Goal: Complete application form: Complete application form

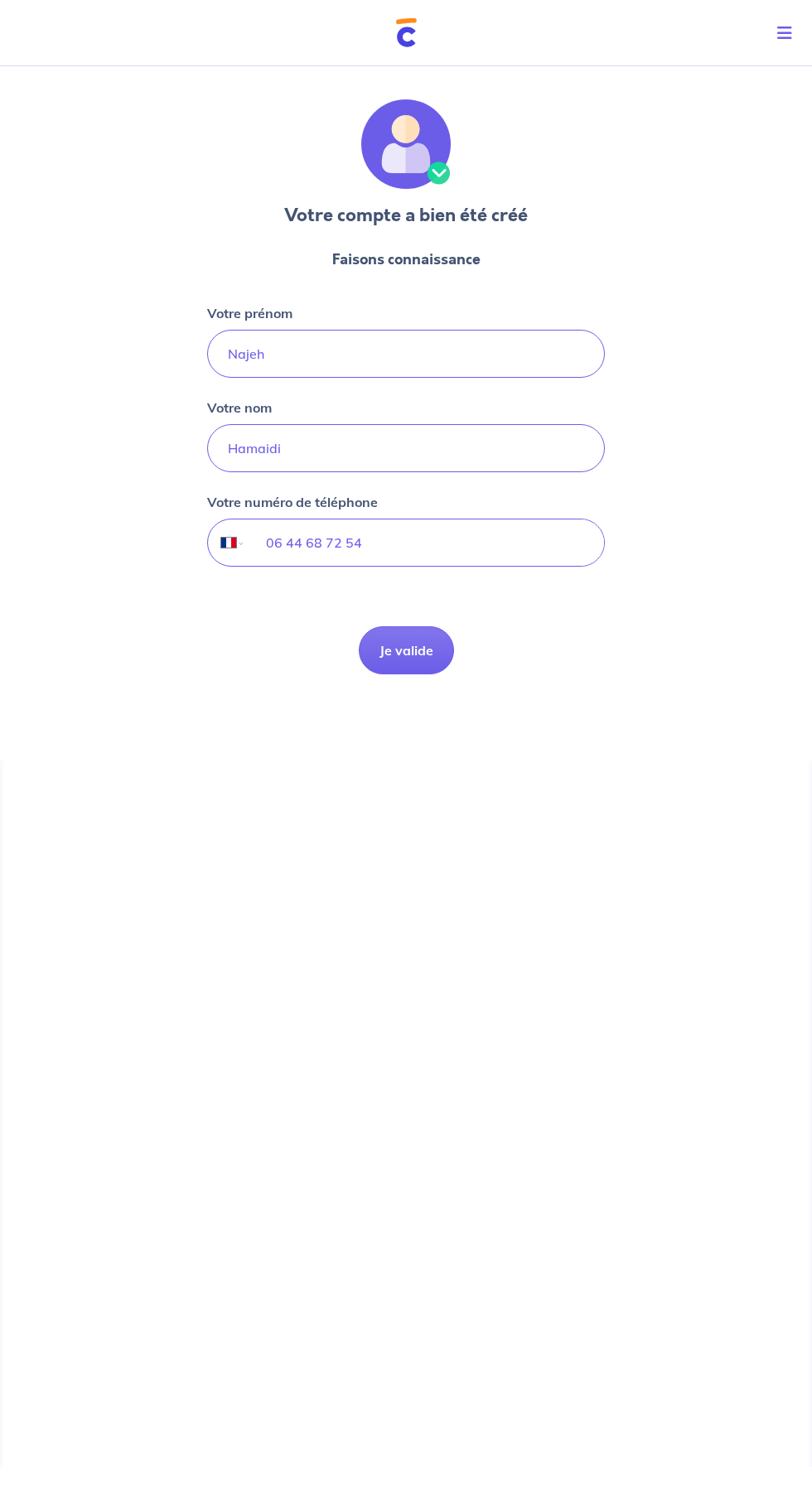
select select "FR"
click at [395, 656] on button "Je valide" at bounding box center [406, 650] width 95 height 48
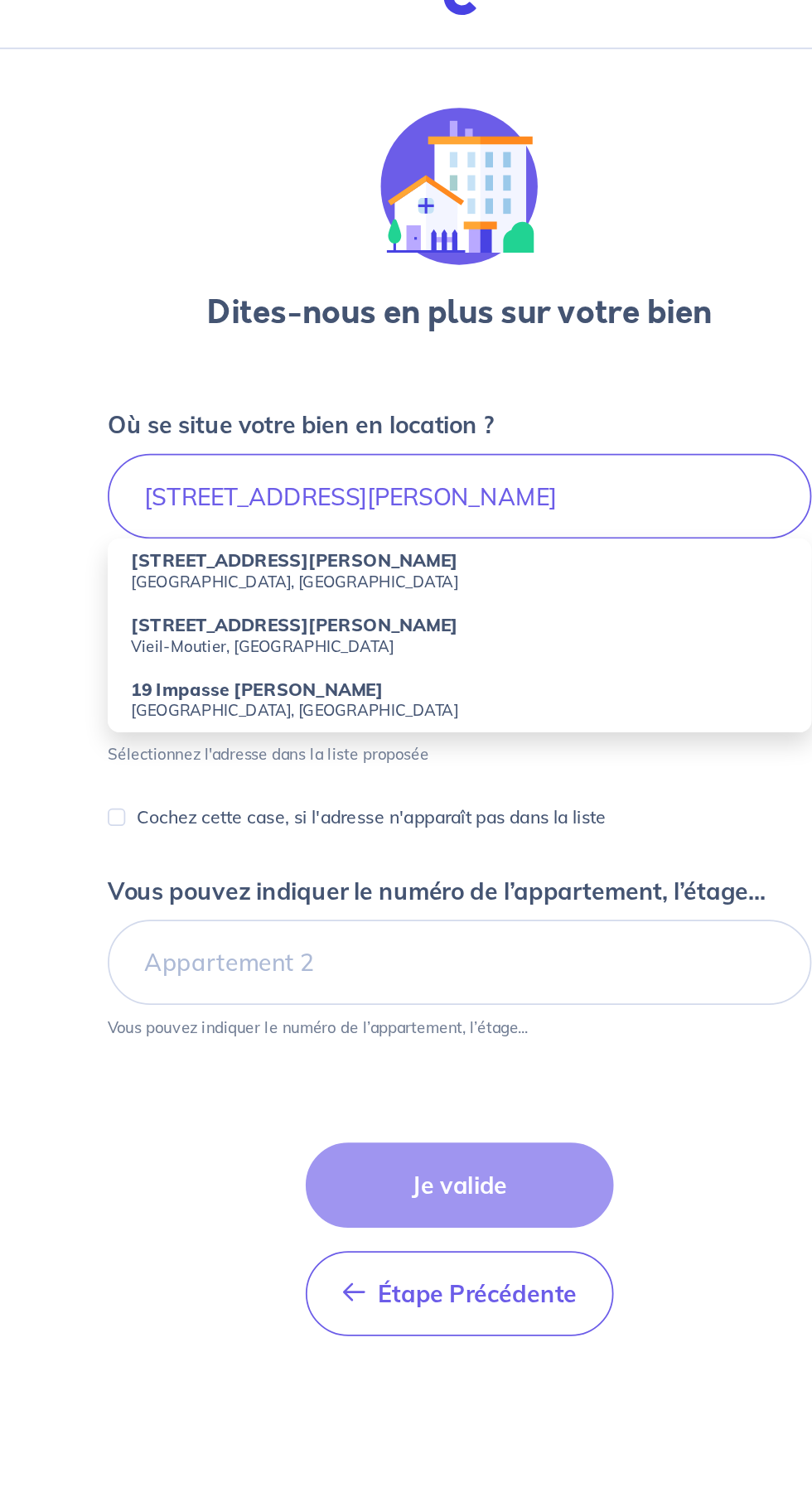
click at [226, 367] on small "Argenteuil, France" at bounding box center [406, 367] width 371 height 12
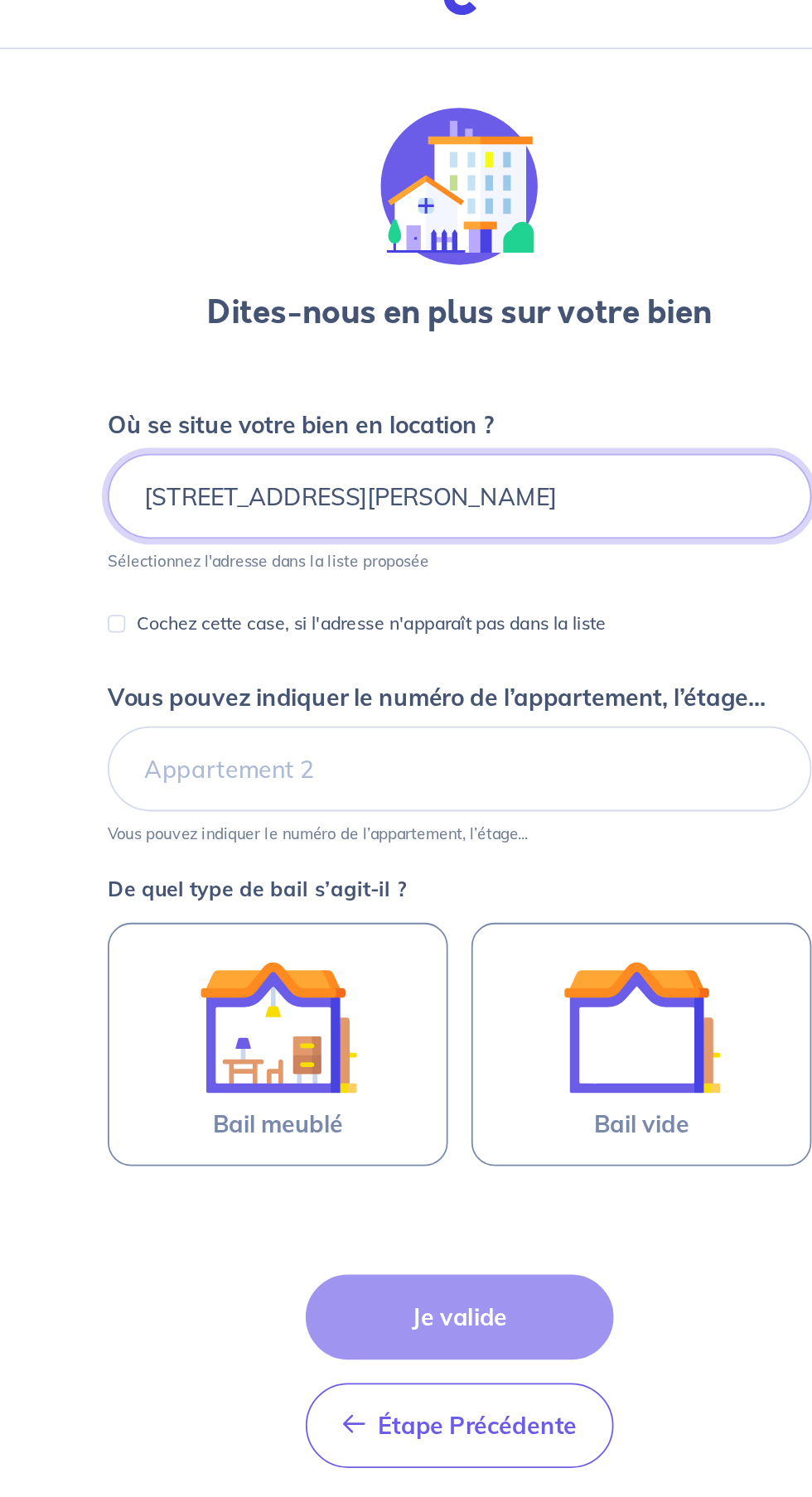
click at [477, 323] on input "19 Rue Henri Vasseur, Argenteuil, France" at bounding box center [406, 318] width 397 height 48
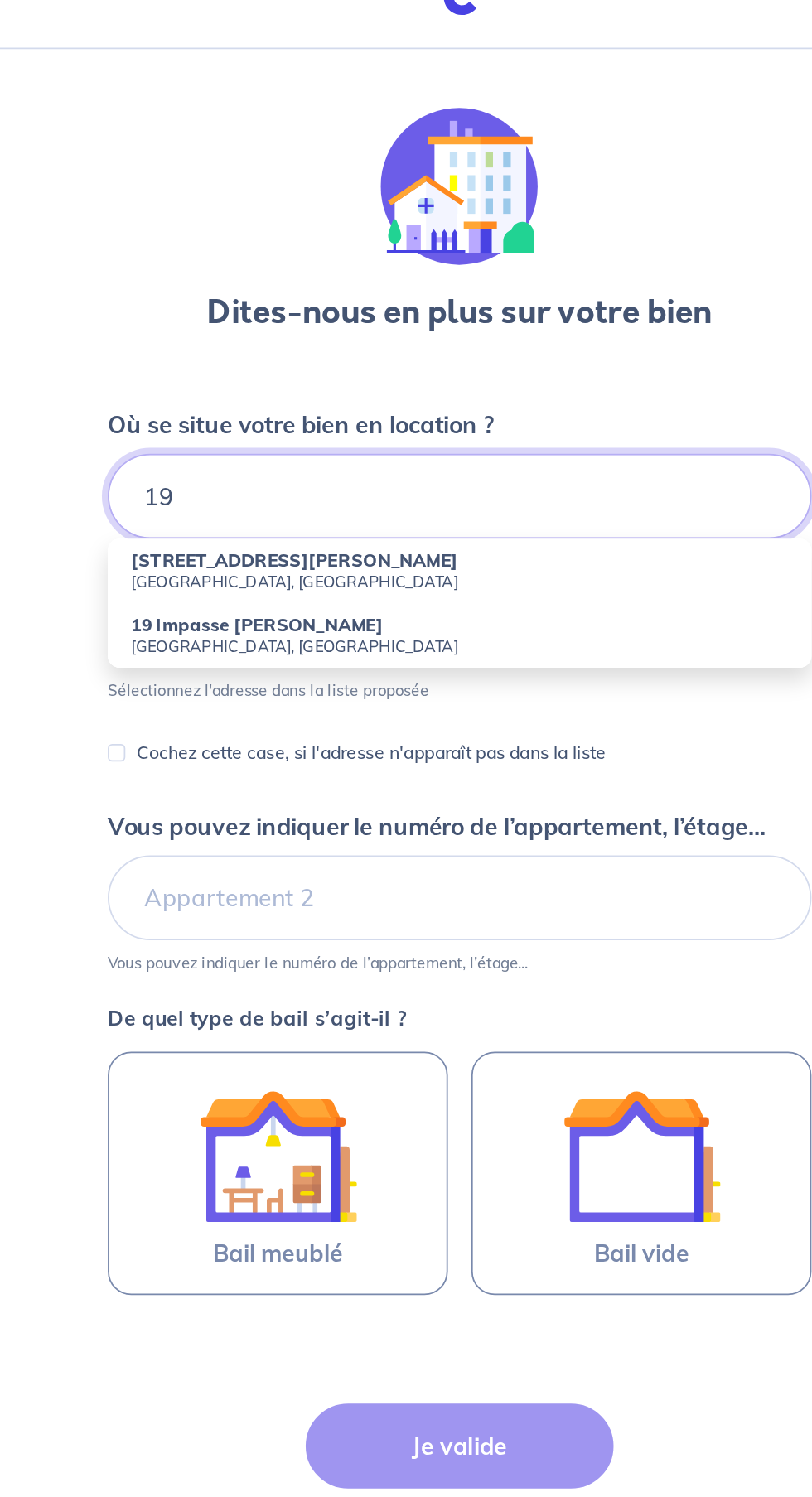
type input "1"
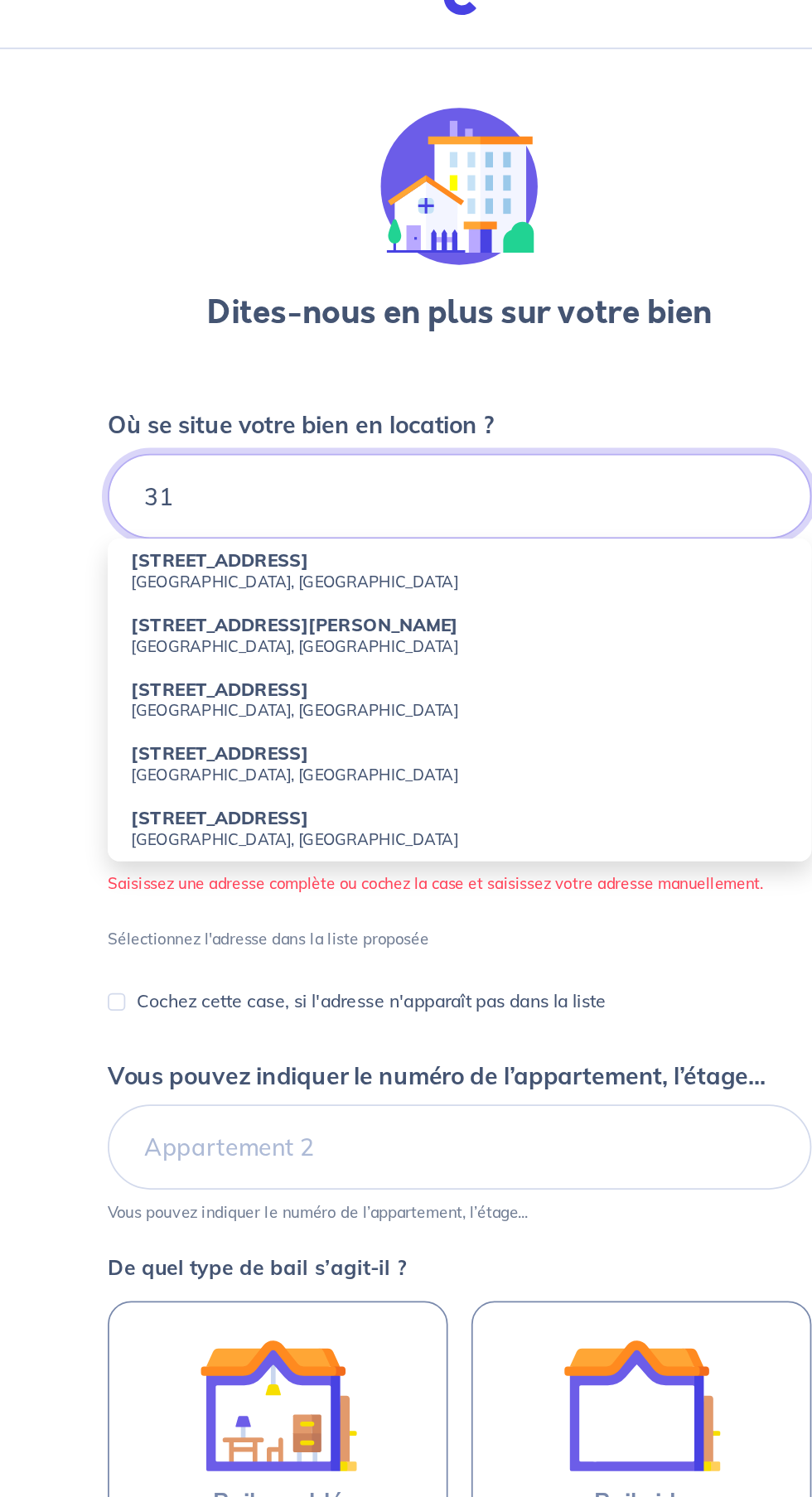
type input "3"
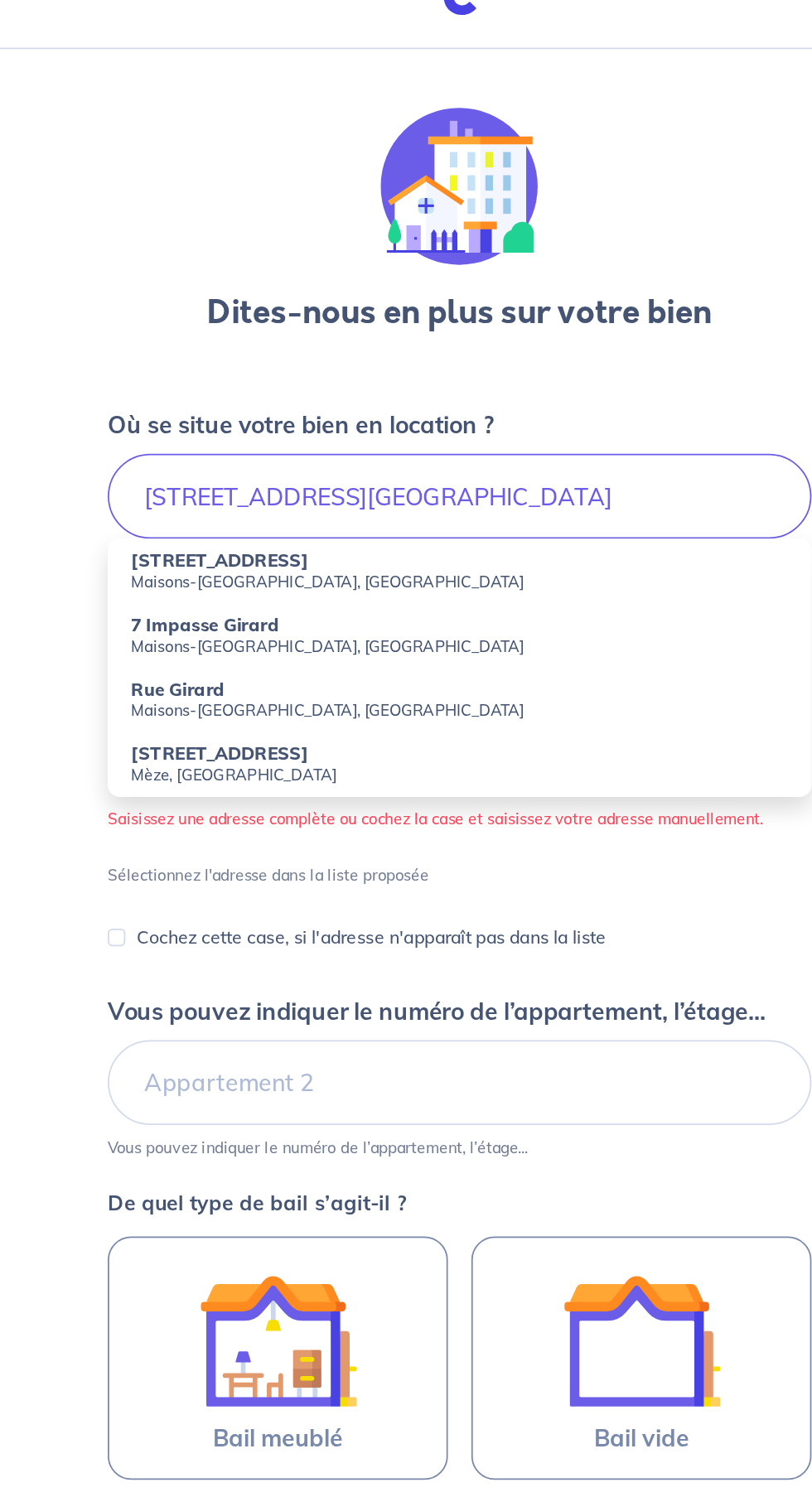
click at [228, 398] on small "Maisons-Alfort, France" at bounding box center [406, 403] width 371 height 12
type input "7 Impasse Girard, Maisons-Alfort, France"
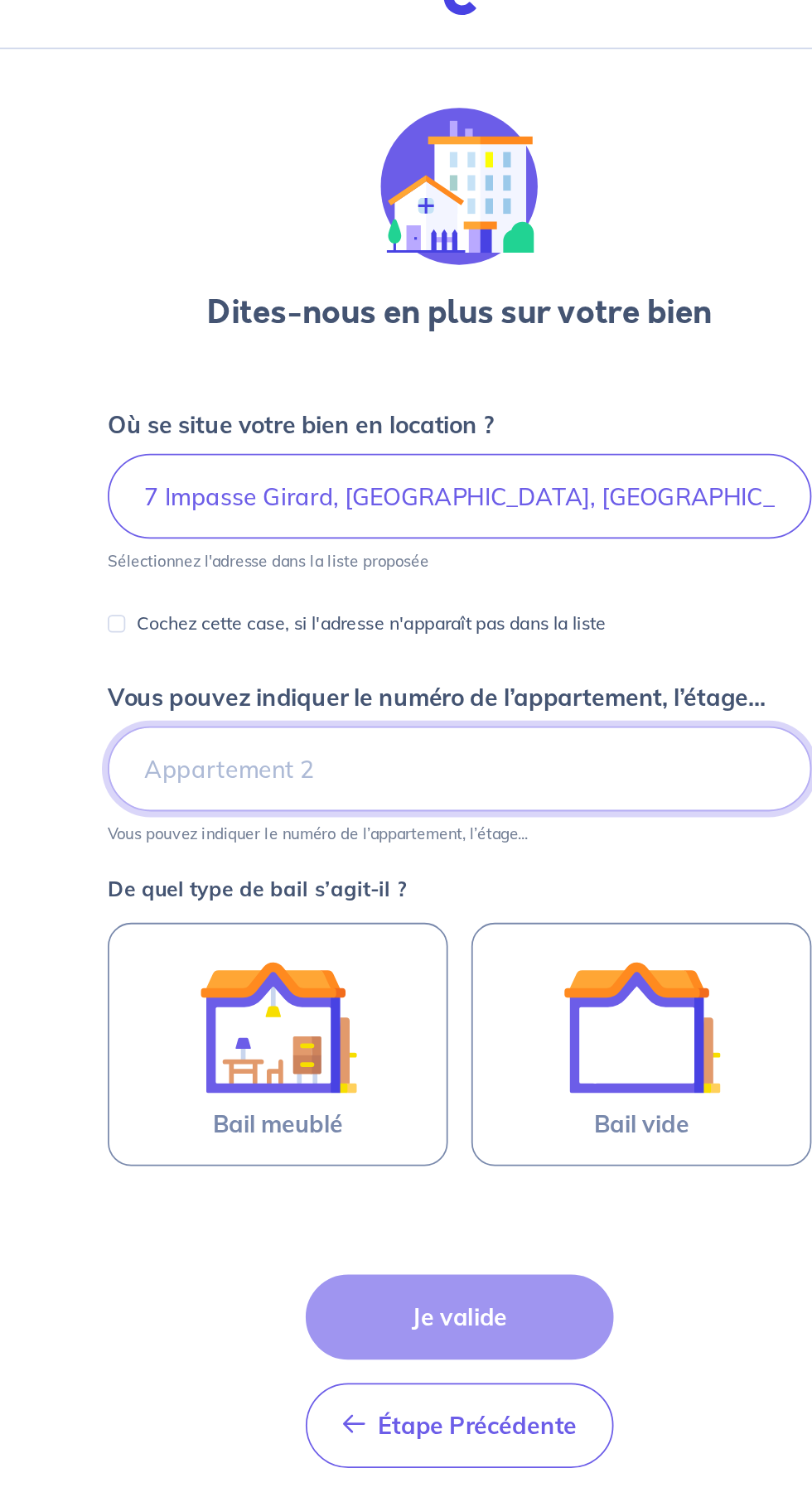
click at [239, 480] on input "Vous pouvez indiquer le numéro de l’appartement, l’étage..." at bounding box center [406, 472] width 397 height 48
type input "Q"
type input "Cours intérieure a droite 1 er étage"
click at [536, 641] on img at bounding box center [508, 618] width 89 height 89
click at [0, 0] on input "Bail vide" at bounding box center [0, 0] width 0 height 0
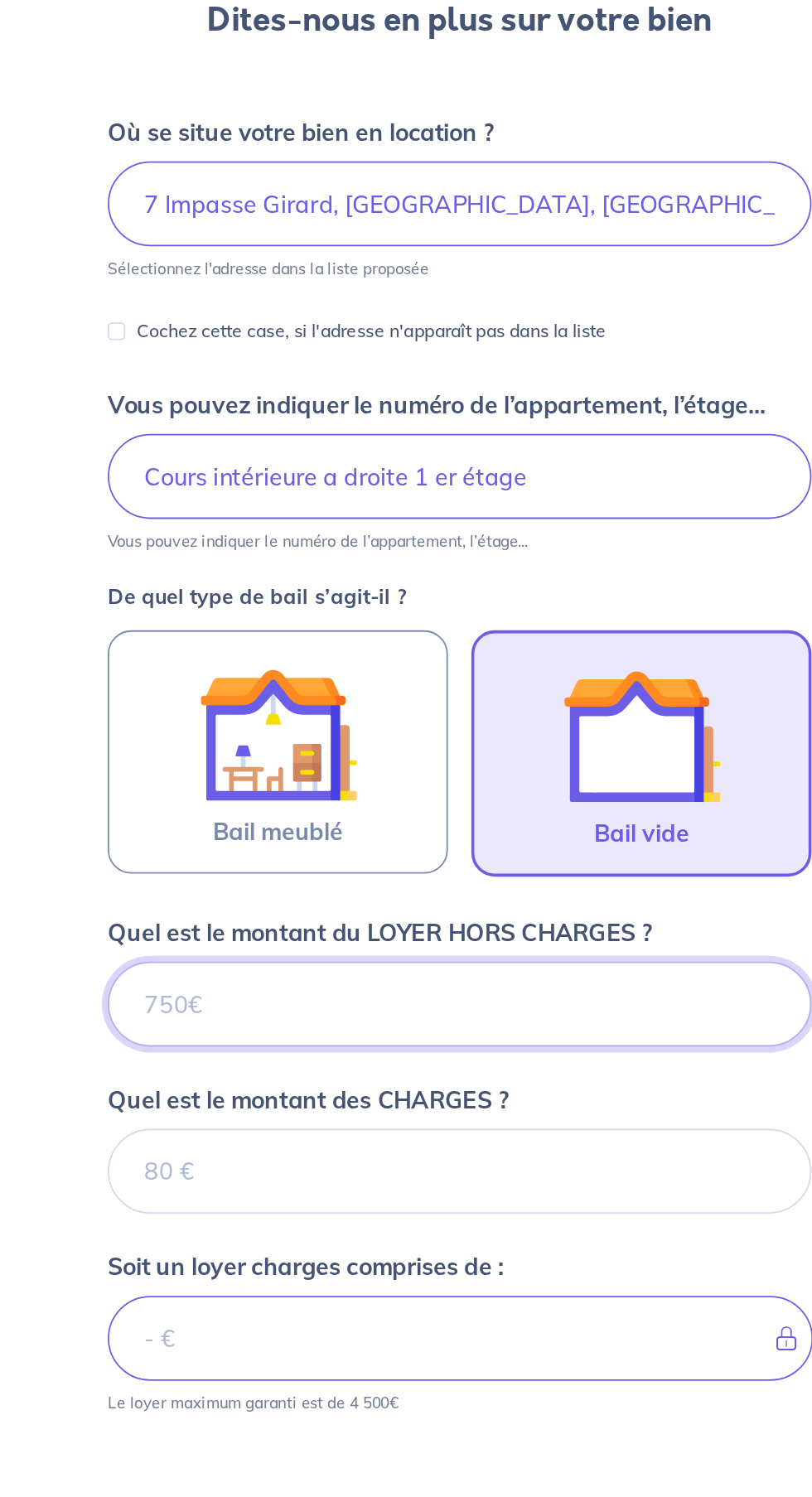
scroll to position [96, 0]
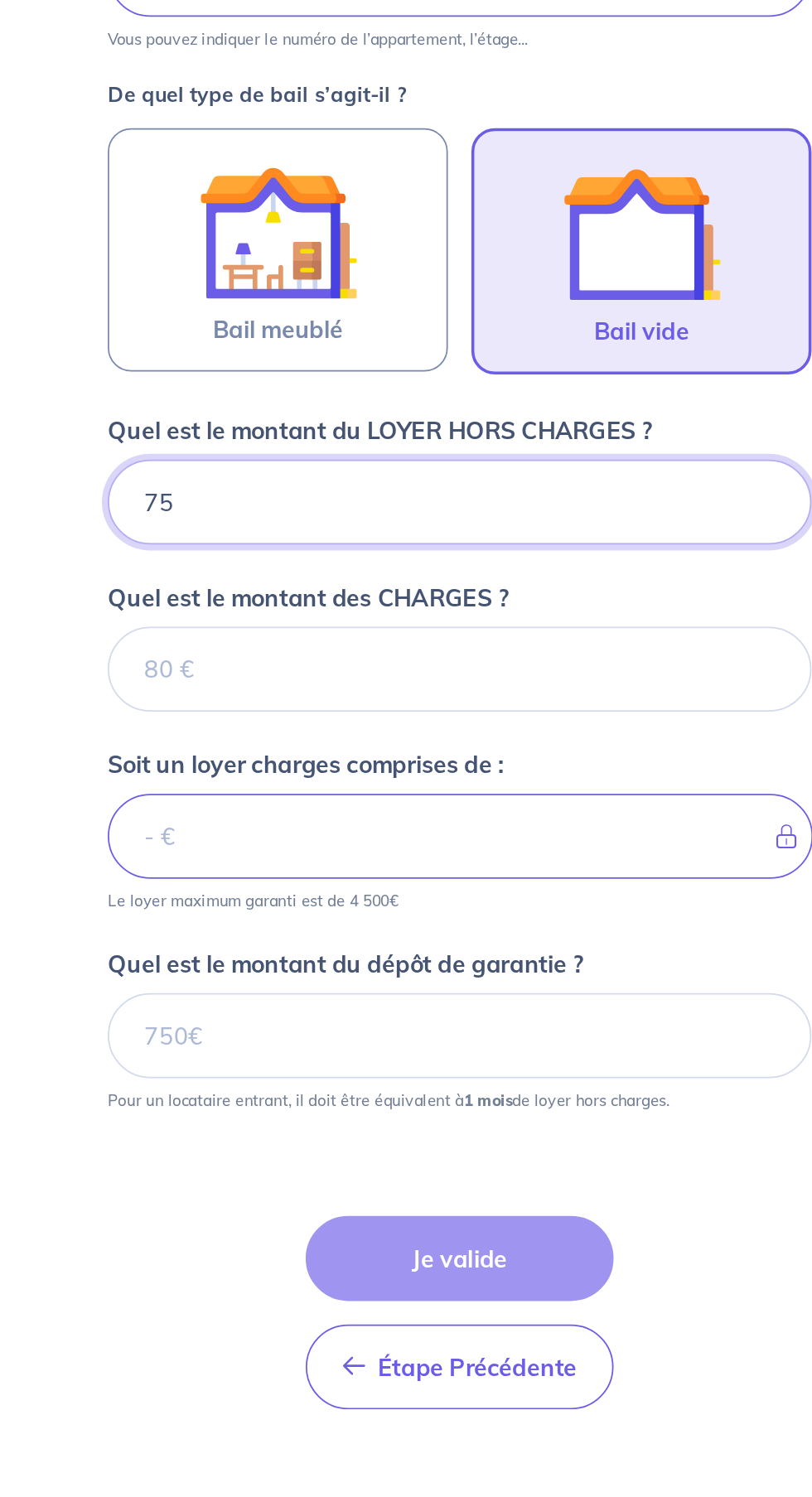
type input "750"
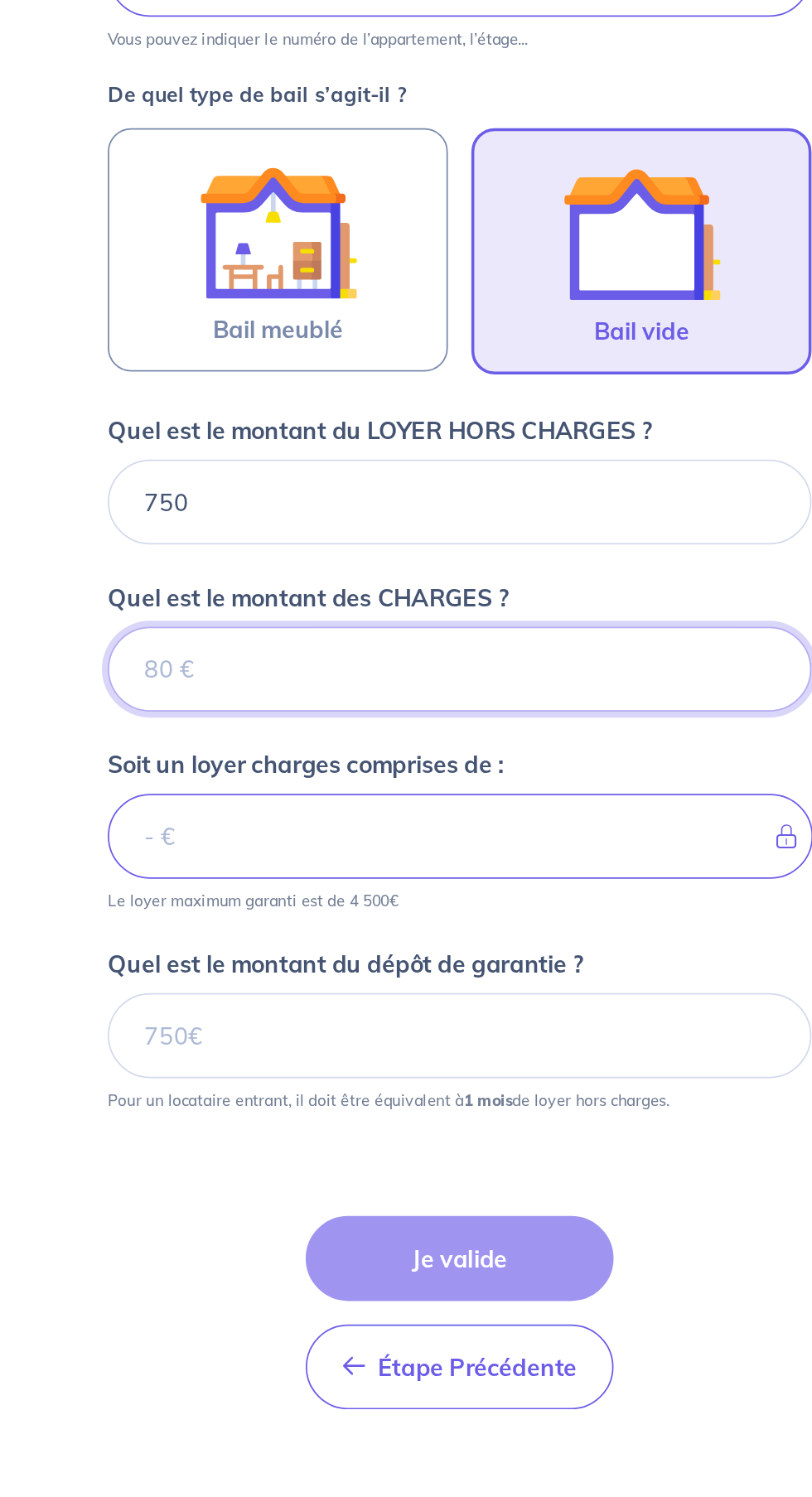
click at [234, 841] on input "Quel est le montant des CHARGES ?" at bounding box center [406, 865] width 397 height 48
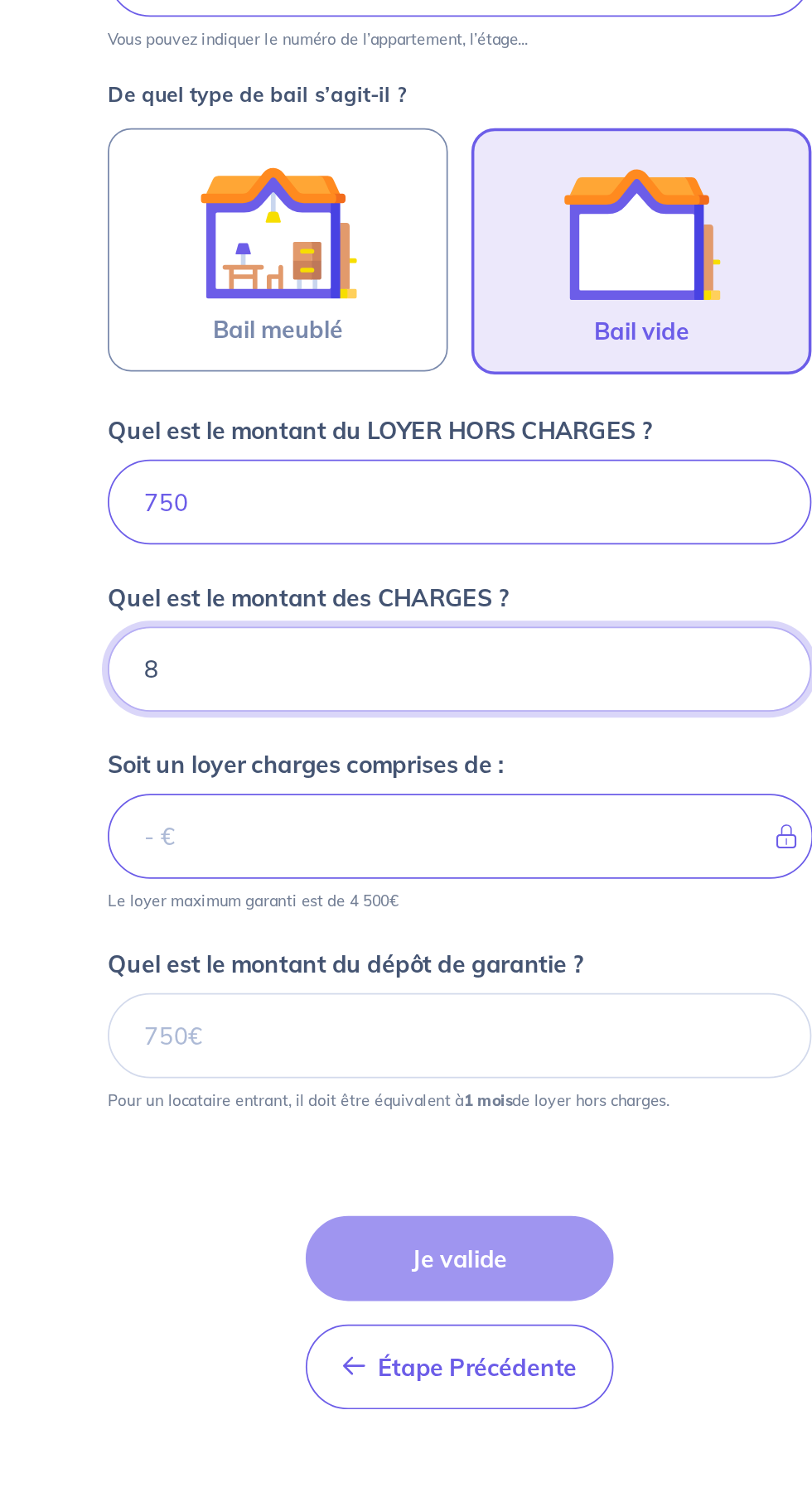
type input "80"
type input "830"
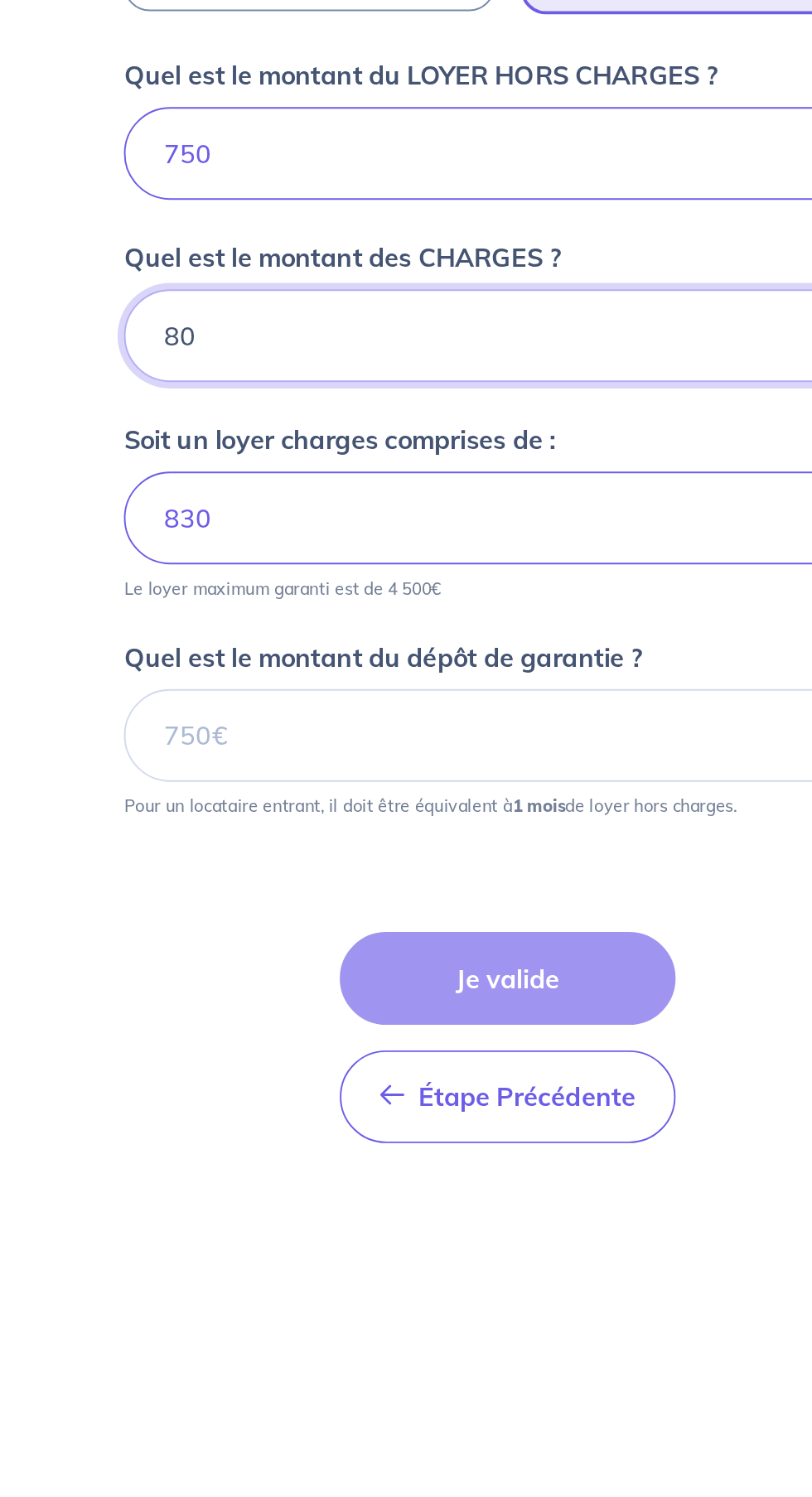
type input "80"
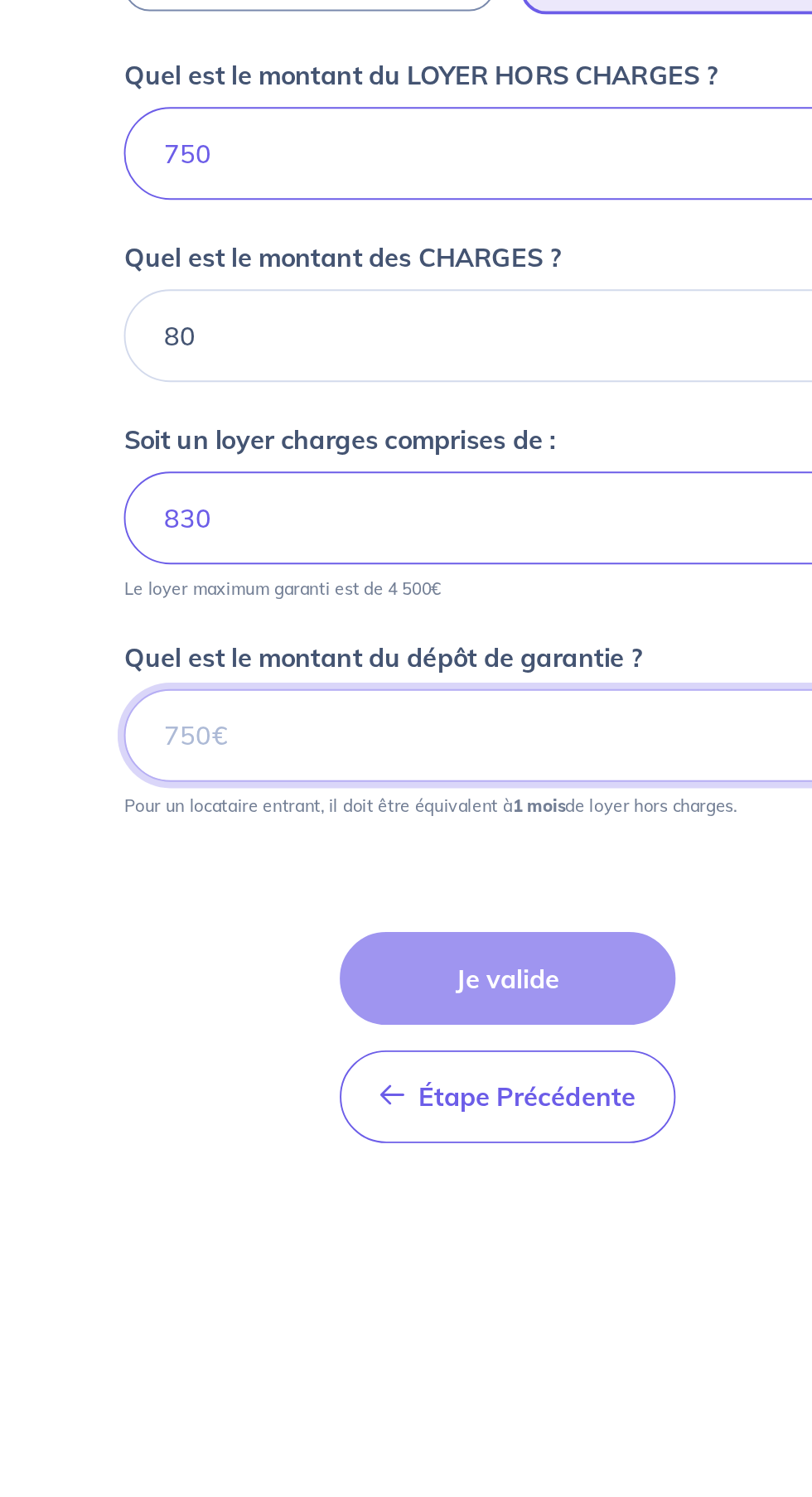
click at [239, 1048] on input "Quel est le montant du dépôt de garantie ?" at bounding box center [406, 1072] width 397 height 48
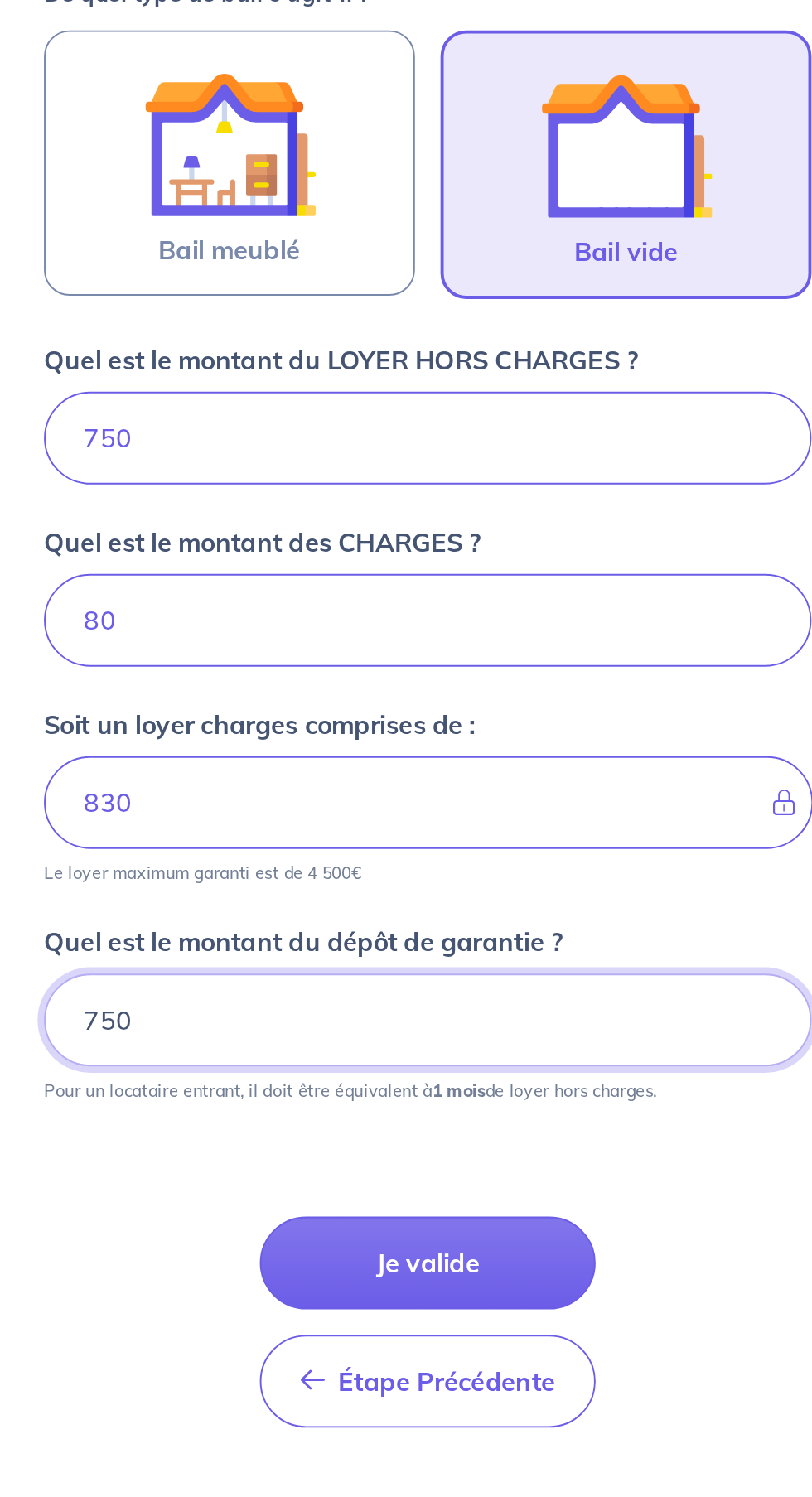
type input "750"
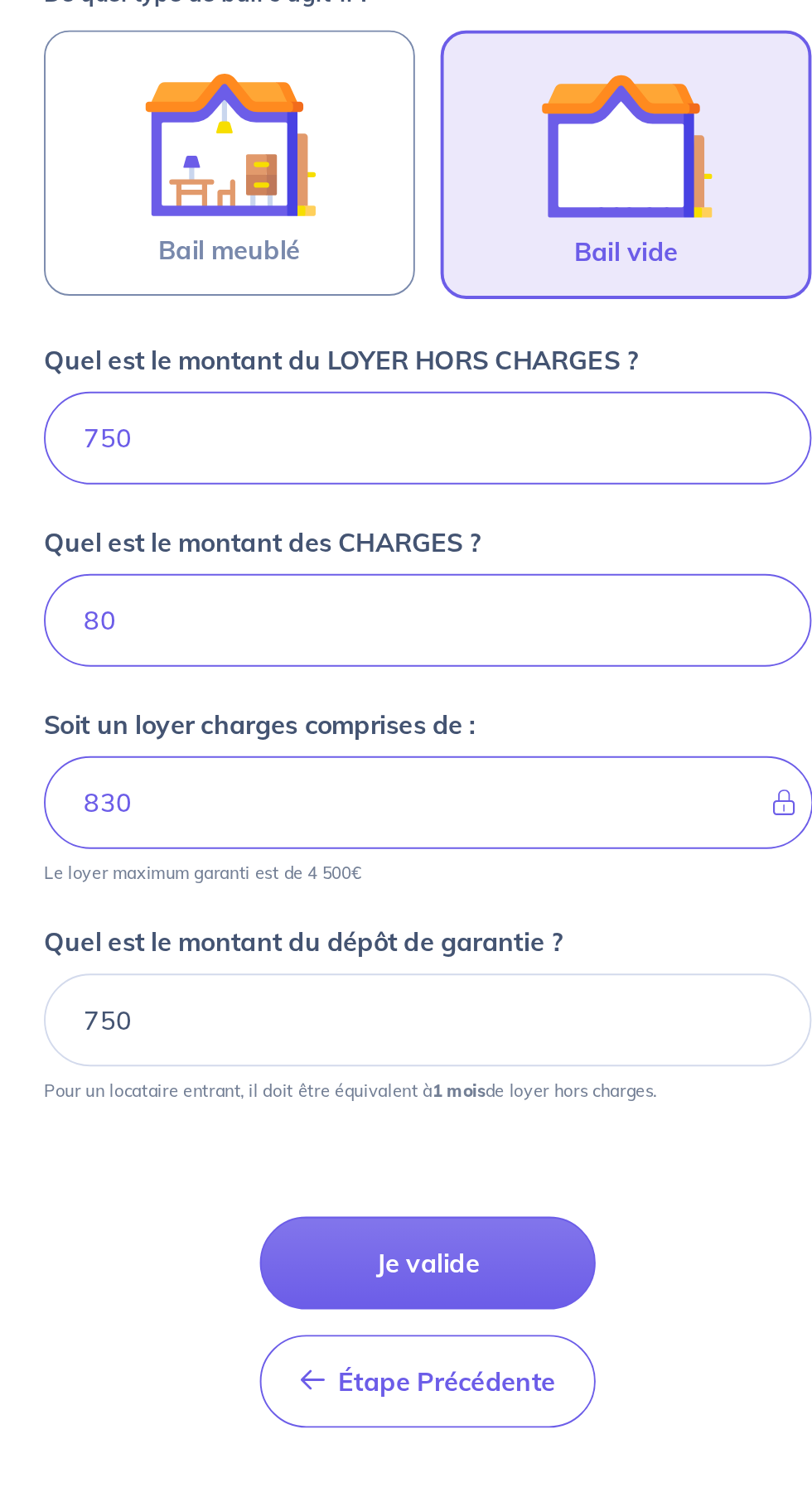
click at [370, 1175] on button "Je valide" at bounding box center [406, 1198] width 174 height 48
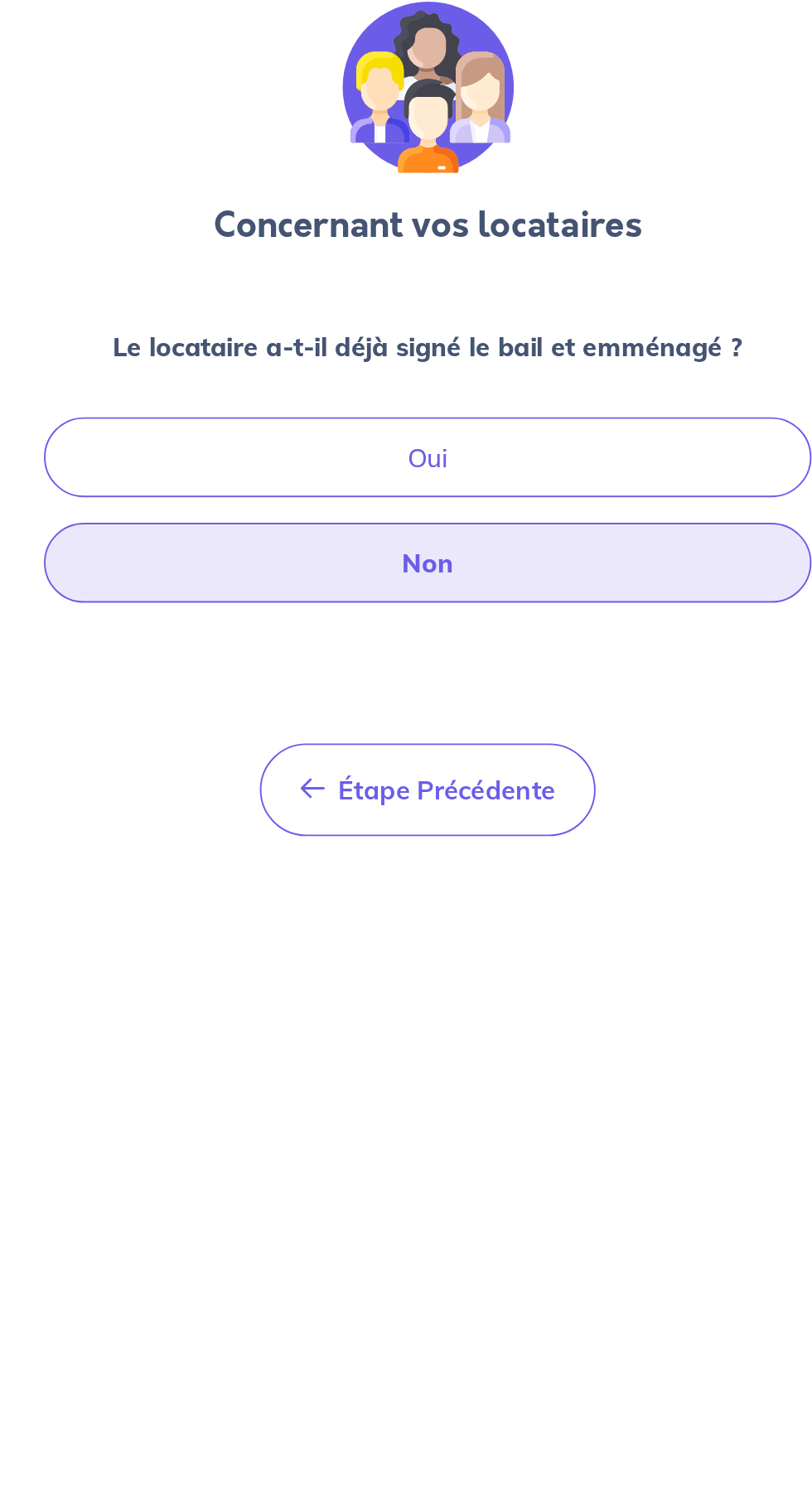
click at [252, 394] on button "Non" at bounding box center [406, 390] width 397 height 41
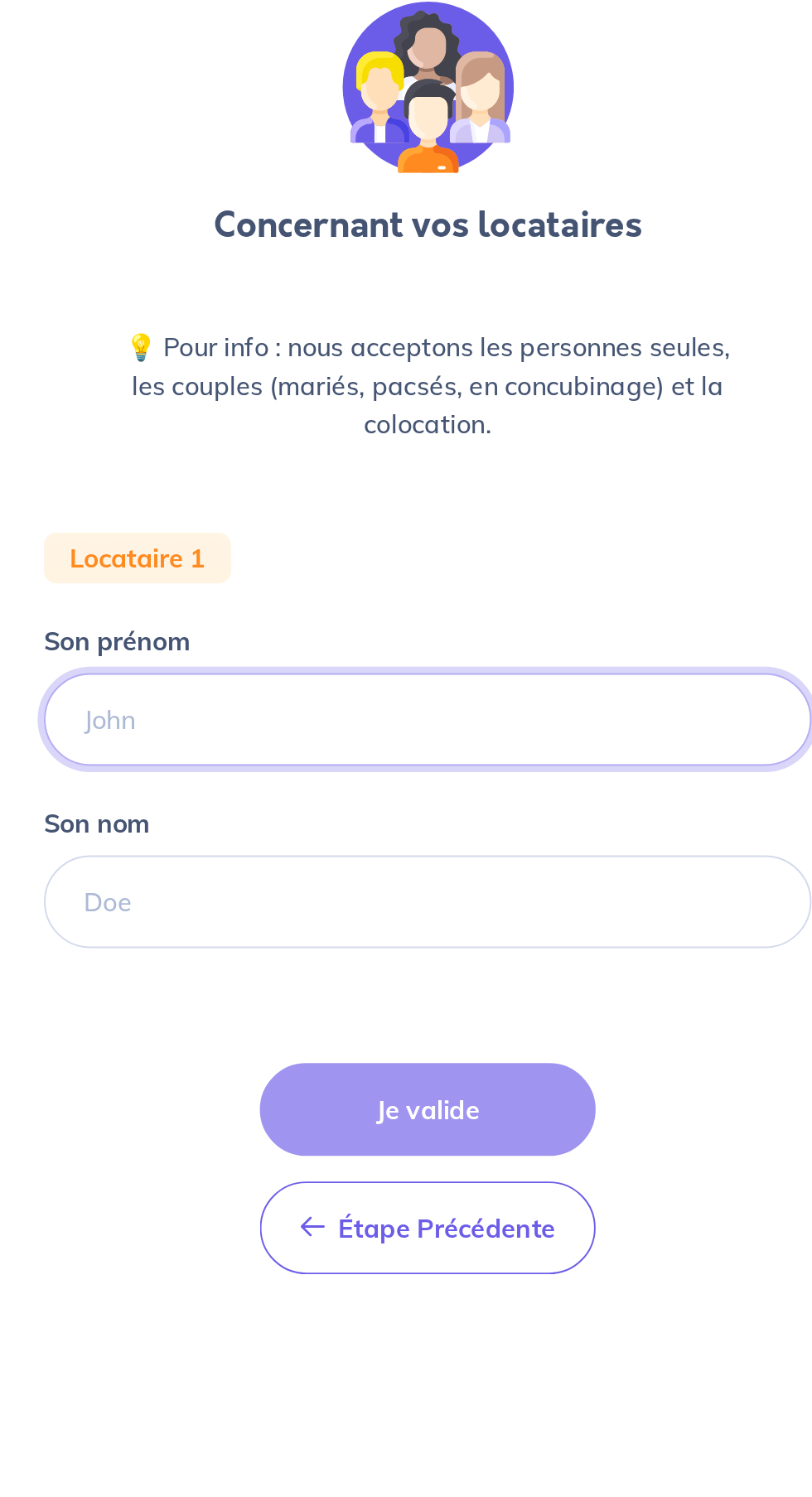
click at [246, 474] on input "Son prénom" at bounding box center [406, 471] width 397 height 48
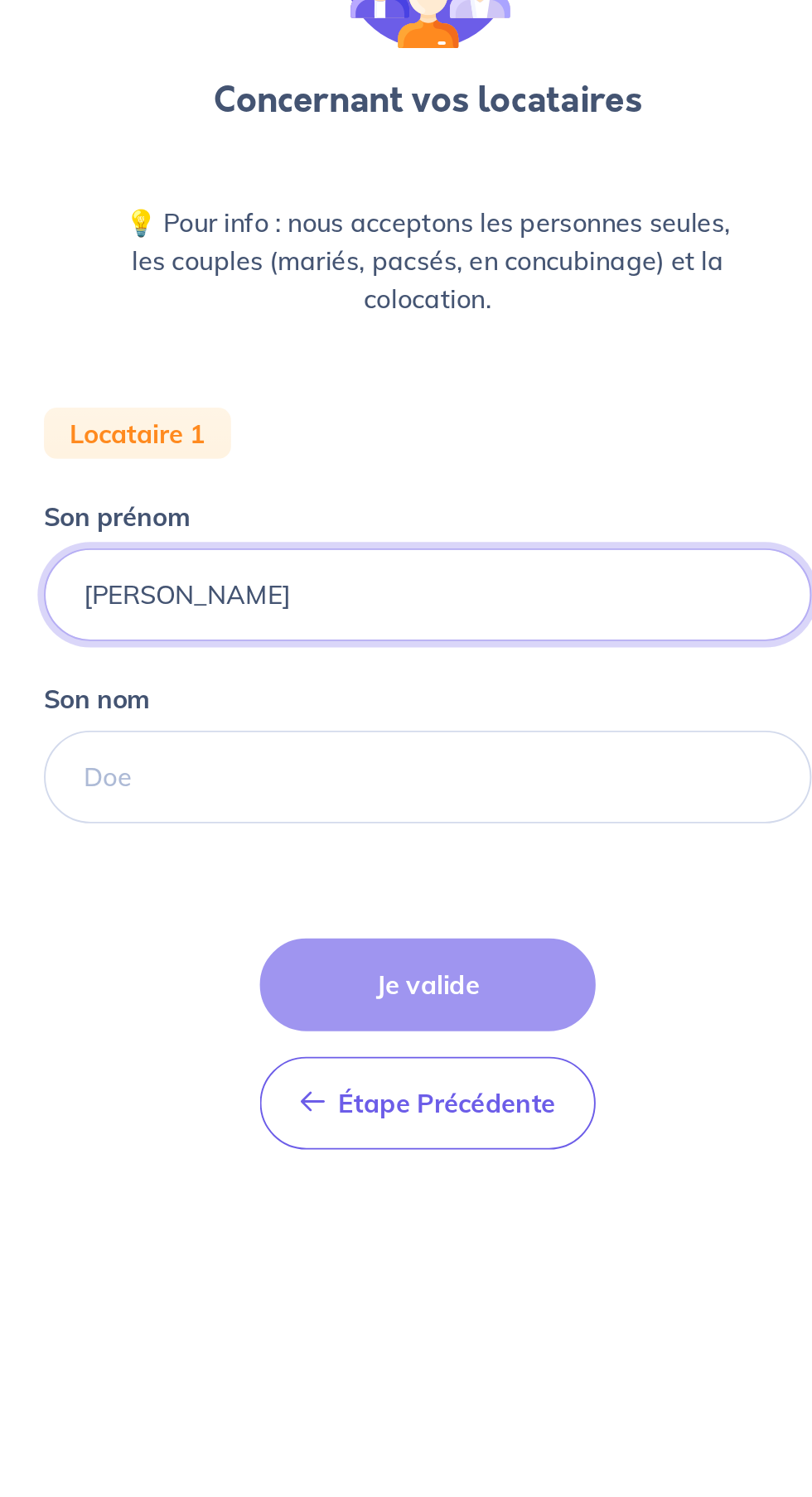
type input "Erick"
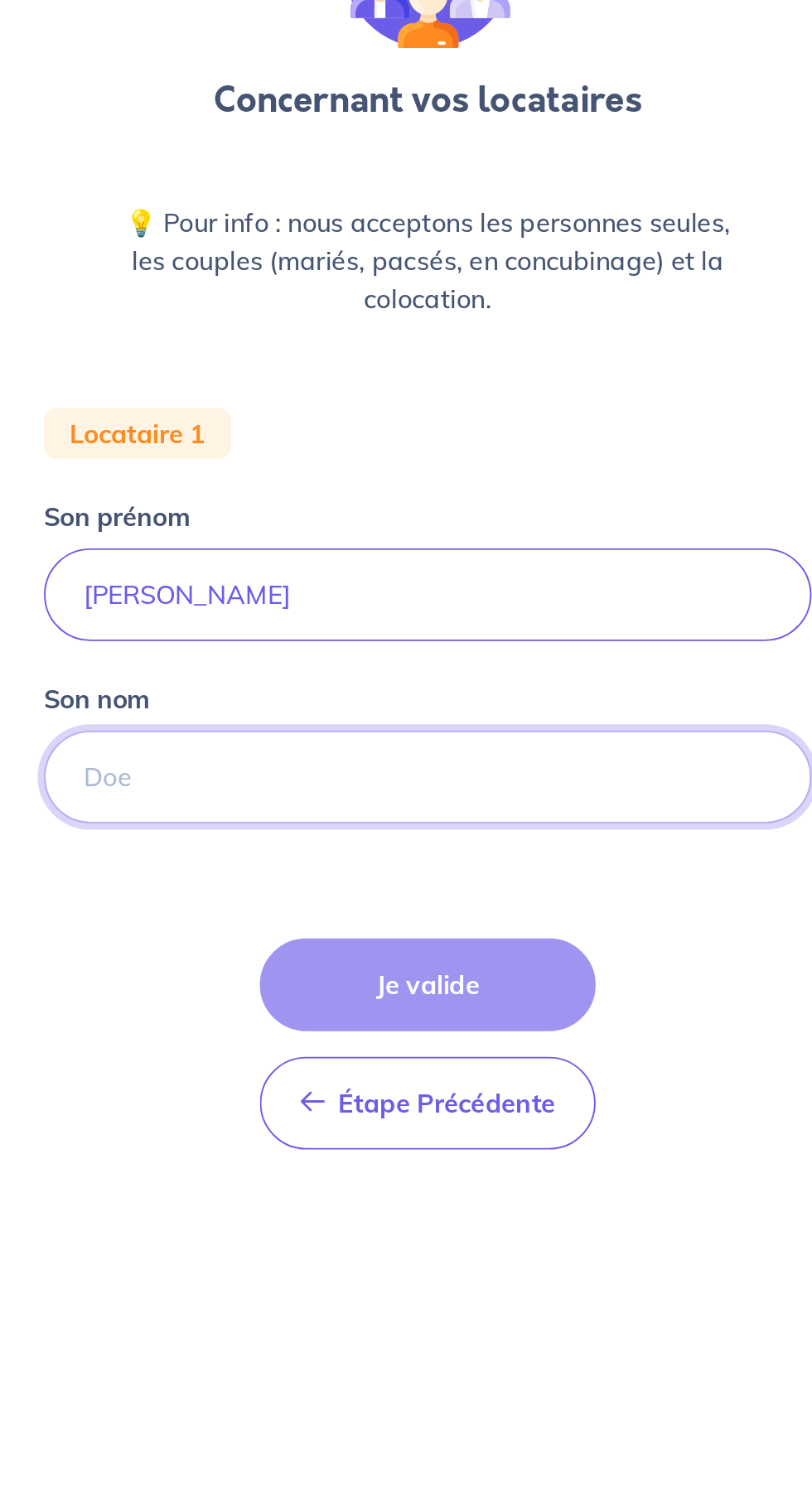
click at [255, 564] on input "Son nom" at bounding box center [406, 565] width 397 height 48
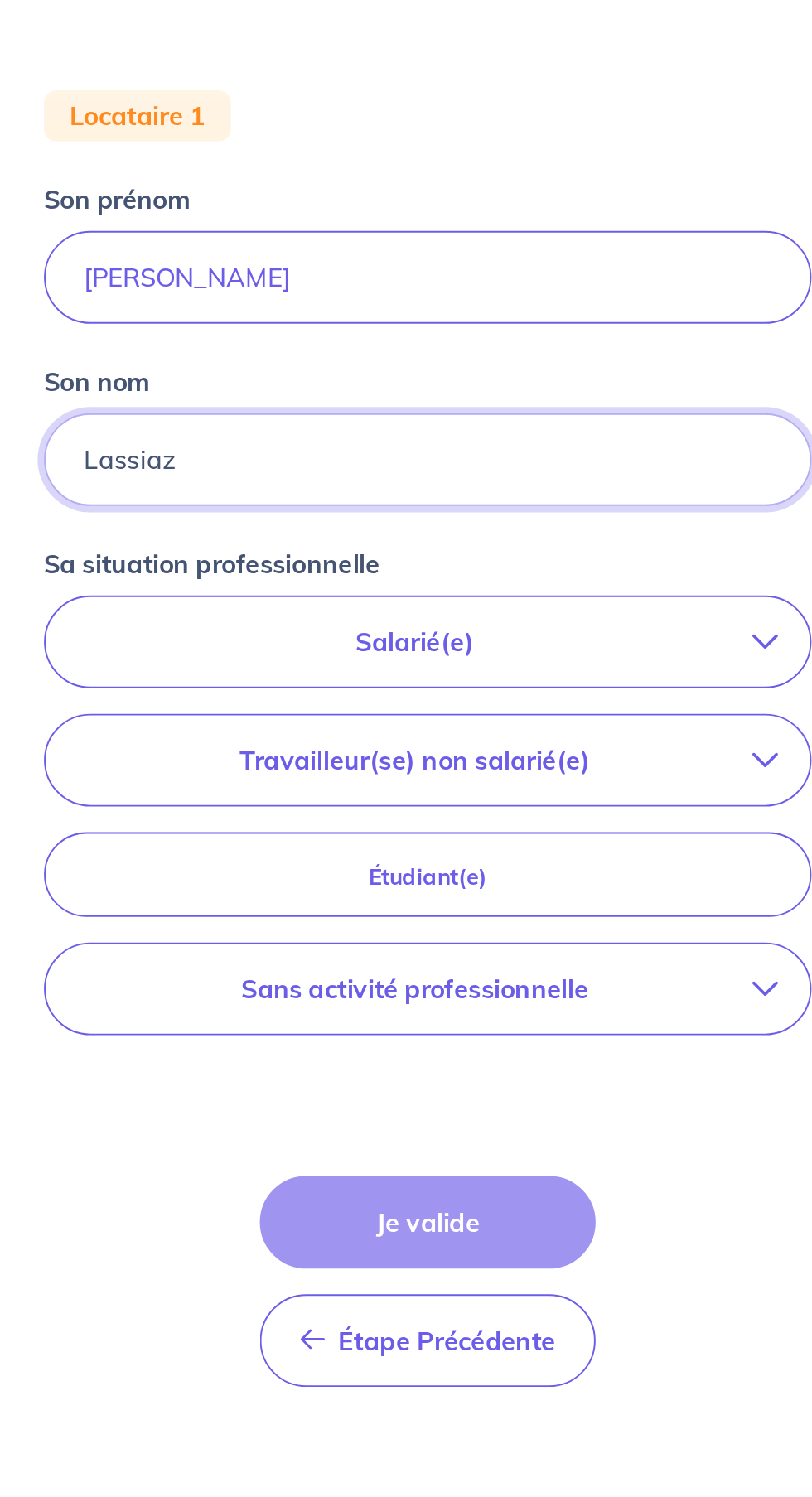
type input "Lassiaz"
click at [250, 661] on p "Salarié(e)" at bounding box center [399, 661] width 349 height 20
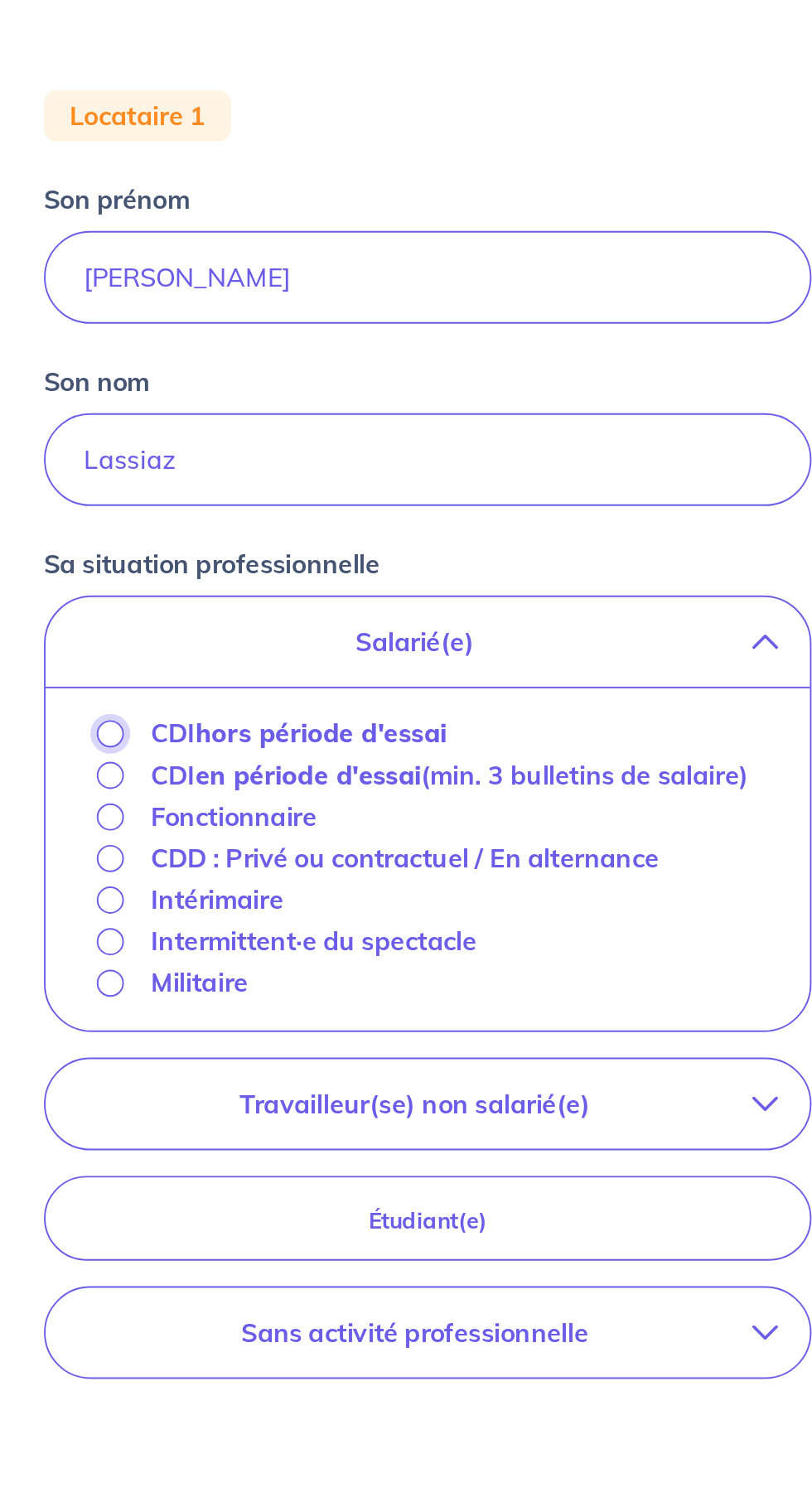
click at [241, 709] on input "CDI hors période d'essai" at bounding box center [241, 708] width 14 height 14
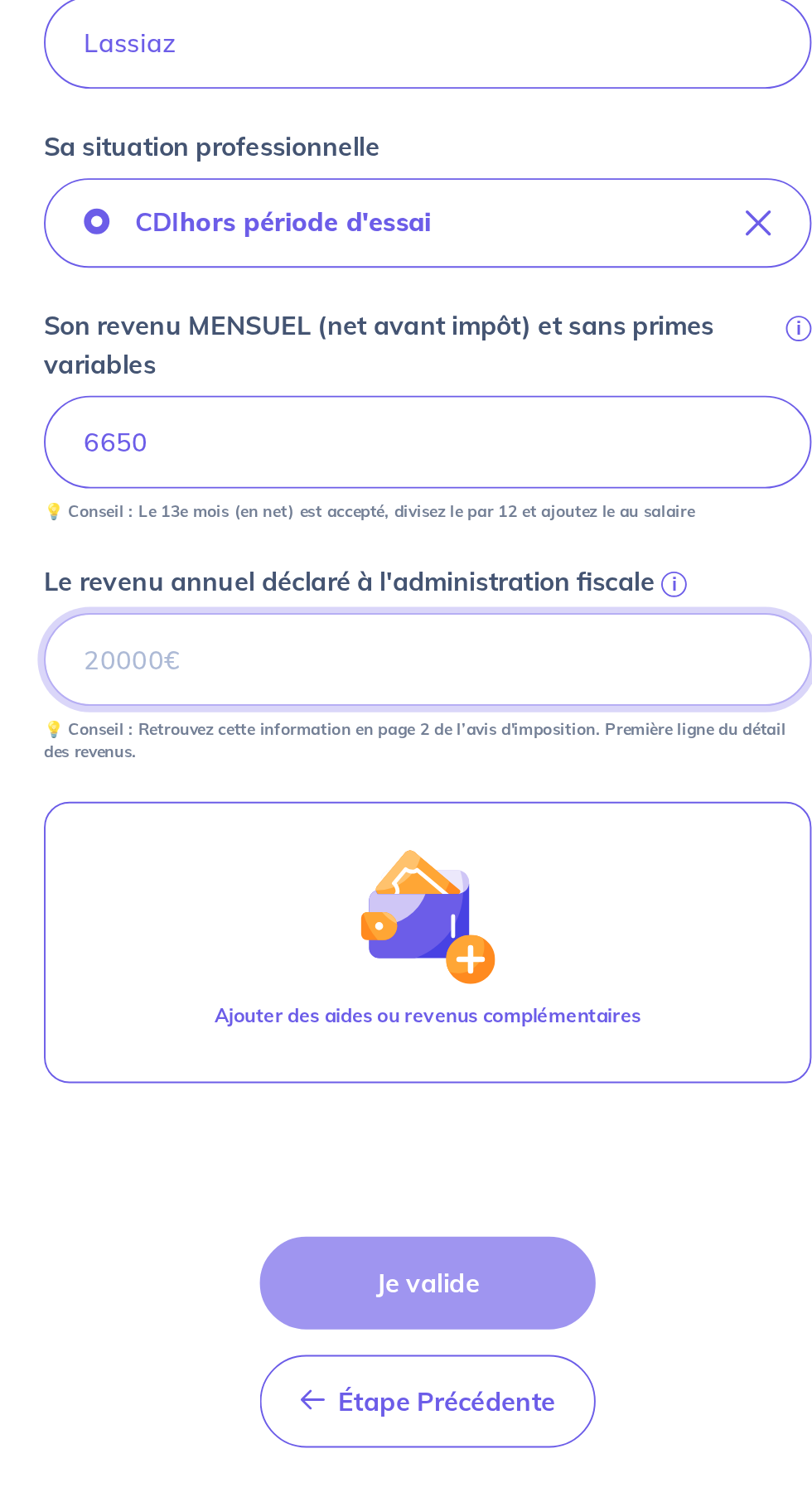
click at [239, 886] on input "Le revenu annuel déclaré à l'administration fiscale i" at bounding box center [406, 885] width 397 height 48
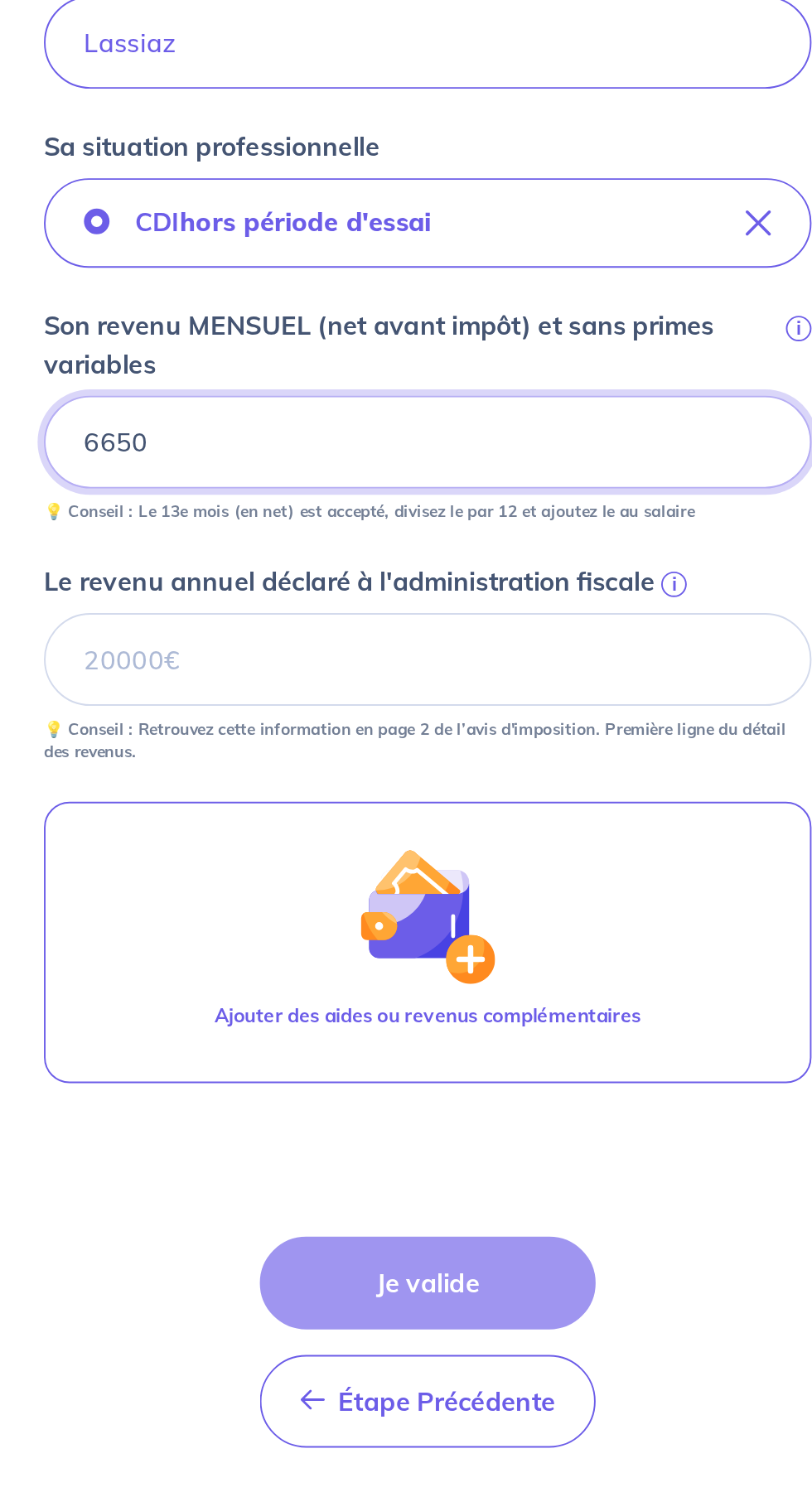
click at [282, 763] on input "6650" at bounding box center [406, 772] width 397 height 48
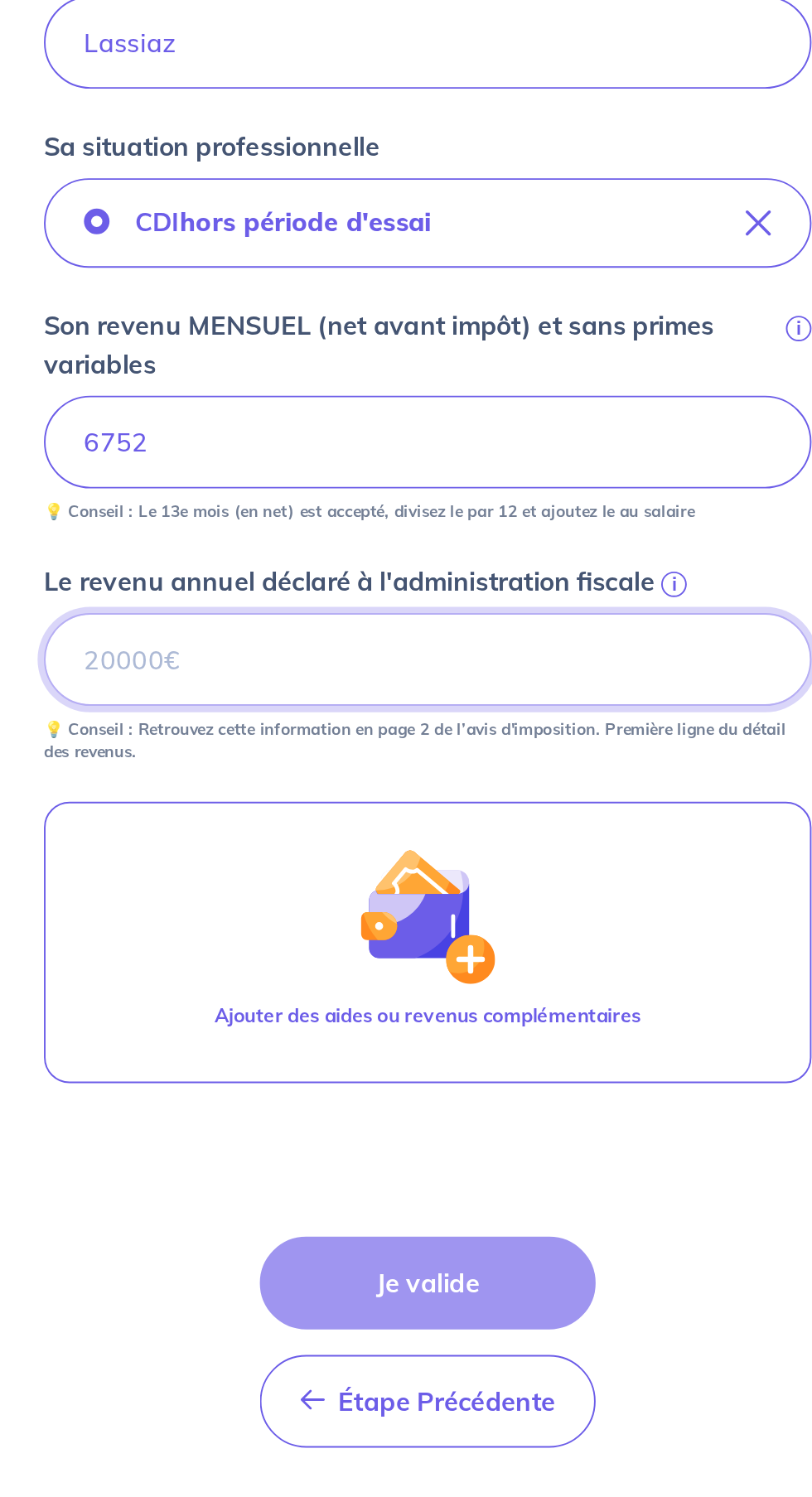
click at [241, 892] on input "Le revenu annuel déclaré à l'administration fiscale i" at bounding box center [406, 885] width 397 height 48
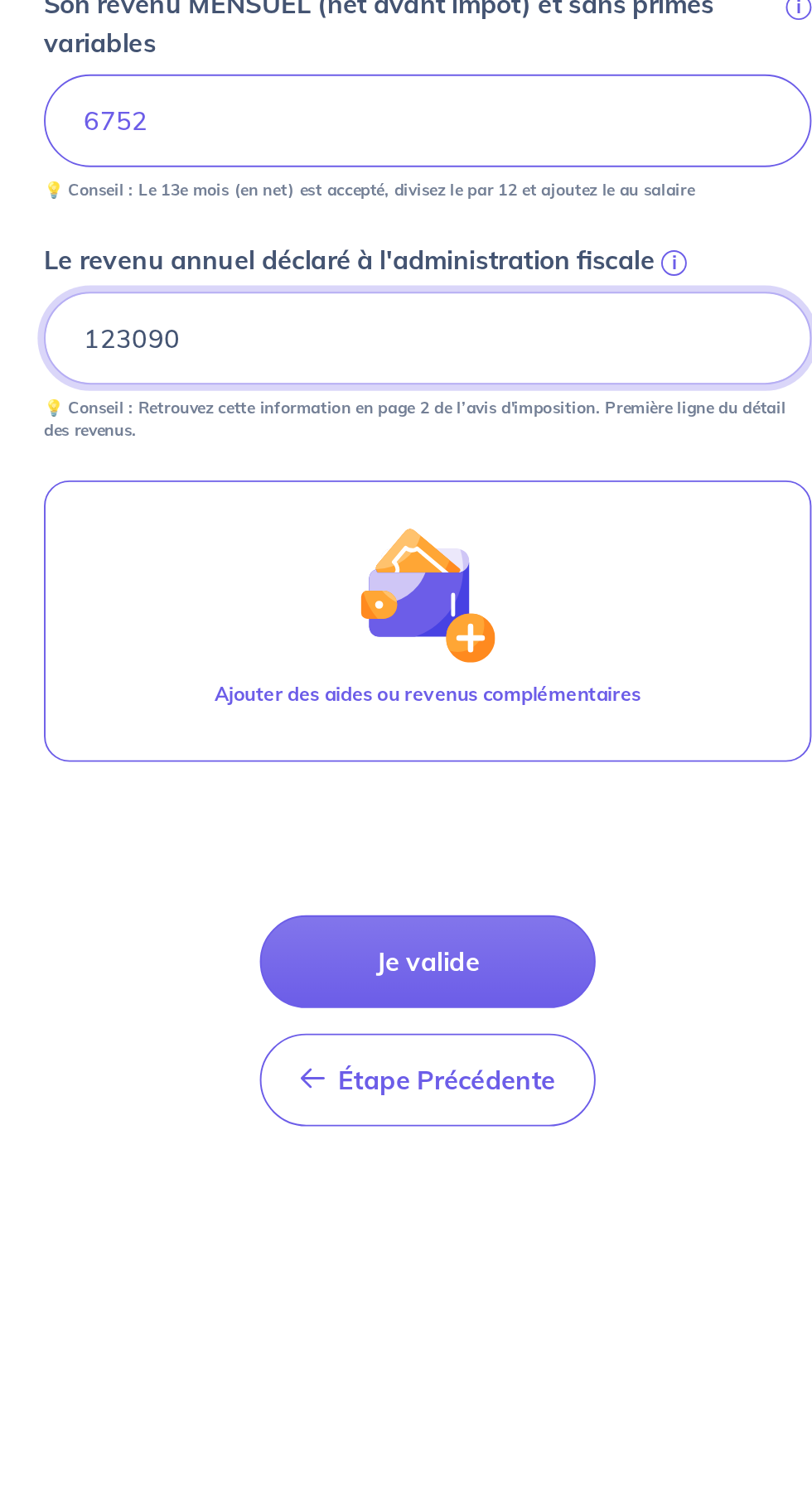
type input "123090"
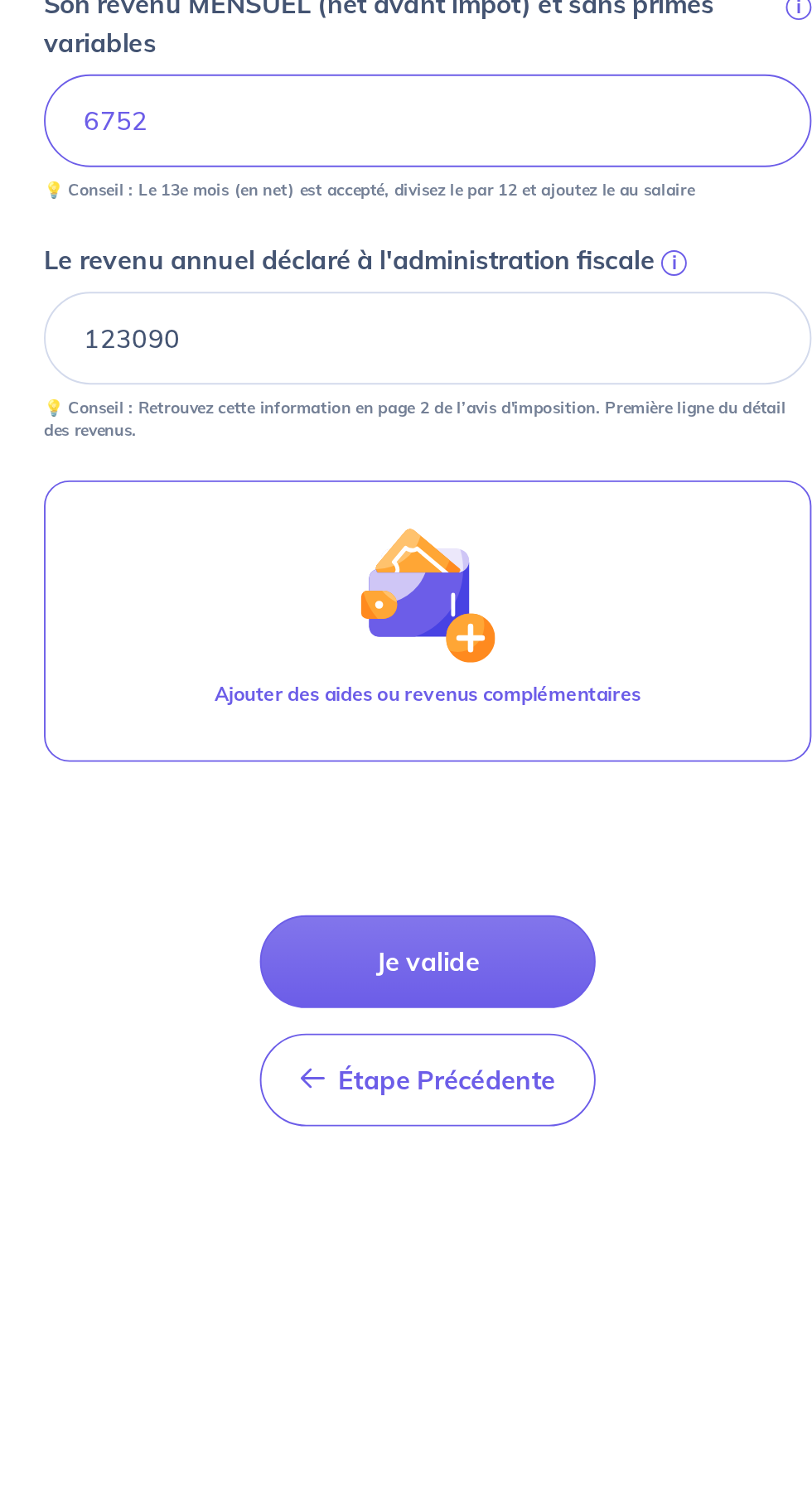
click at [352, 1201] on button "Je valide" at bounding box center [406, 1208] width 174 height 48
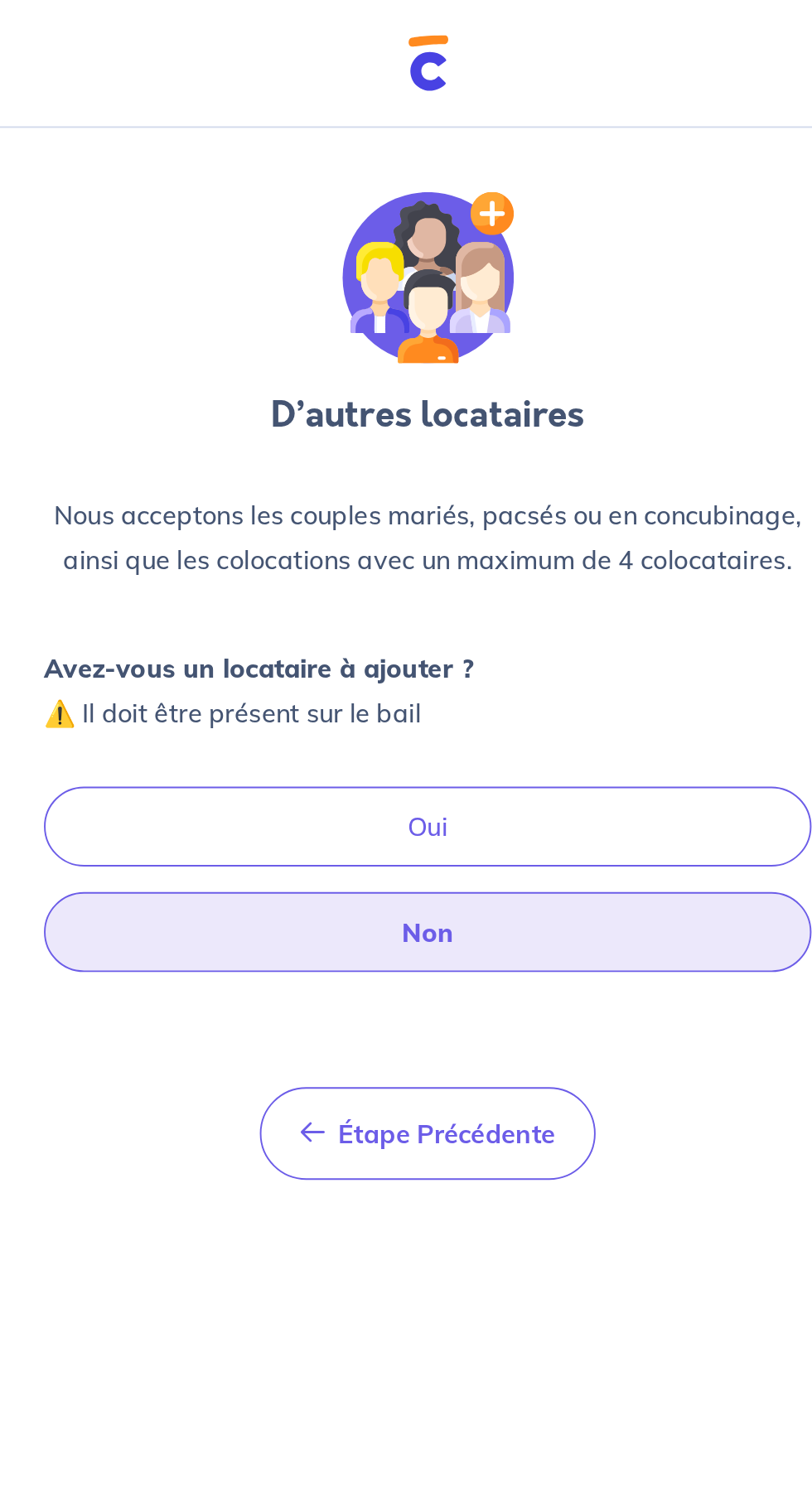
click at [261, 466] on button "Non" at bounding box center [406, 482] width 397 height 41
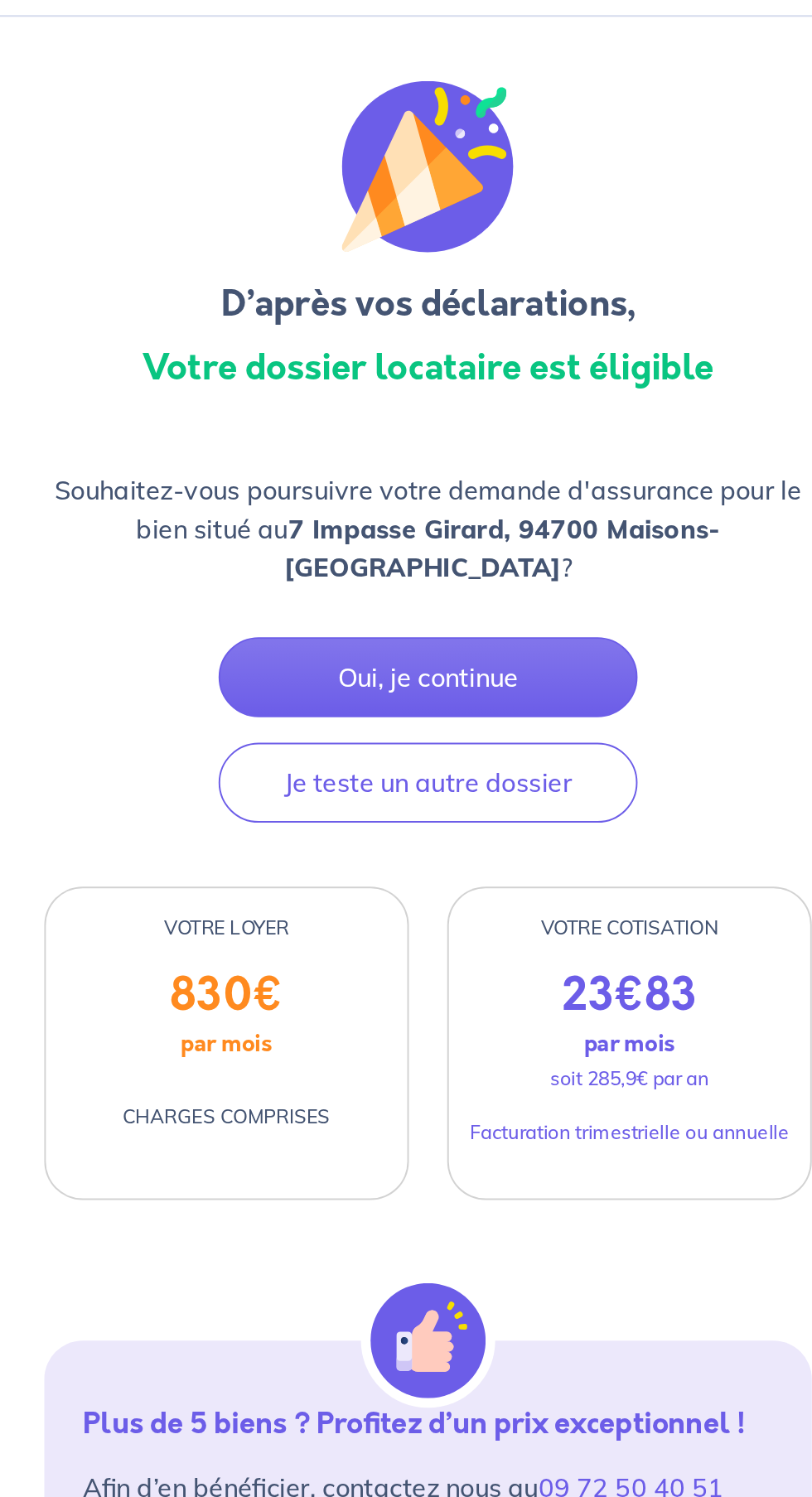
click at [332, 390] on button "Oui, je continue" at bounding box center [406, 408] width 217 height 41
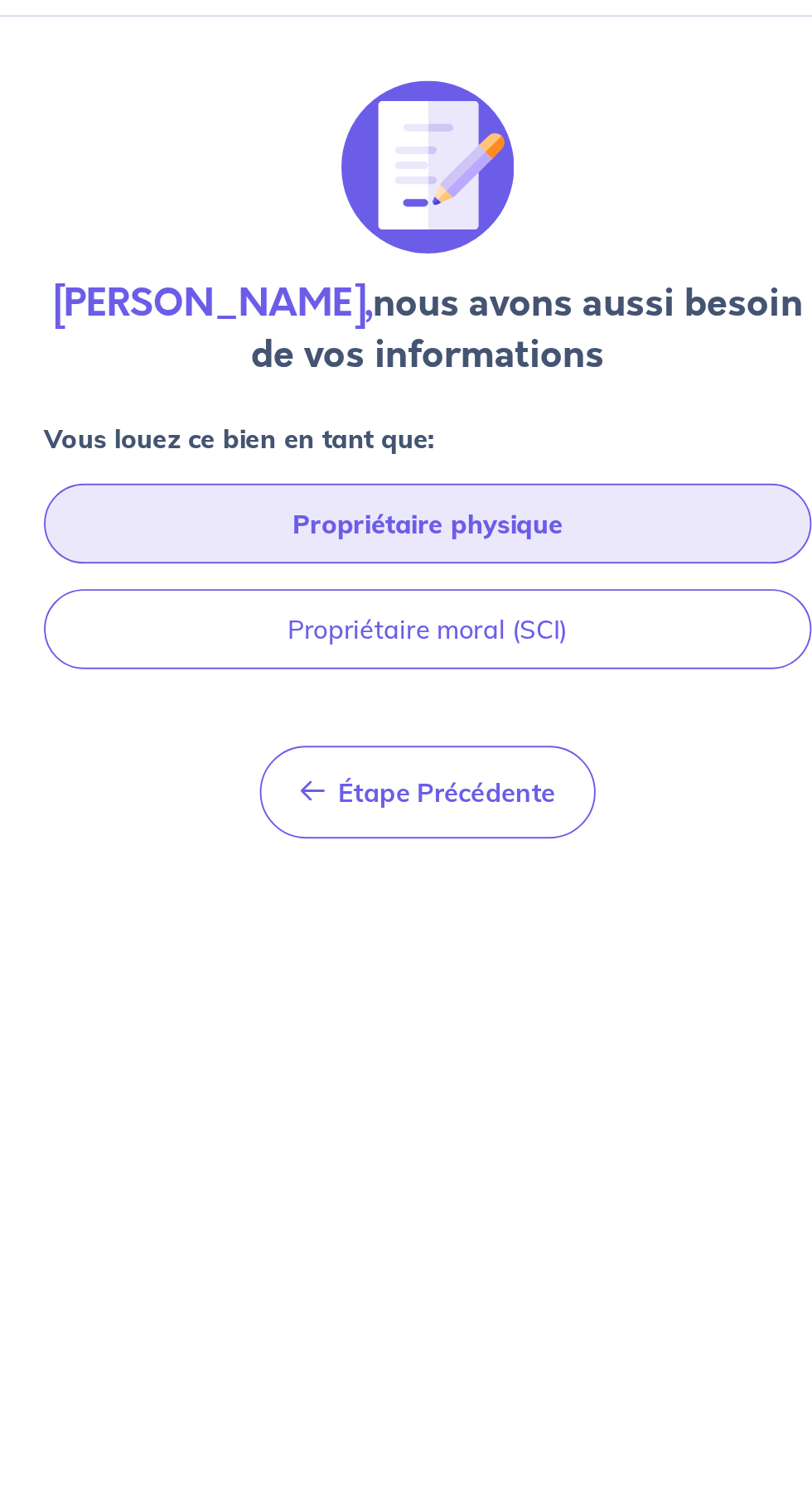
click at [251, 333] on button "Propriétaire physique" at bounding box center [406, 328] width 397 height 41
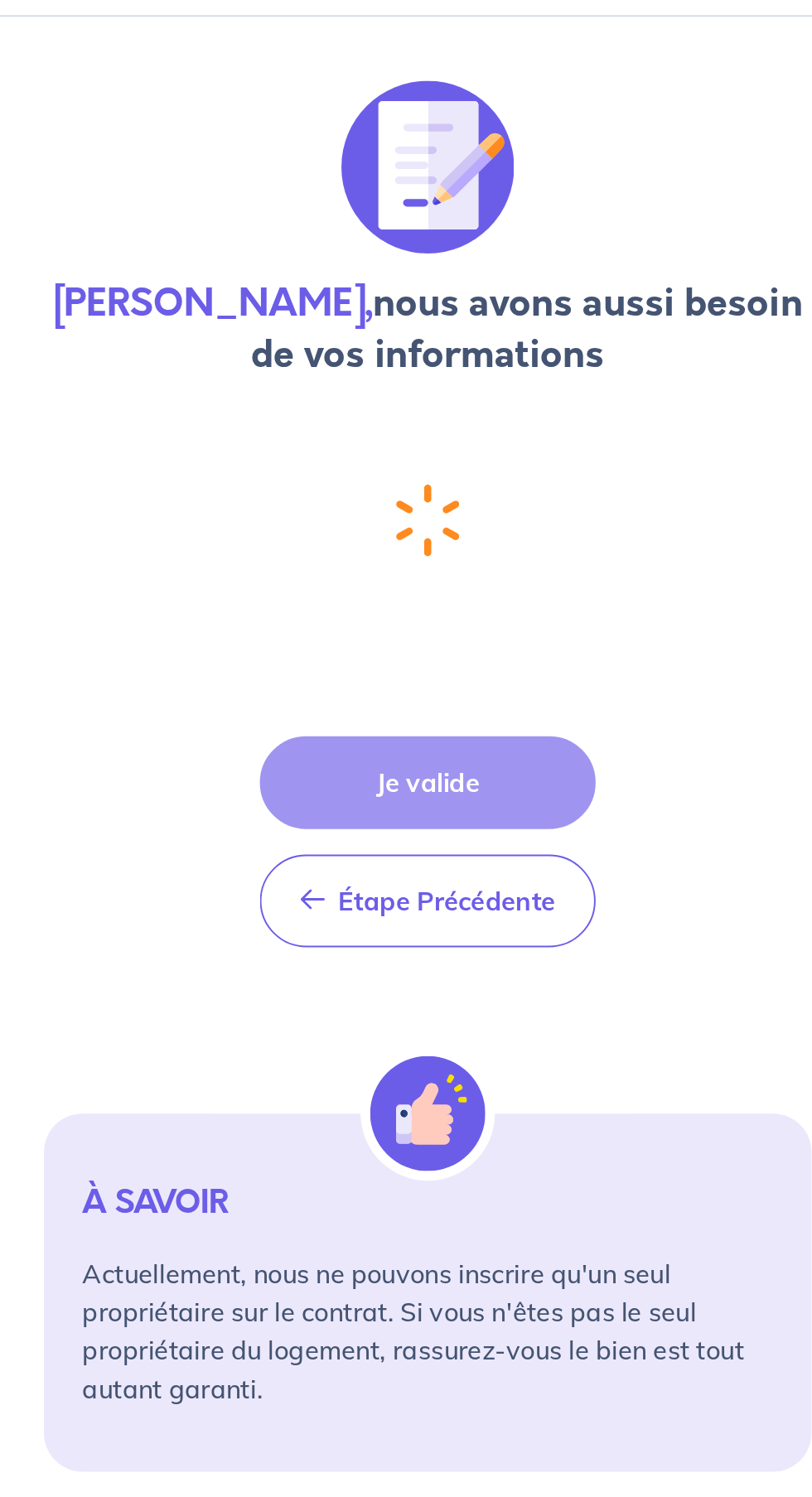
select select "FR"
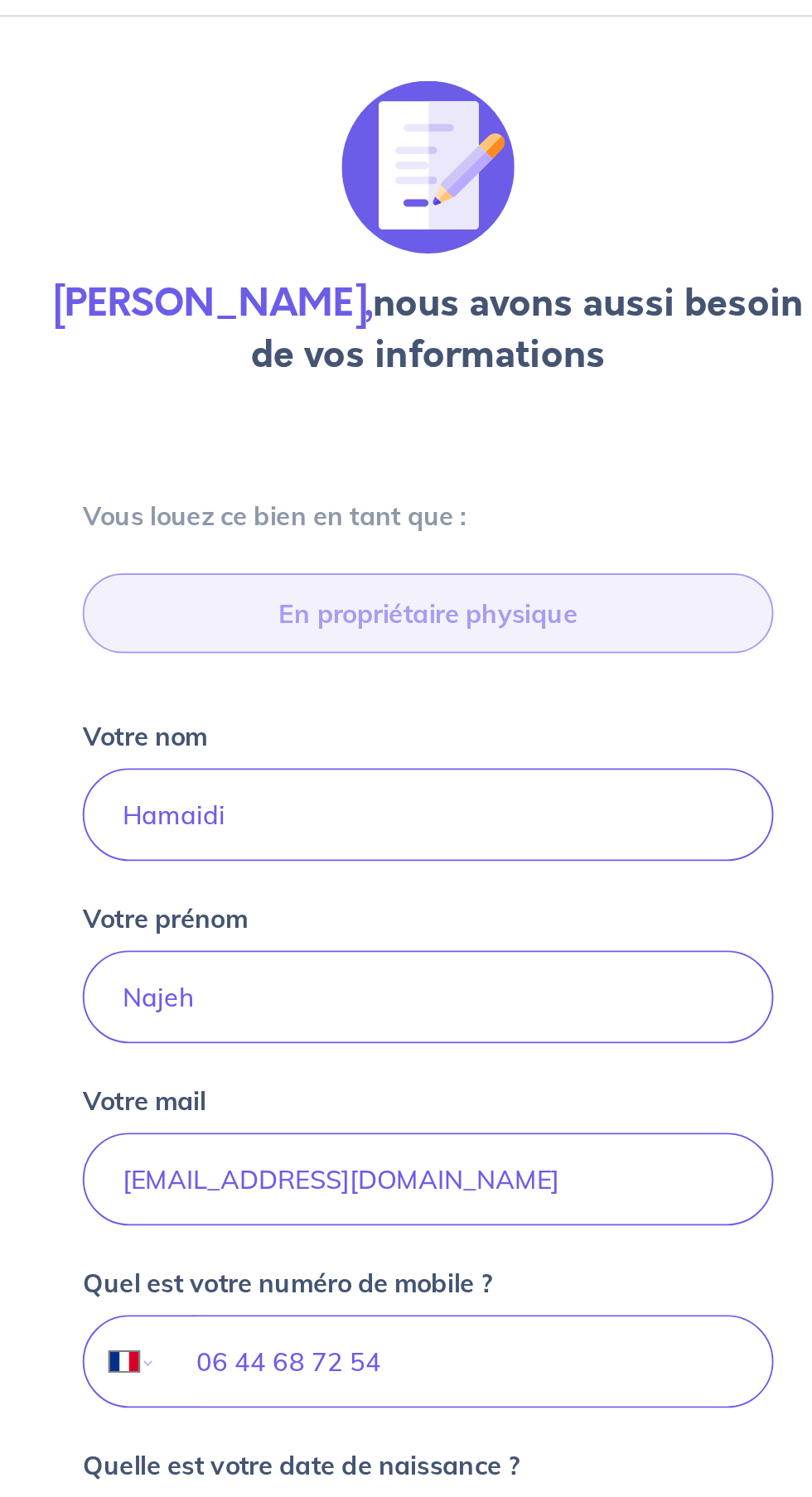
type input "199 Promenade des Anglais, 06200 Nice"
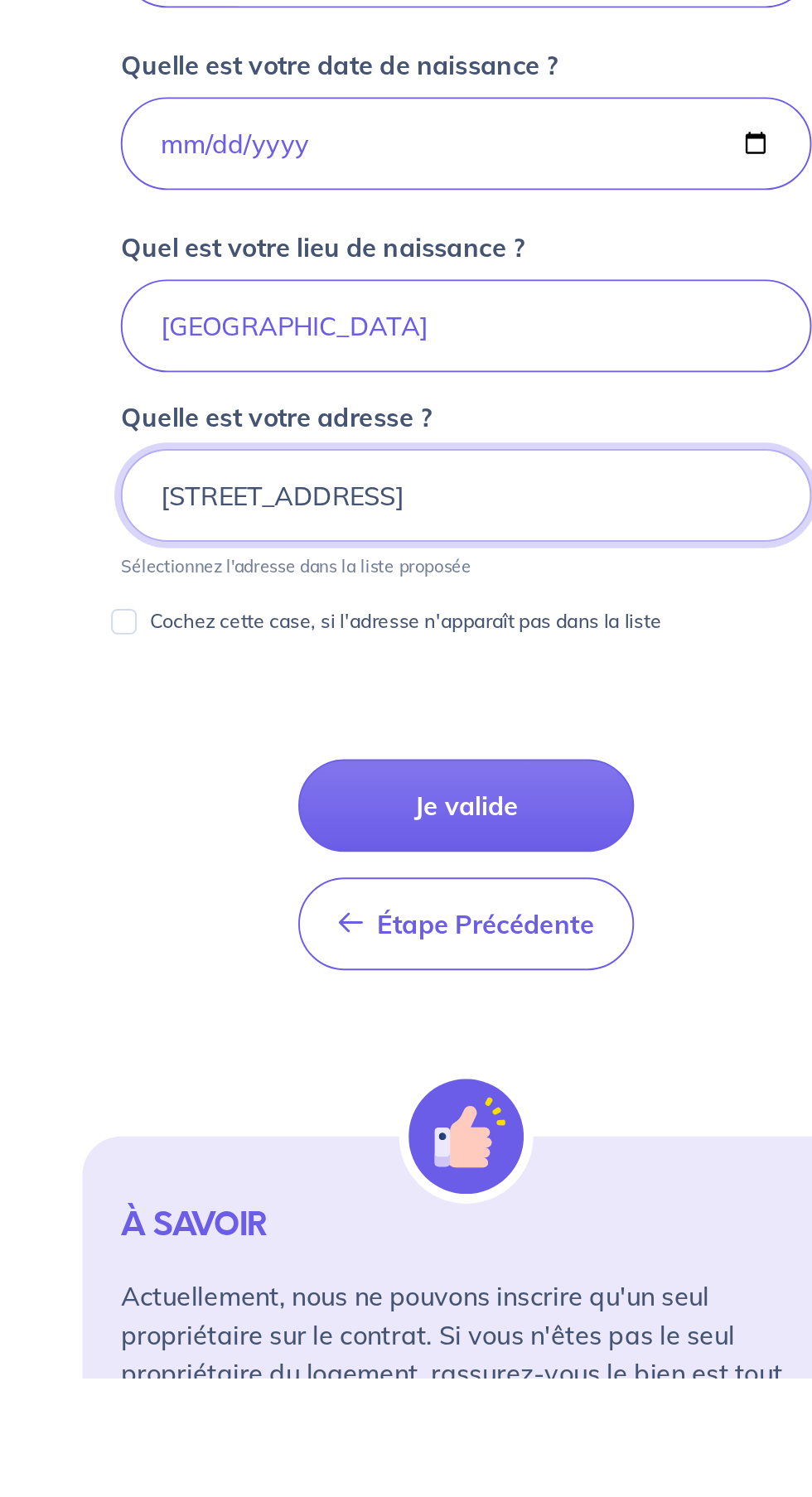
scroll to position [1, 0]
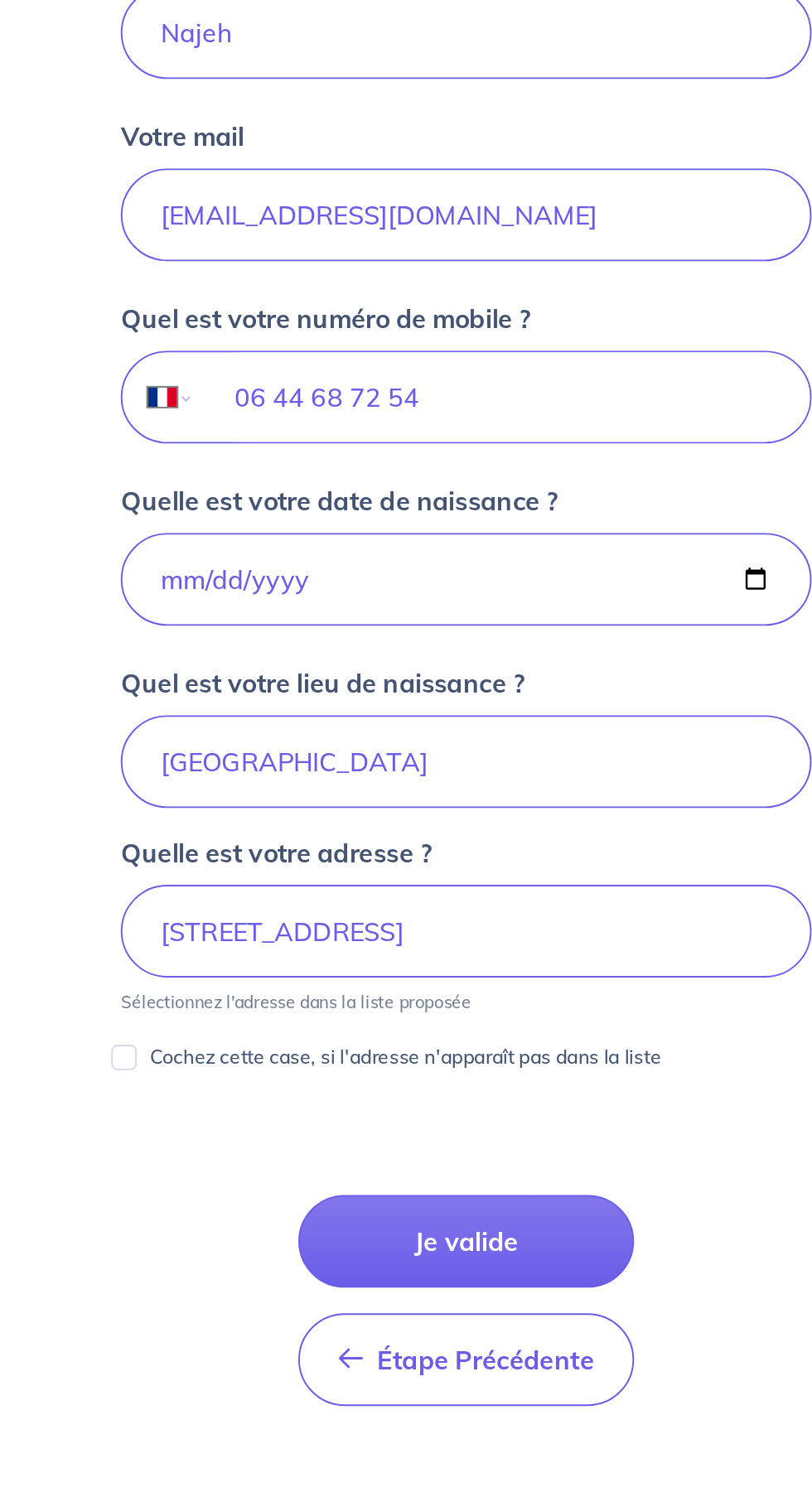
click at [350, 1196] on button "Je valide" at bounding box center [406, 1199] width 174 height 48
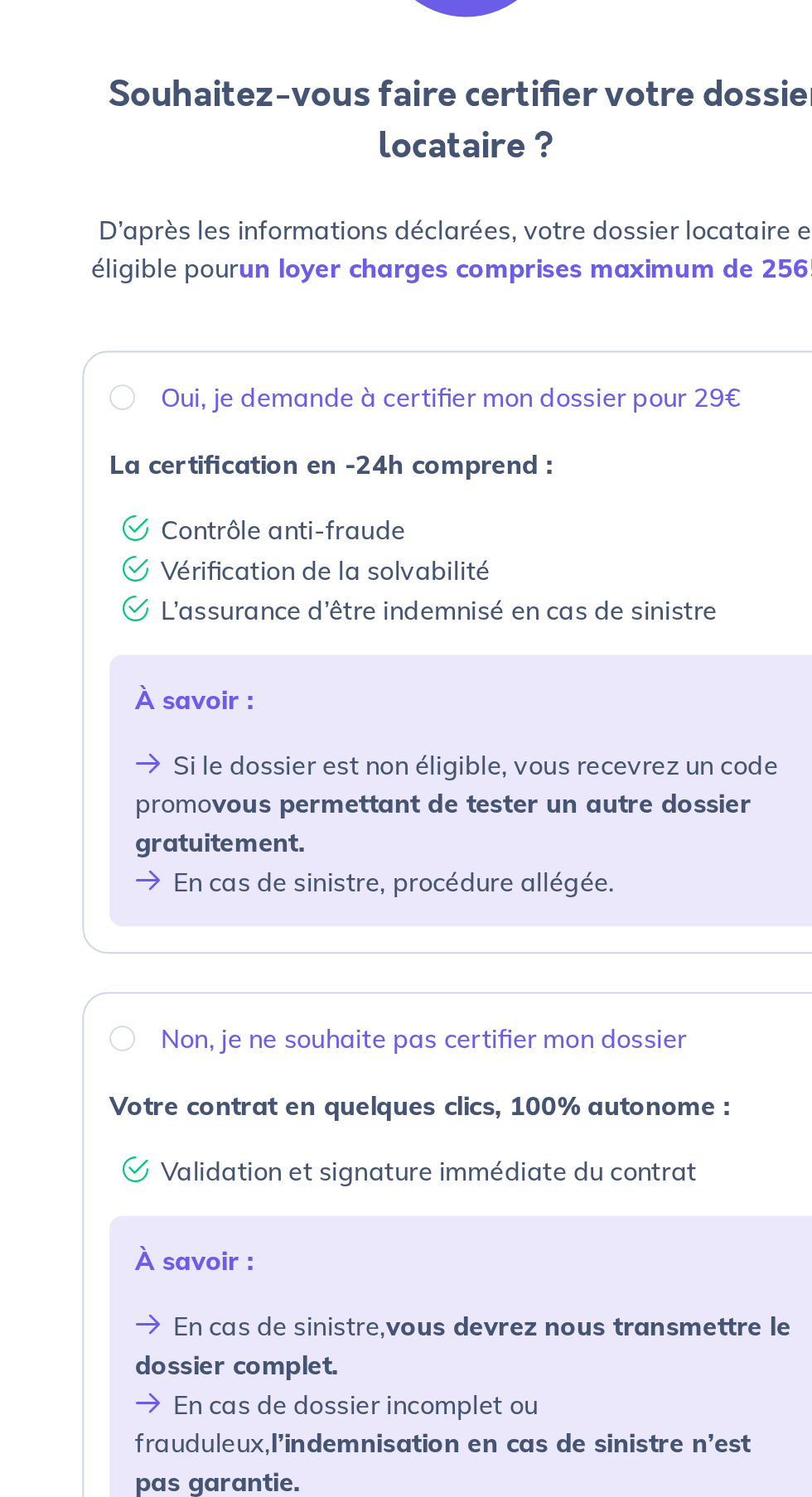
click at [231, 730] on div "Non, je ne souhaite pas certifier mon dossier Votre contrat en quelques clics, …" at bounding box center [406, 838] width 397 height 290
radio input "true"
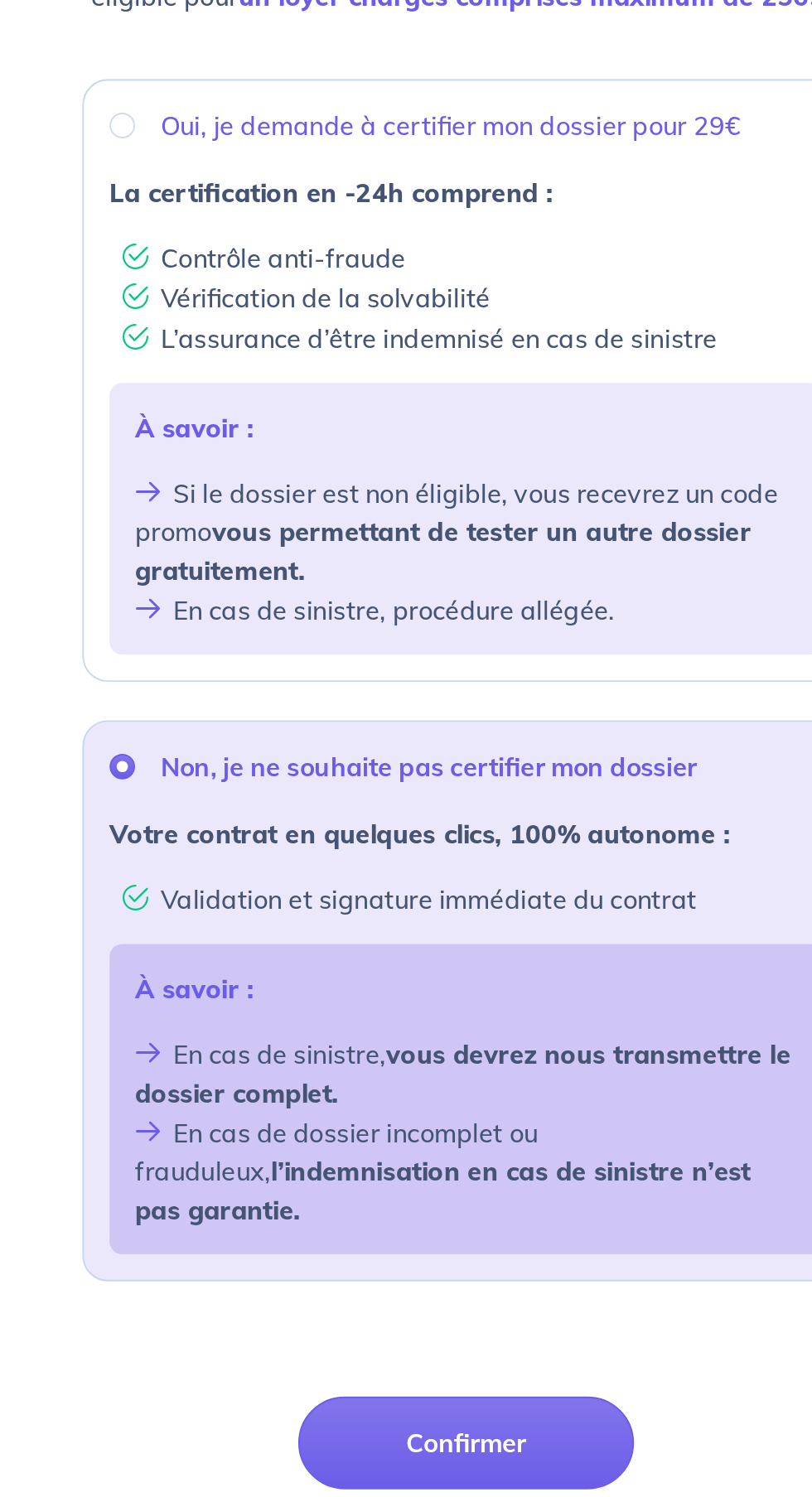
click at [433, 1043] on button "Confirmer" at bounding box center [406, 1067] width 174 height 48
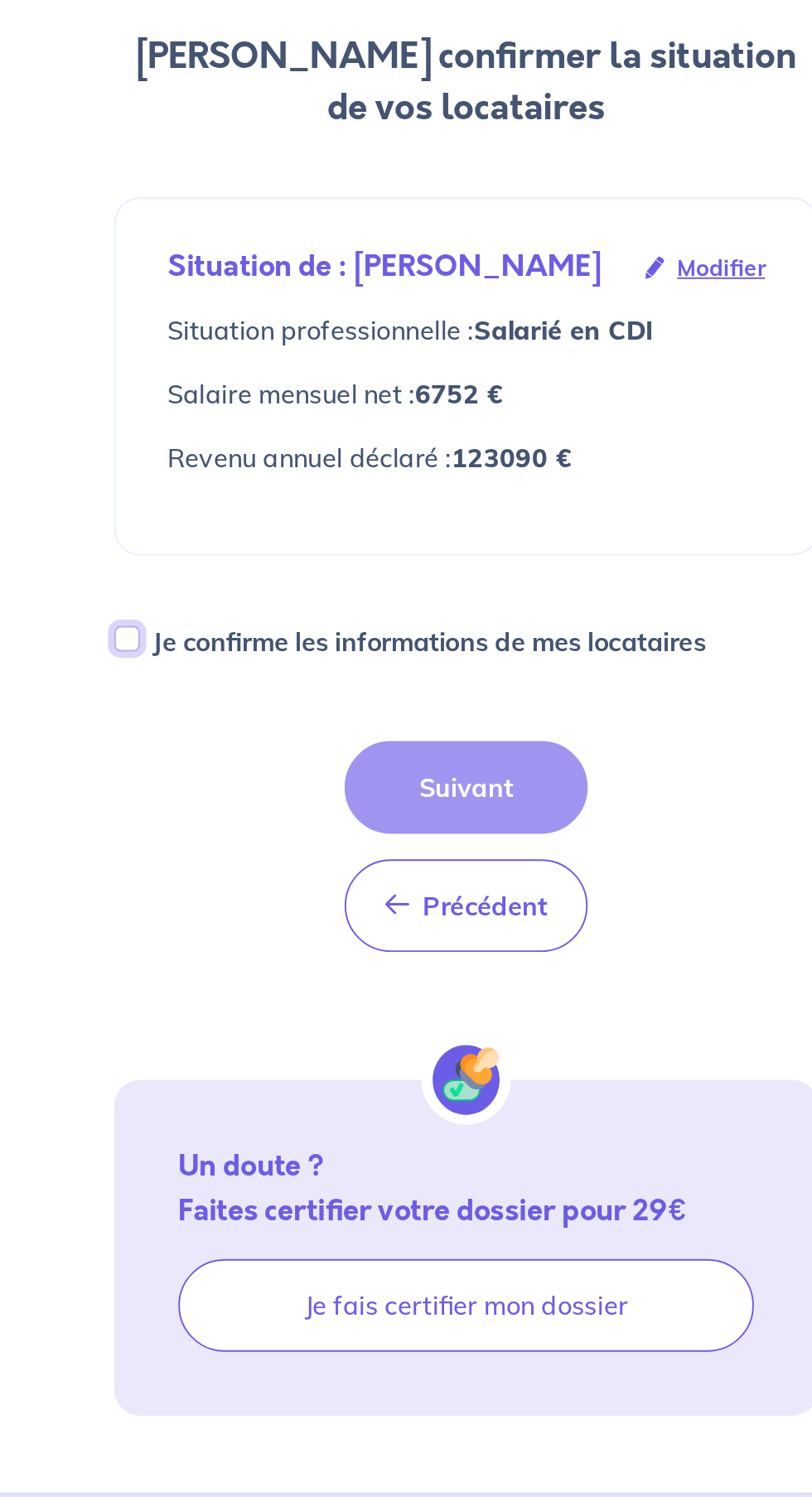
click at [229, 581] on input "Je confirme les informations de mes locataires" at bounding box center [231, 580] width 13 height 13
checkbox input "true"
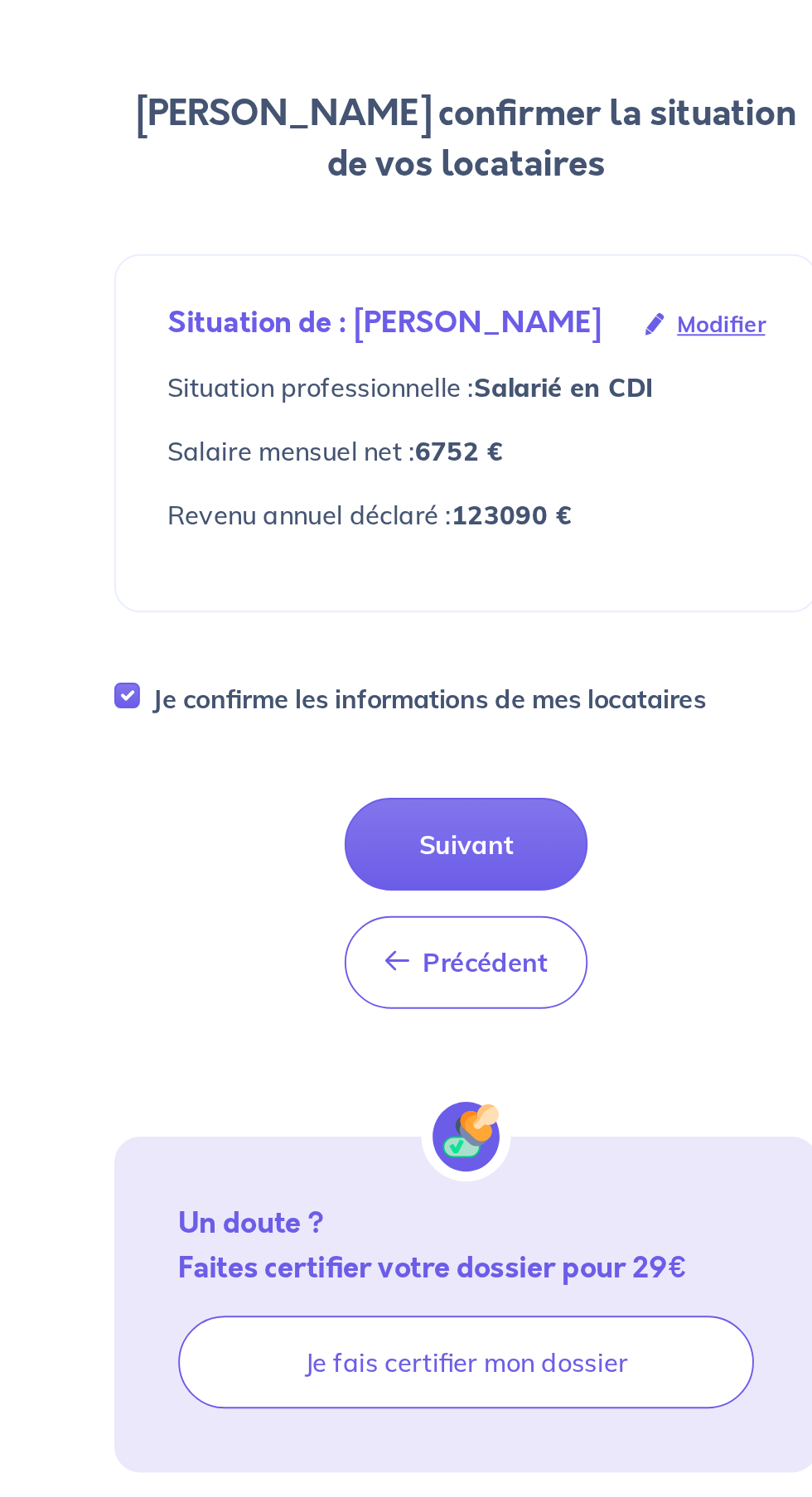
click at [393, 646] on button "Suivant" at bounding box center [406, 656] width 126 height 48
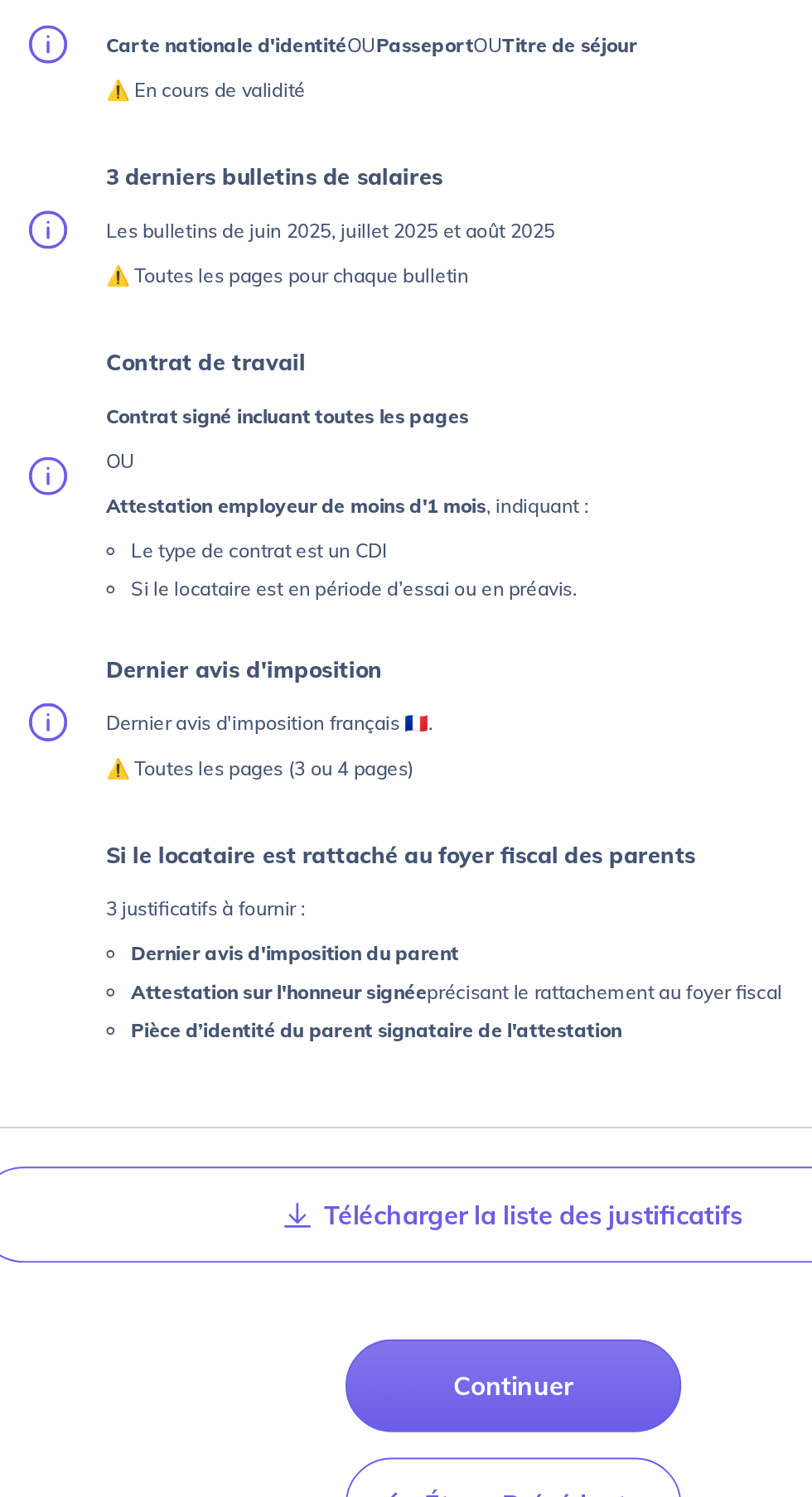
click at [289, 1147] on button "Télécharger la liste des justificatifs" at bounding box center [406, 1155] width 556 height 50
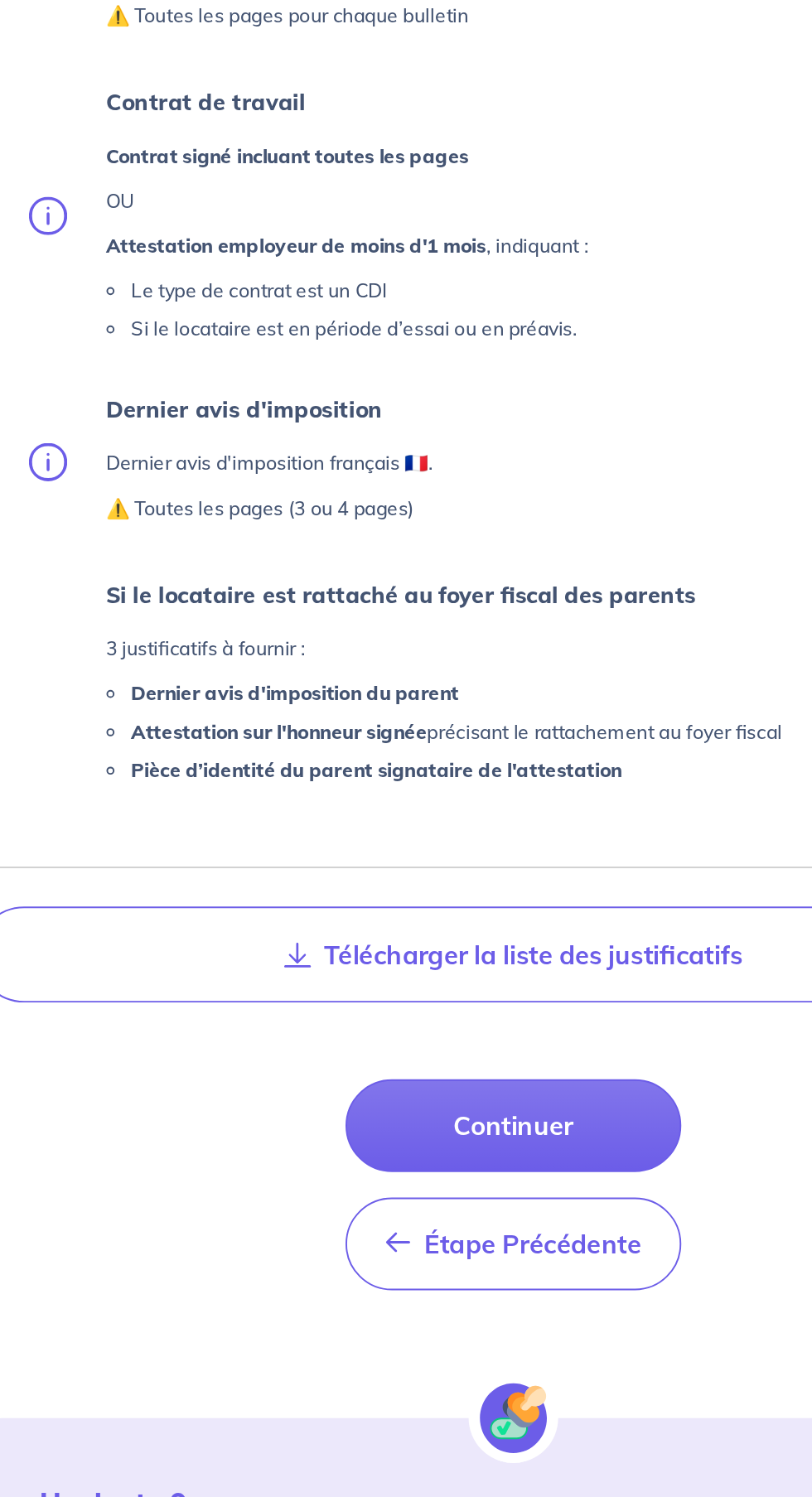
scroll to position [107, 0]
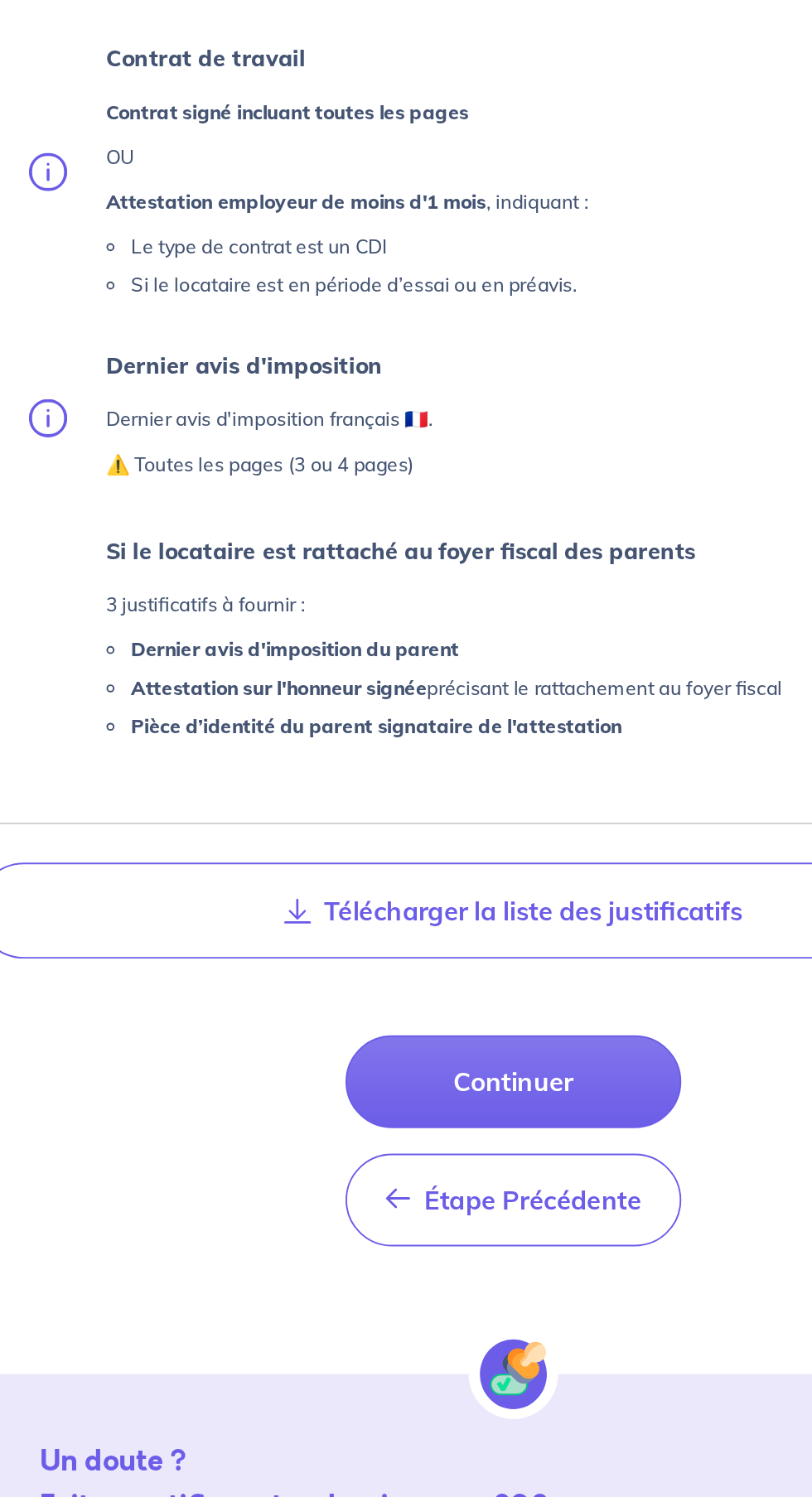
click at [359, 1133] on button "Continuer" at bounding box center [406, 1136] width 174 height 48
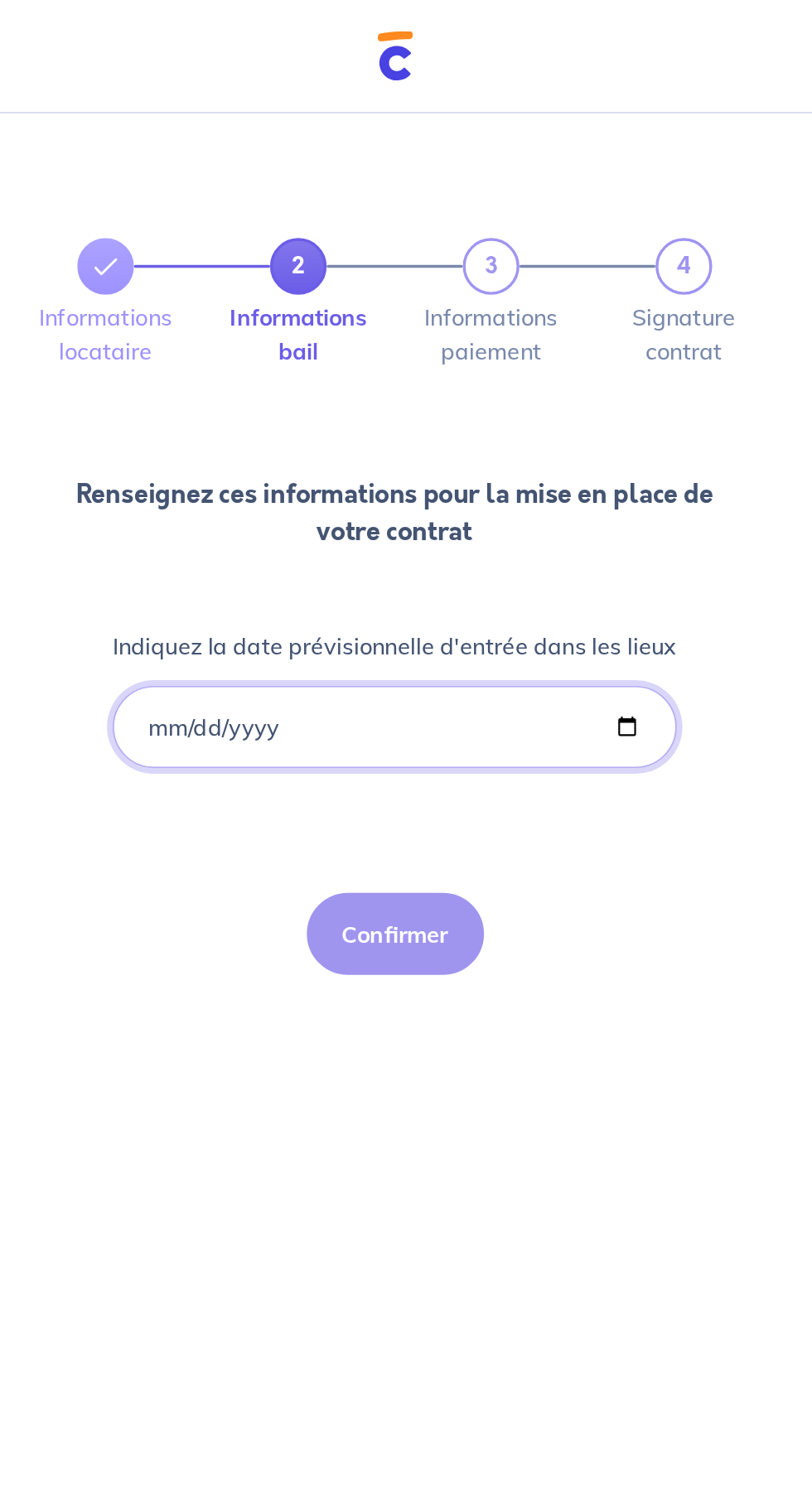
click at [290, 435] on input "Indiquez la date prévisionnelle d'entrée dans les lieux" at bounding box center [406, 424] width 330 height 48
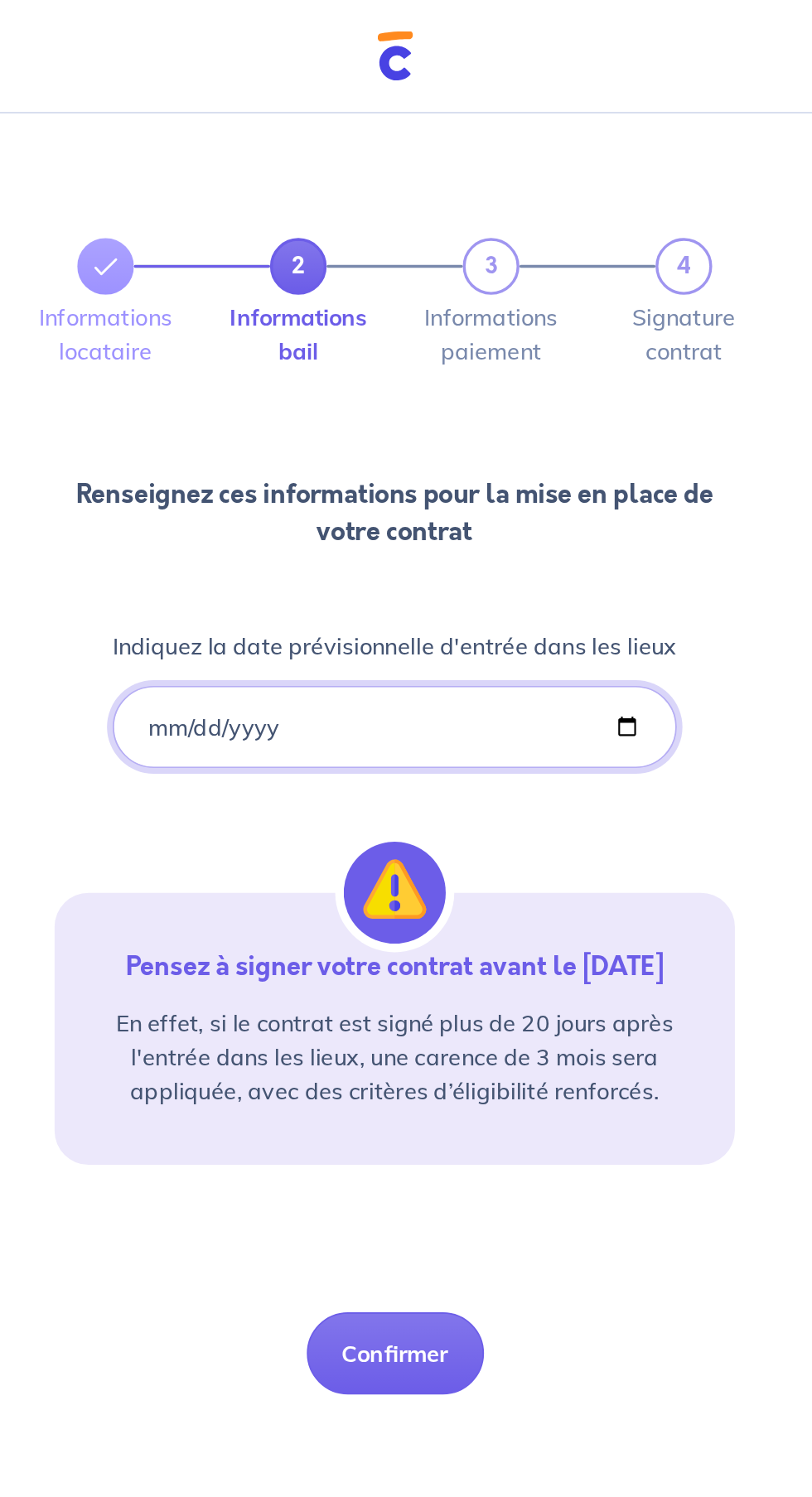
click at [279, 423] on input "2025-10-13" at bounding box center [406, 424] width 330 height 48
type input "2025-10-10"
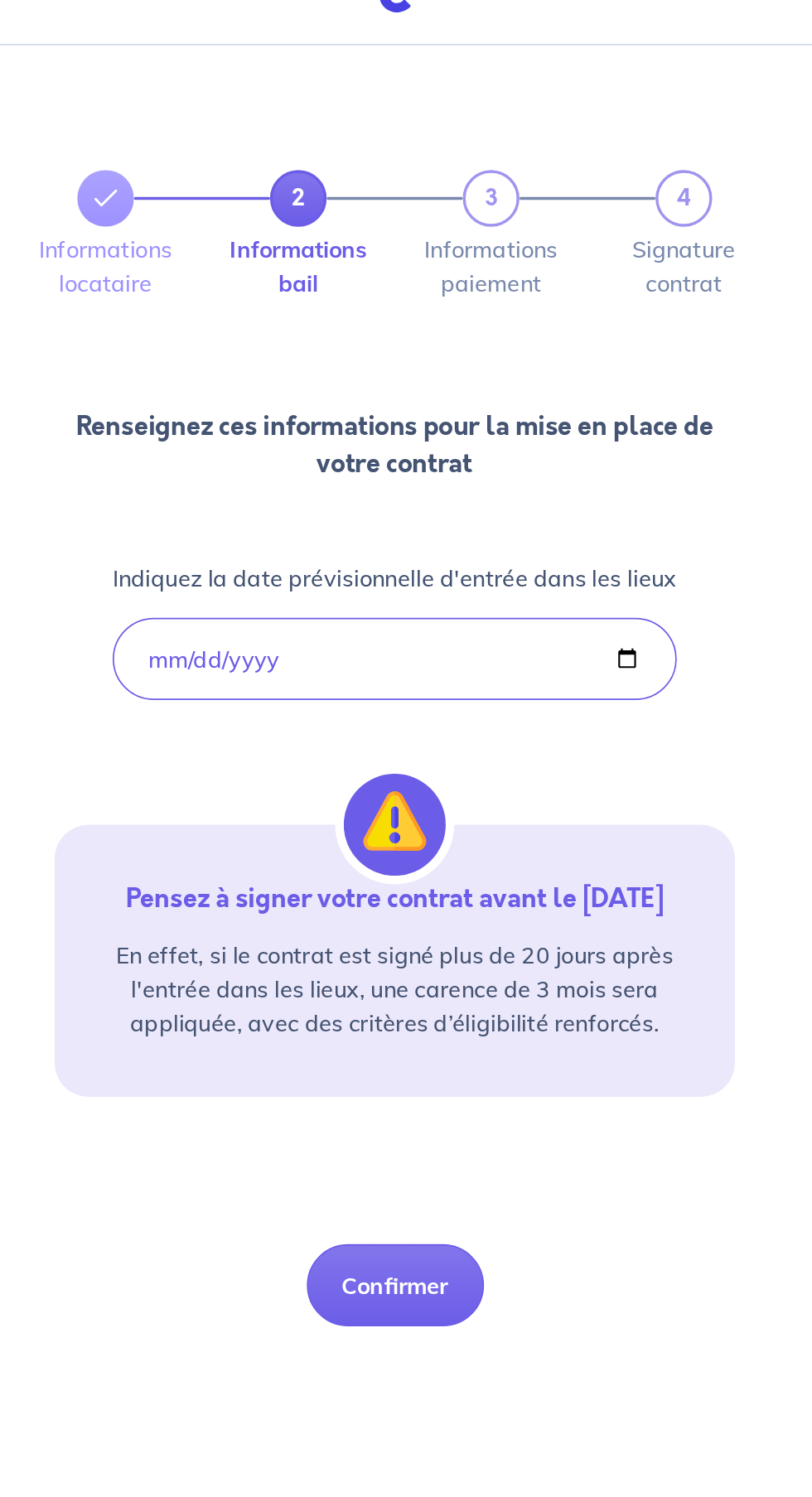
click at [391, 793] on button "Confirmer" at bounding box center [406, 790] width 103 height 48
select select "FR"
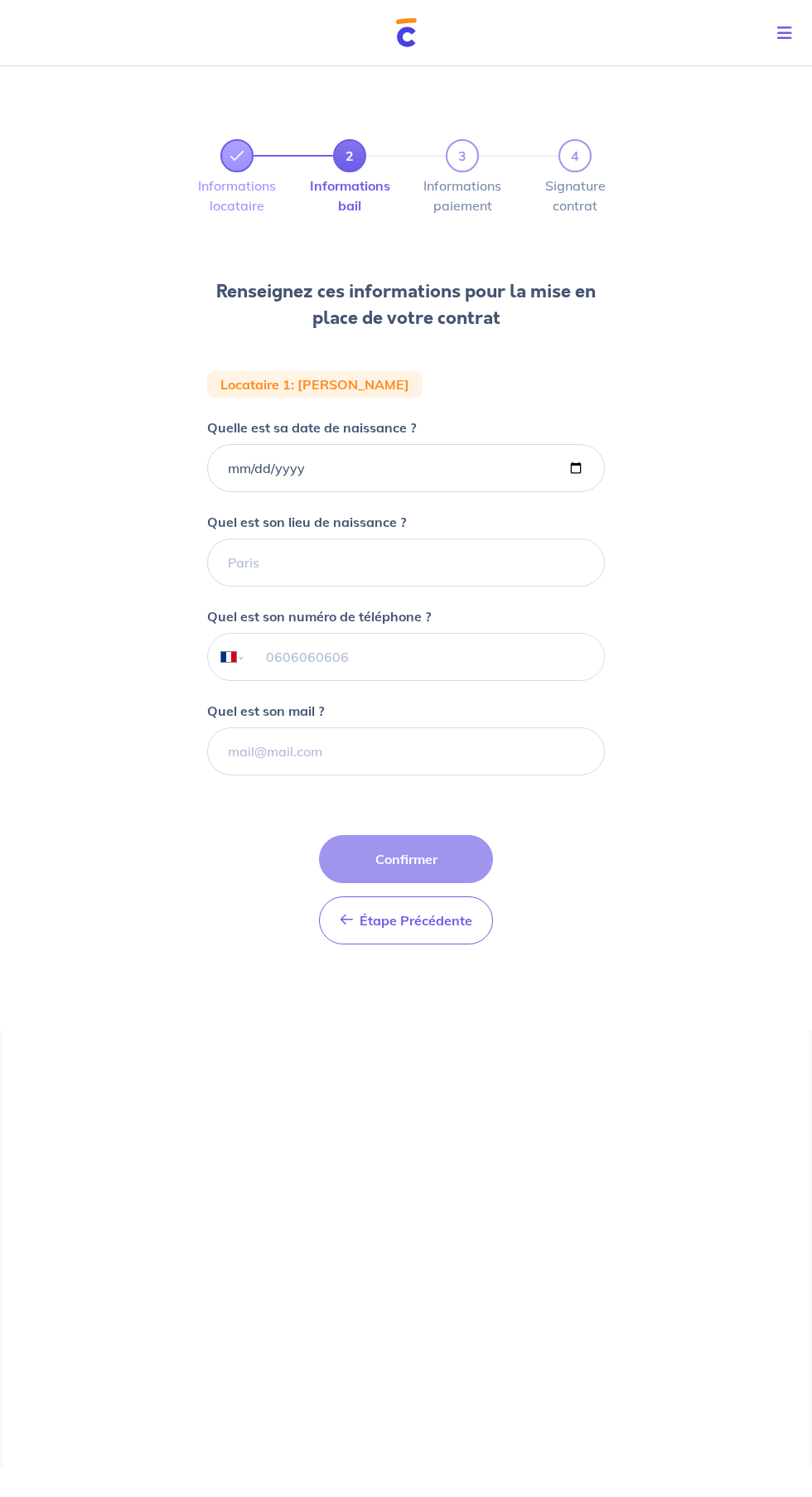
select select "FR"
click at [233, 475] on input "Quelle est sa date de naissance ?" at bounding box center [406, 468] width 397 height 48
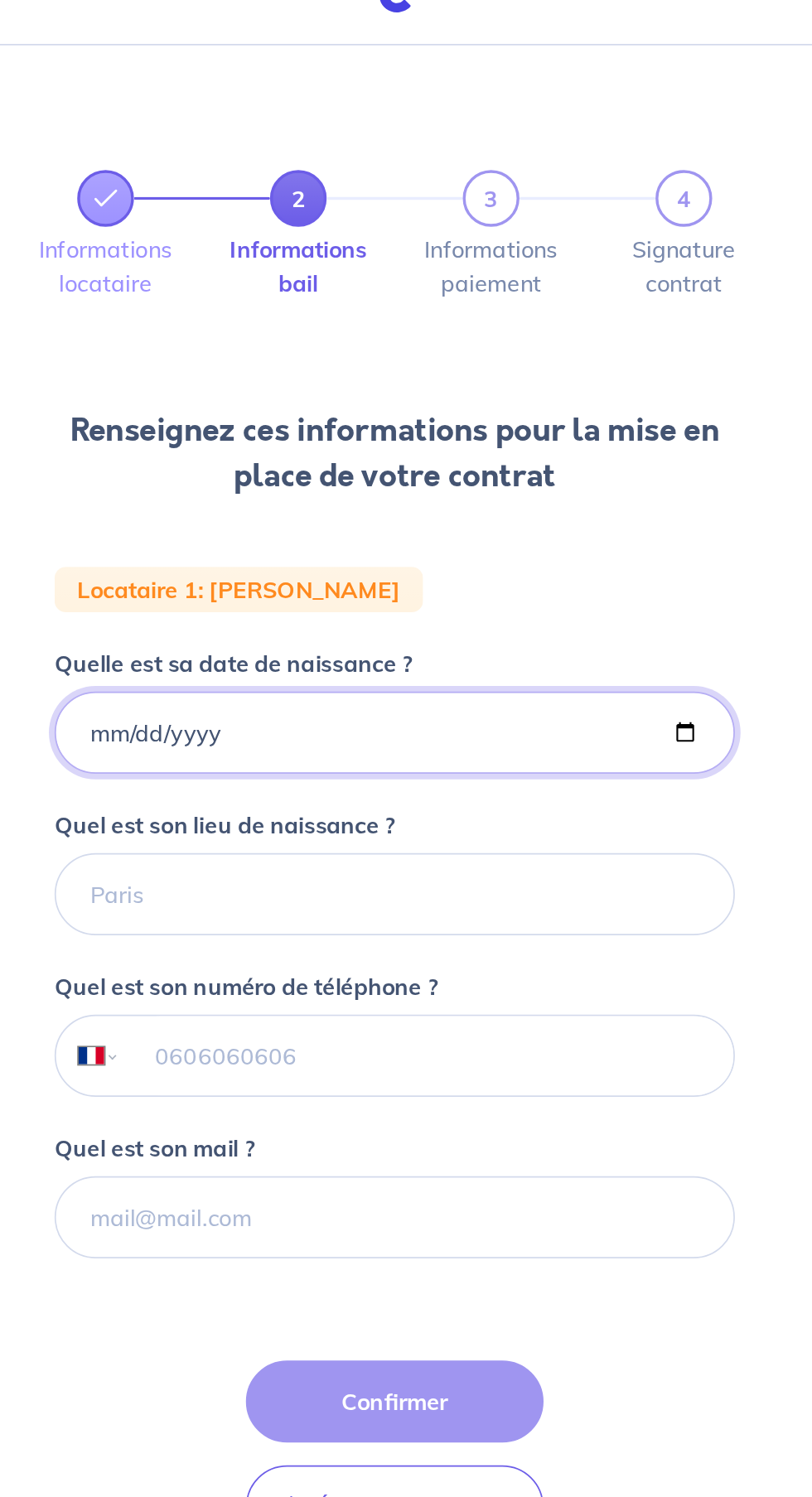
click at [234, 471] on input "[DATE]" at bounding box center [406, 468] width 397 height 48
type input "[DATE]"
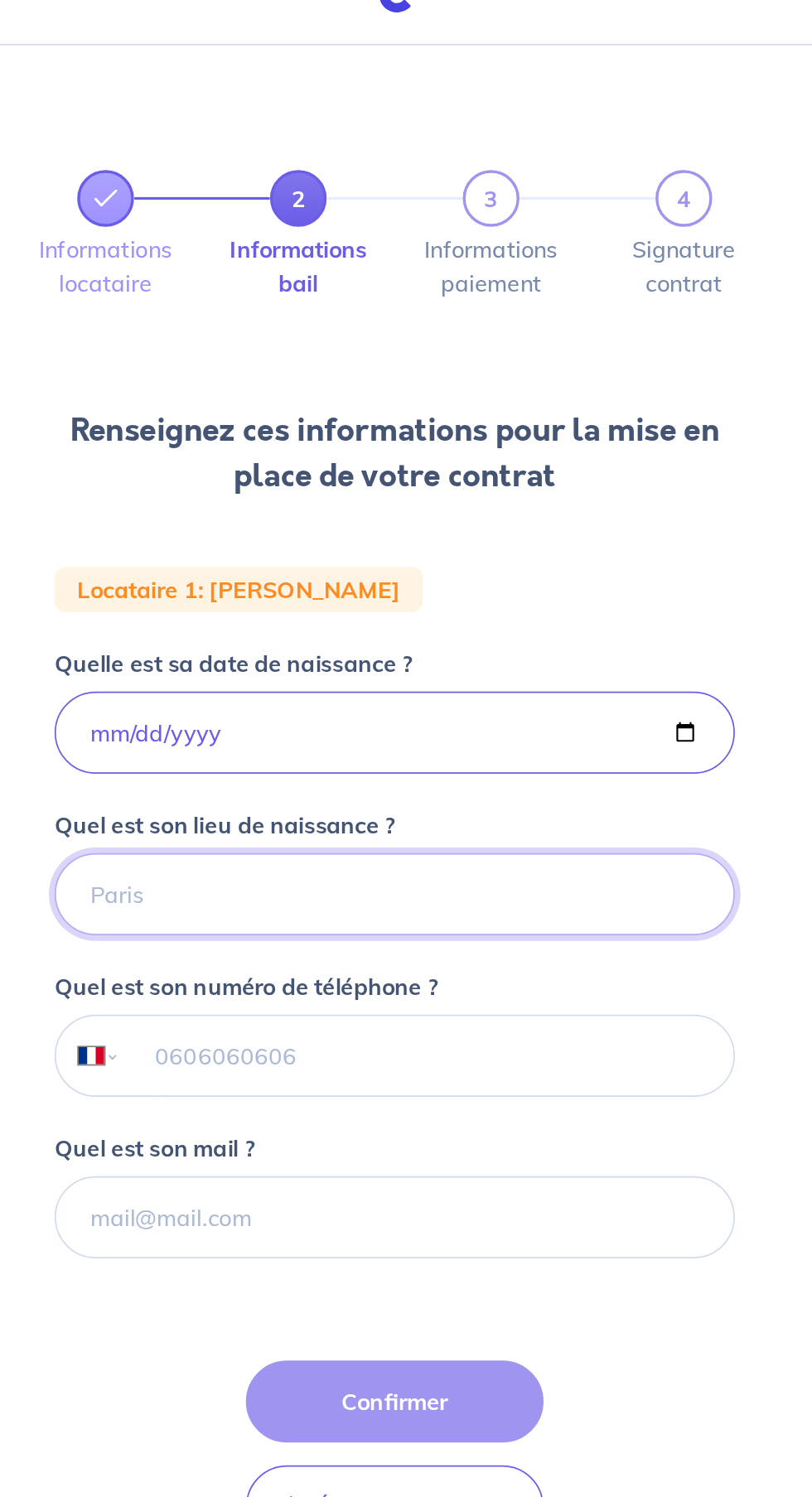
click at [263, 566] on input "Quel est son lieu de naissance ?" at bounding box center [406, 562] width 397 height 48
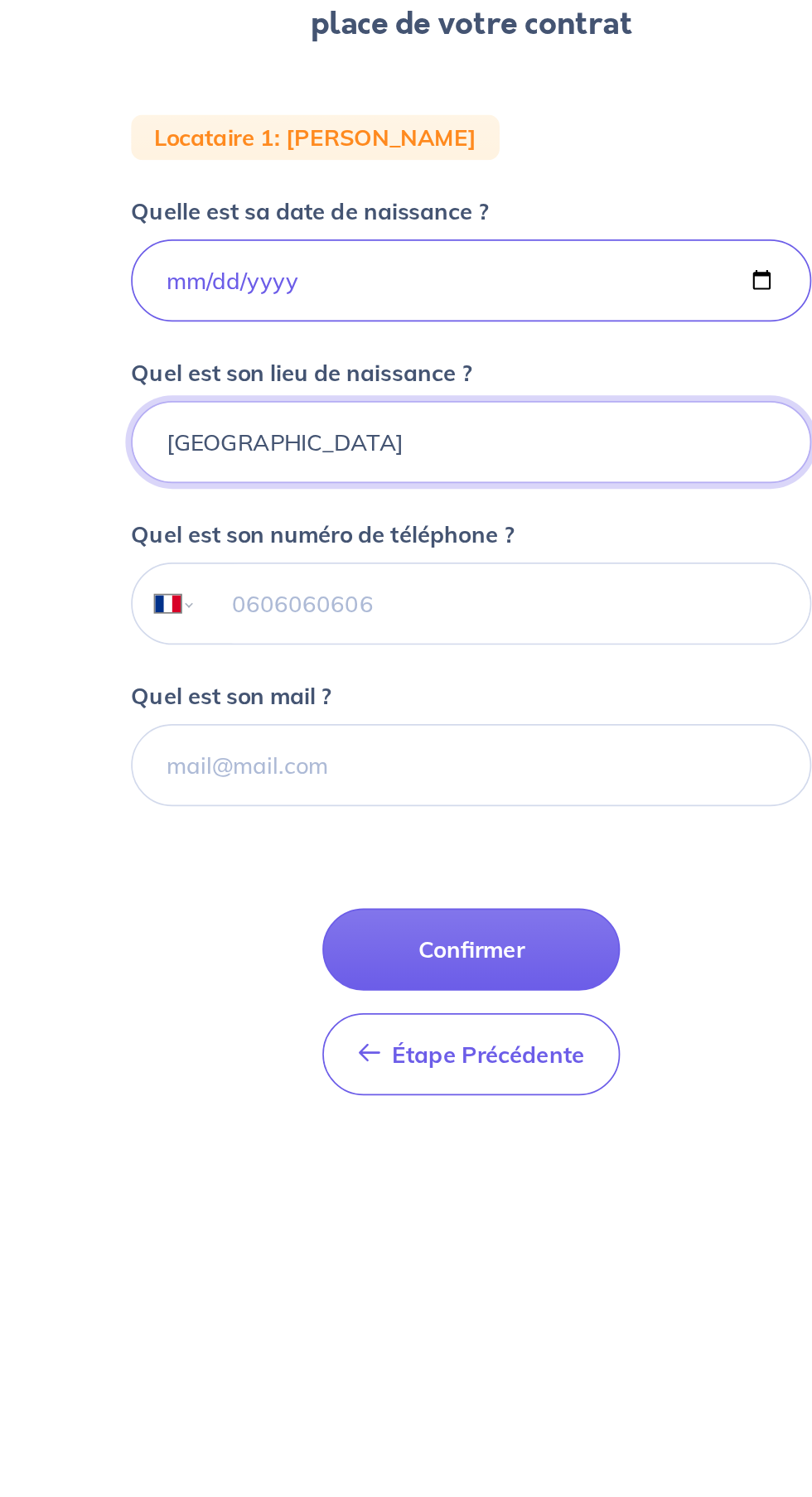
type input "[GEOGRAPHIC_DATA]"
click at [284, 656] on input "tel" at bounding box center [424, 656] width 358 height 46
type input "+33 7 56 87 14 46"
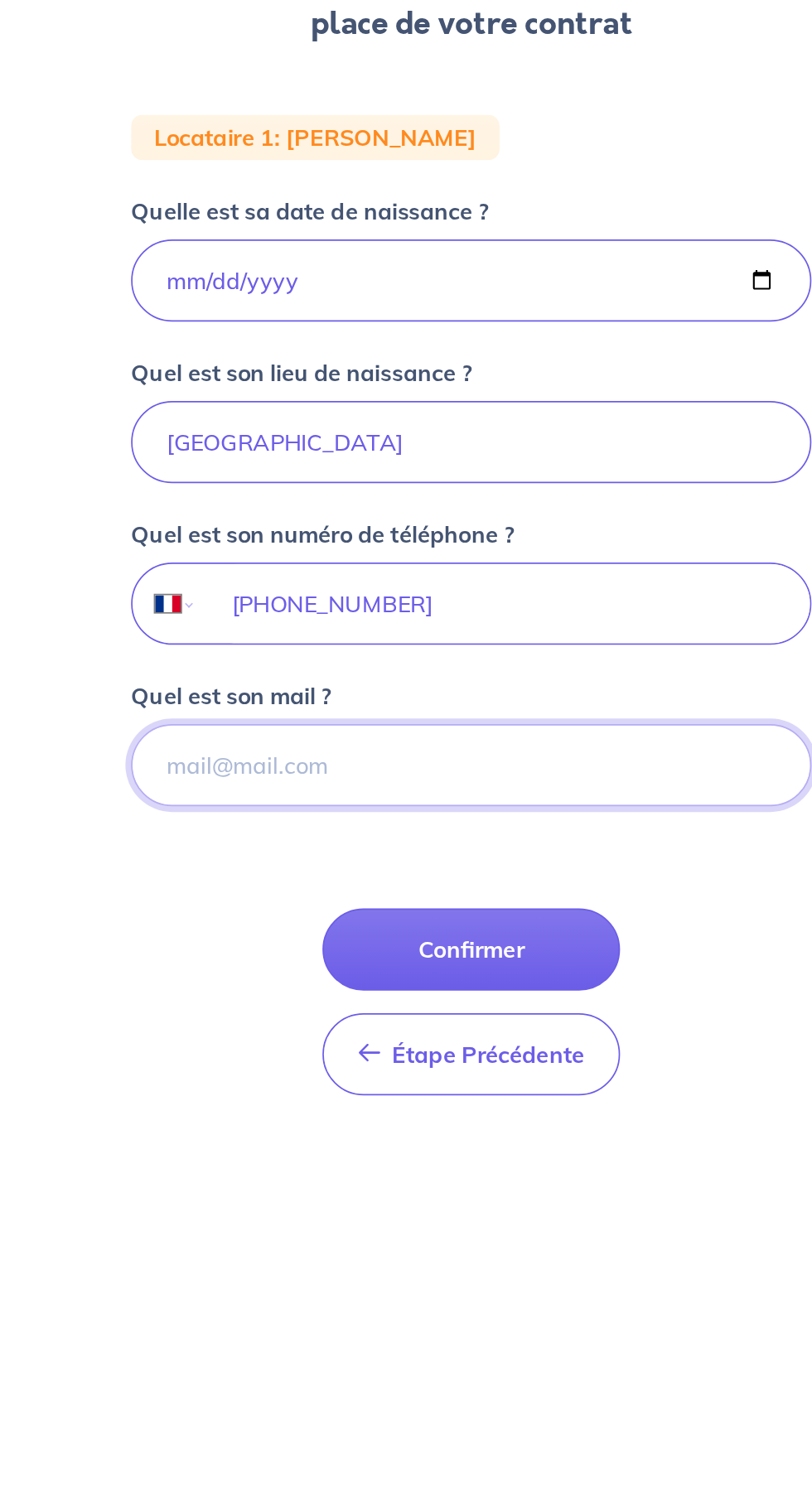
click at [241, 756] on input "Quel est son mail ?" at bounding box center [406, 751] width 397 height 48
type input "erix"
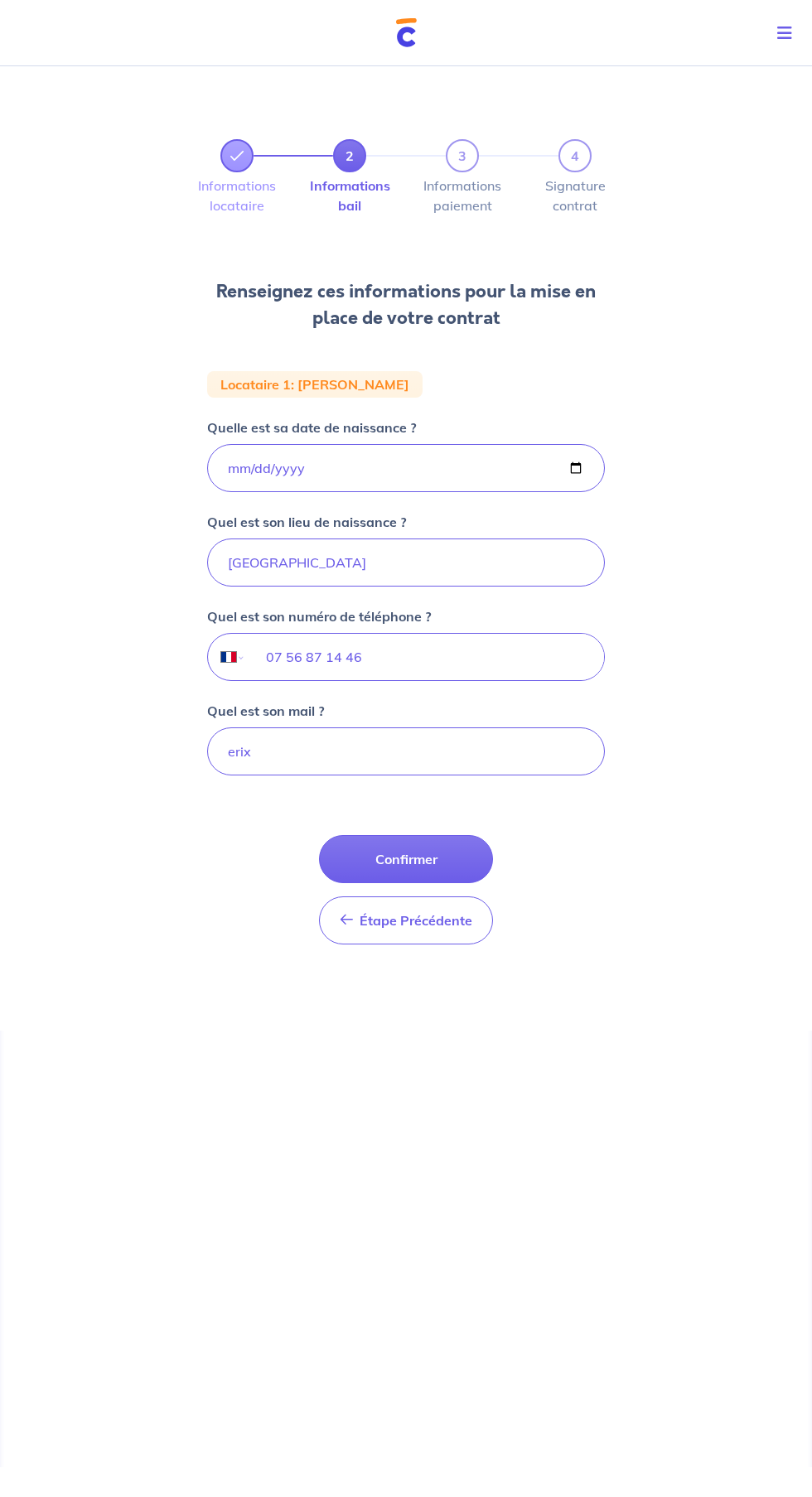
select select "FR"
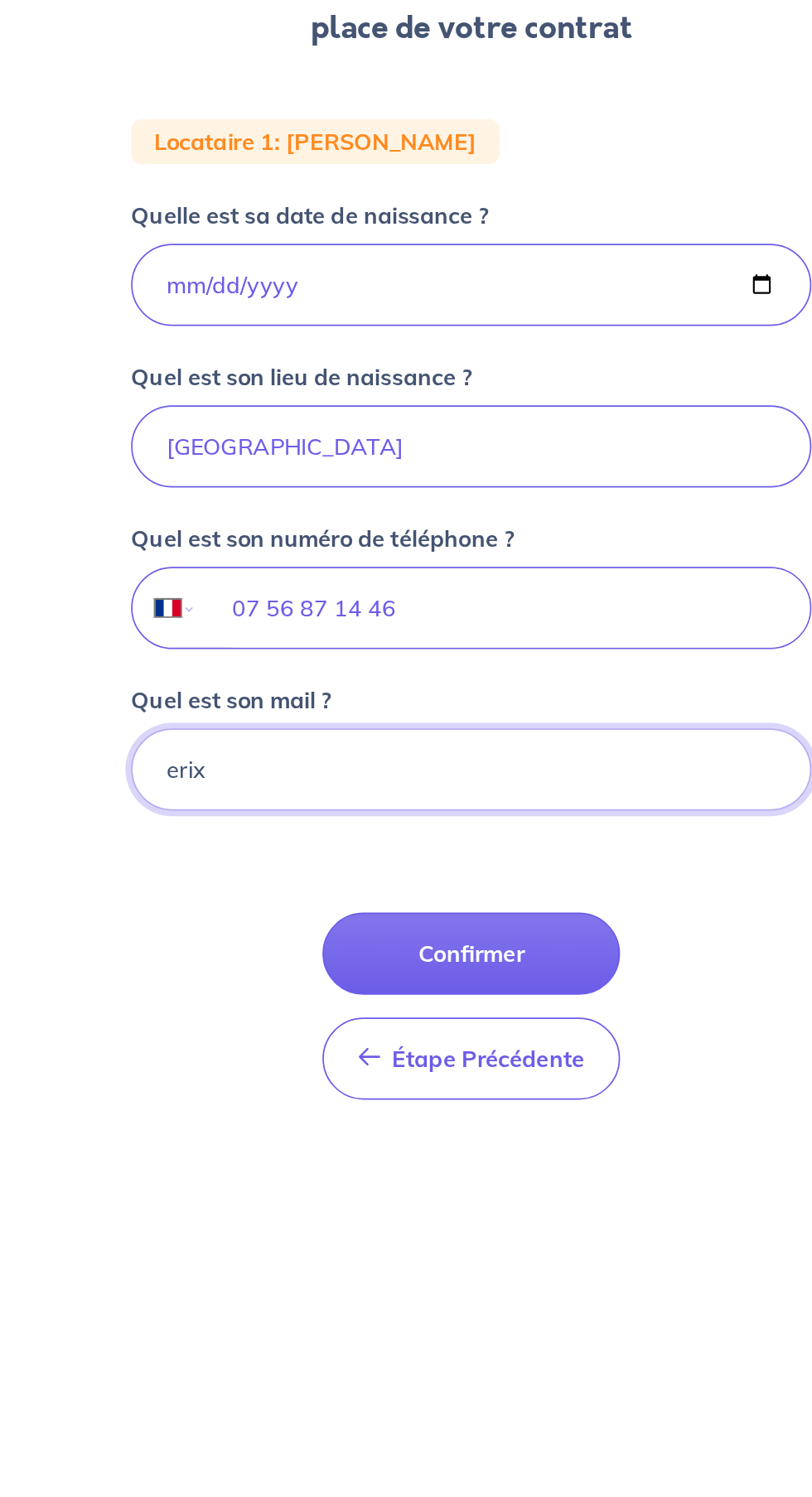
click at [279, 756] on input "erix" at bounding box center [406, 751] width 397 height 48
type input "e"
type input "lassiazerick@gmail.com"
click at [378, 854] on button "Confirmer" at bounding box center [406, 858] width 174 height 48
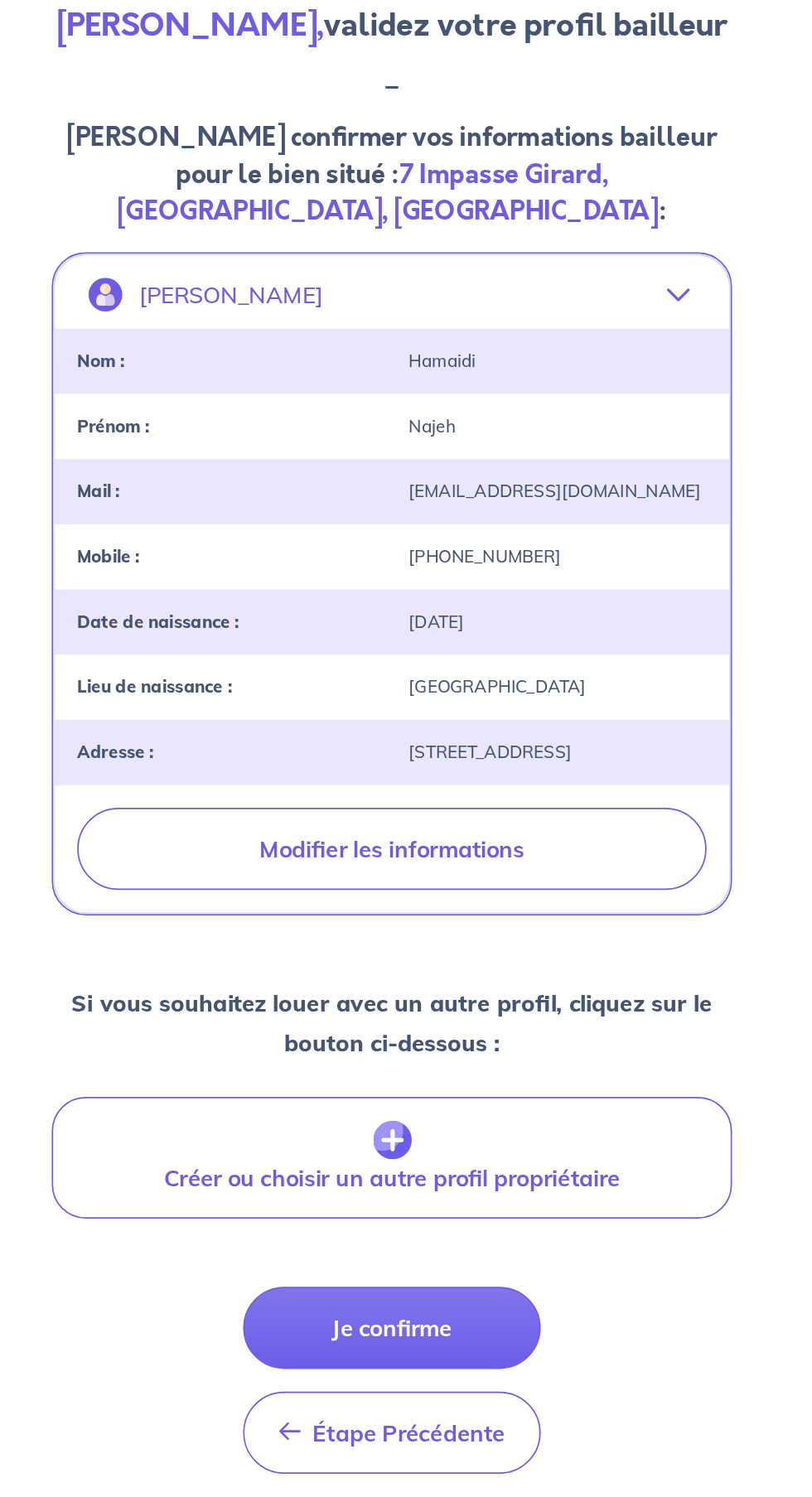
click at [375, 1016] on button "Je confirme" at bounding box center [406, 1026] width 174 height 48
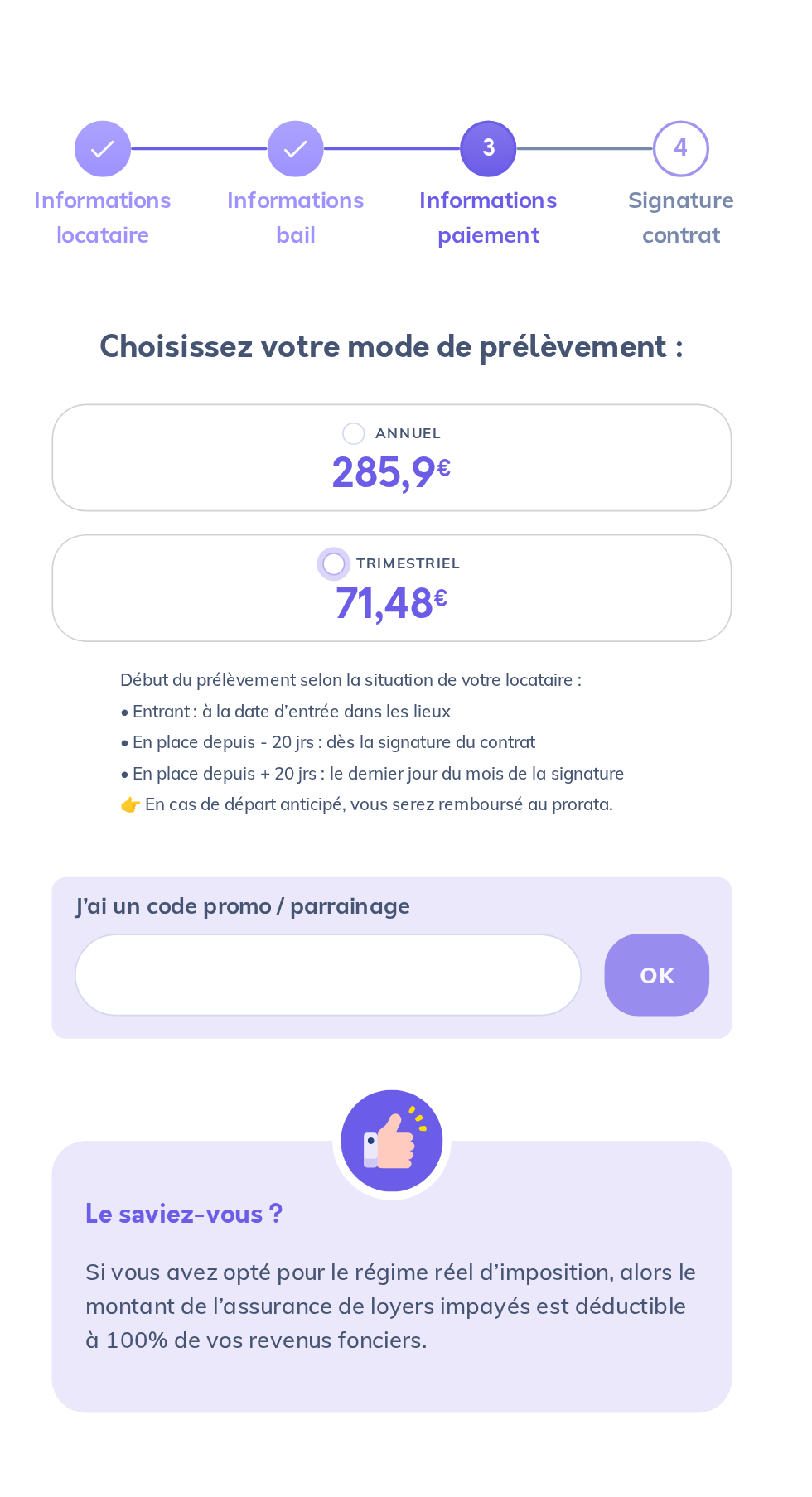
click at [373, 400] on input "TRIMESTRIEL" at bounding box center [372, 399] width 13 height 13
radio input "true"
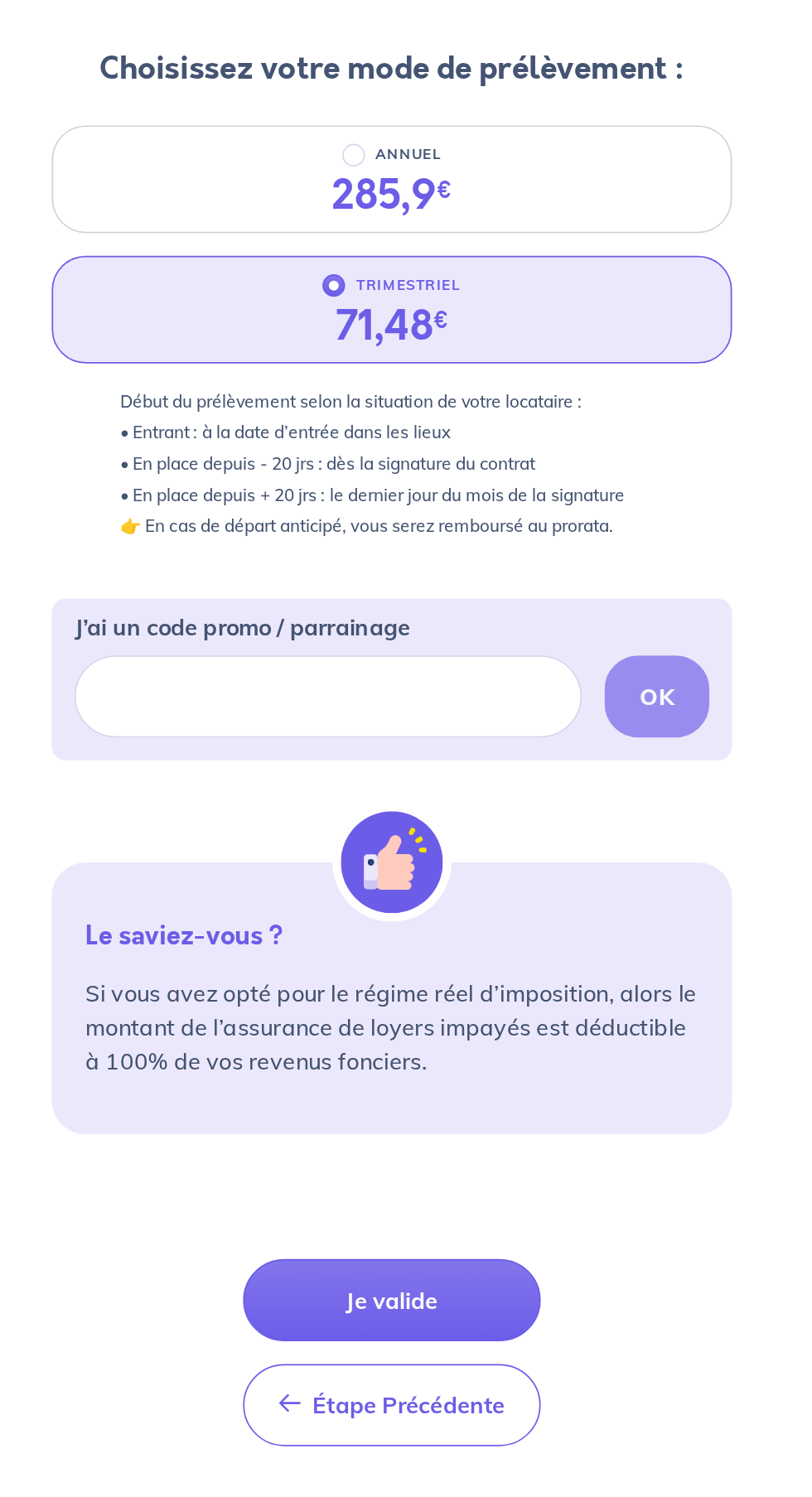
click at [366, 984] on button "Je valide" at bounding box center [406, 991] width 174 height 48
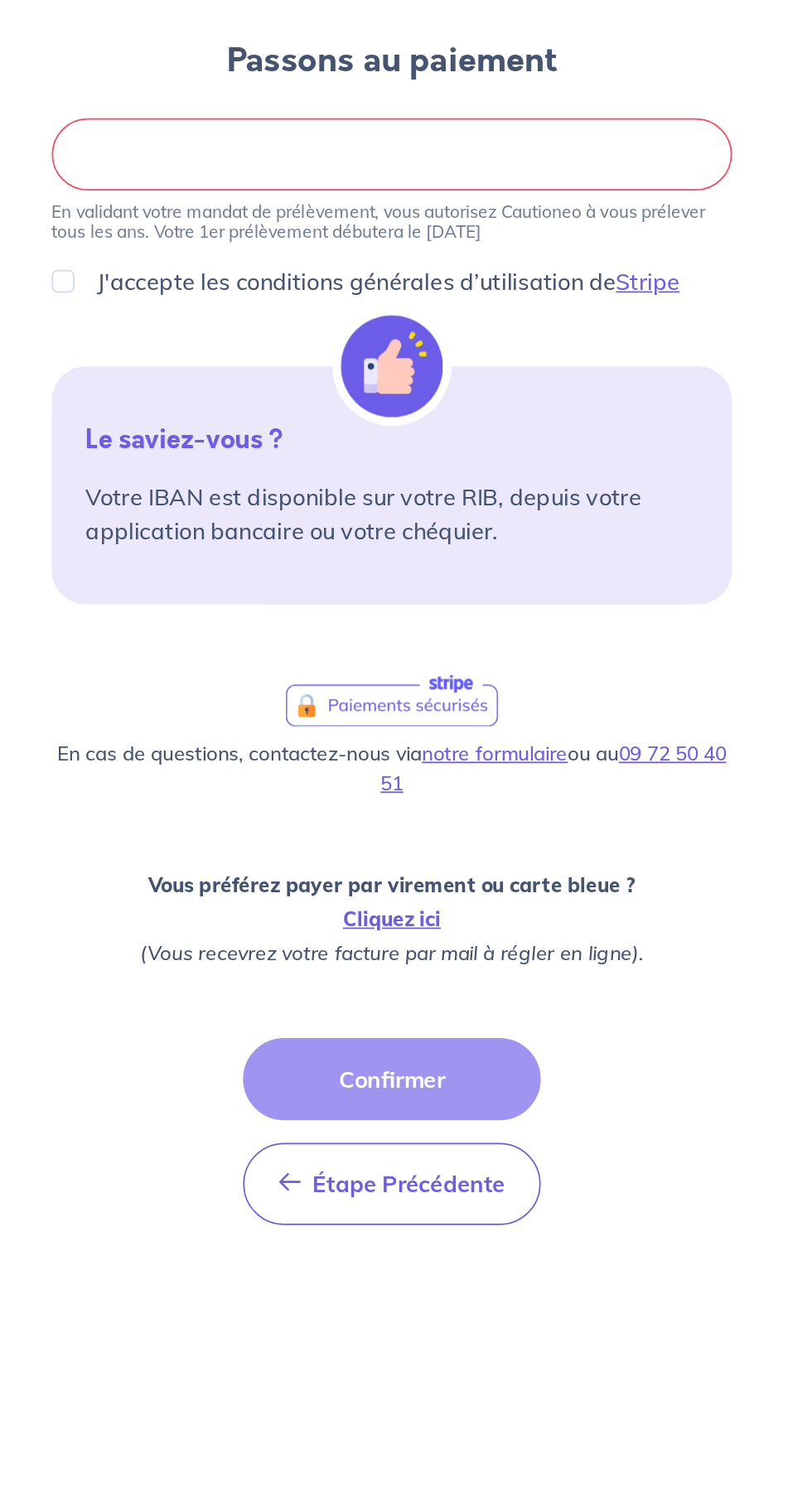
click at [358, 321] on div at bounding box center [406, 312] width 397 height 42
click at [403, 325] on div at bounding box center [406, 312] width 397 height 42
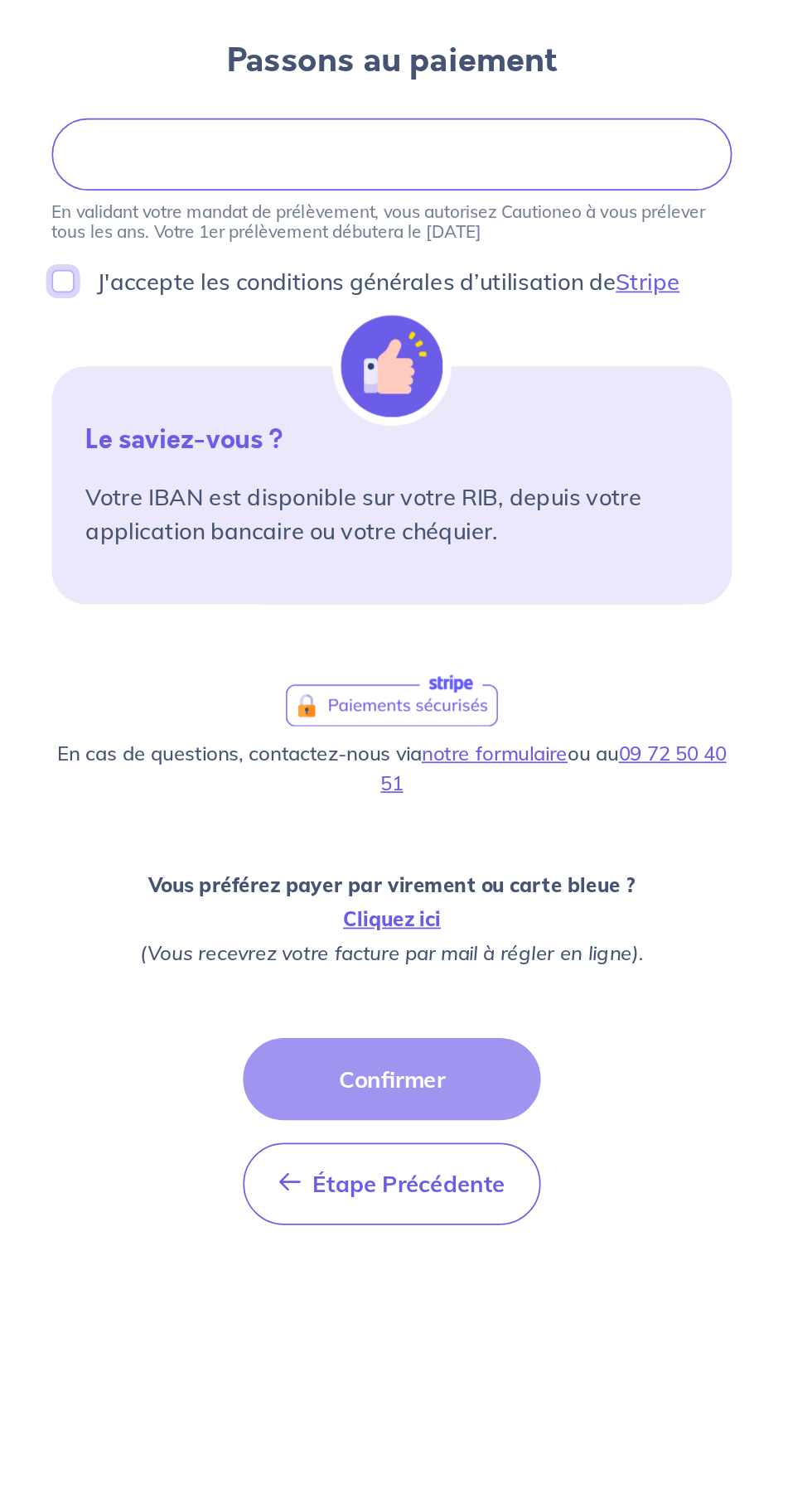
click at [211, 381] on input "J'accepte les conditions générales d’utilisation de Stripe" at bounding box center [214, 387] width 13 height 13
checkbox input "true"
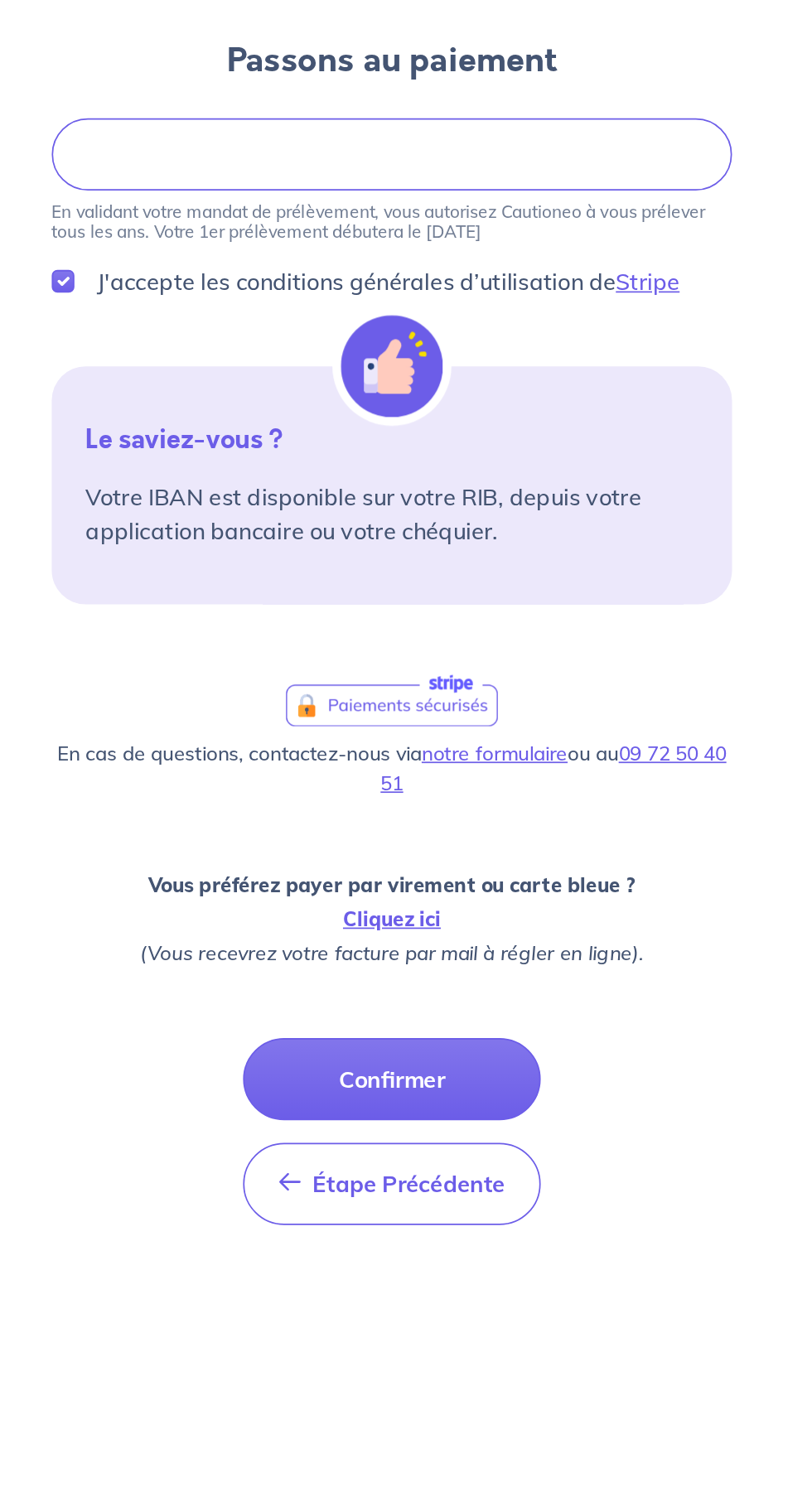
click at [357, 854] on button "Confirmer" at bounding box center [406, 852] width 174 height 48
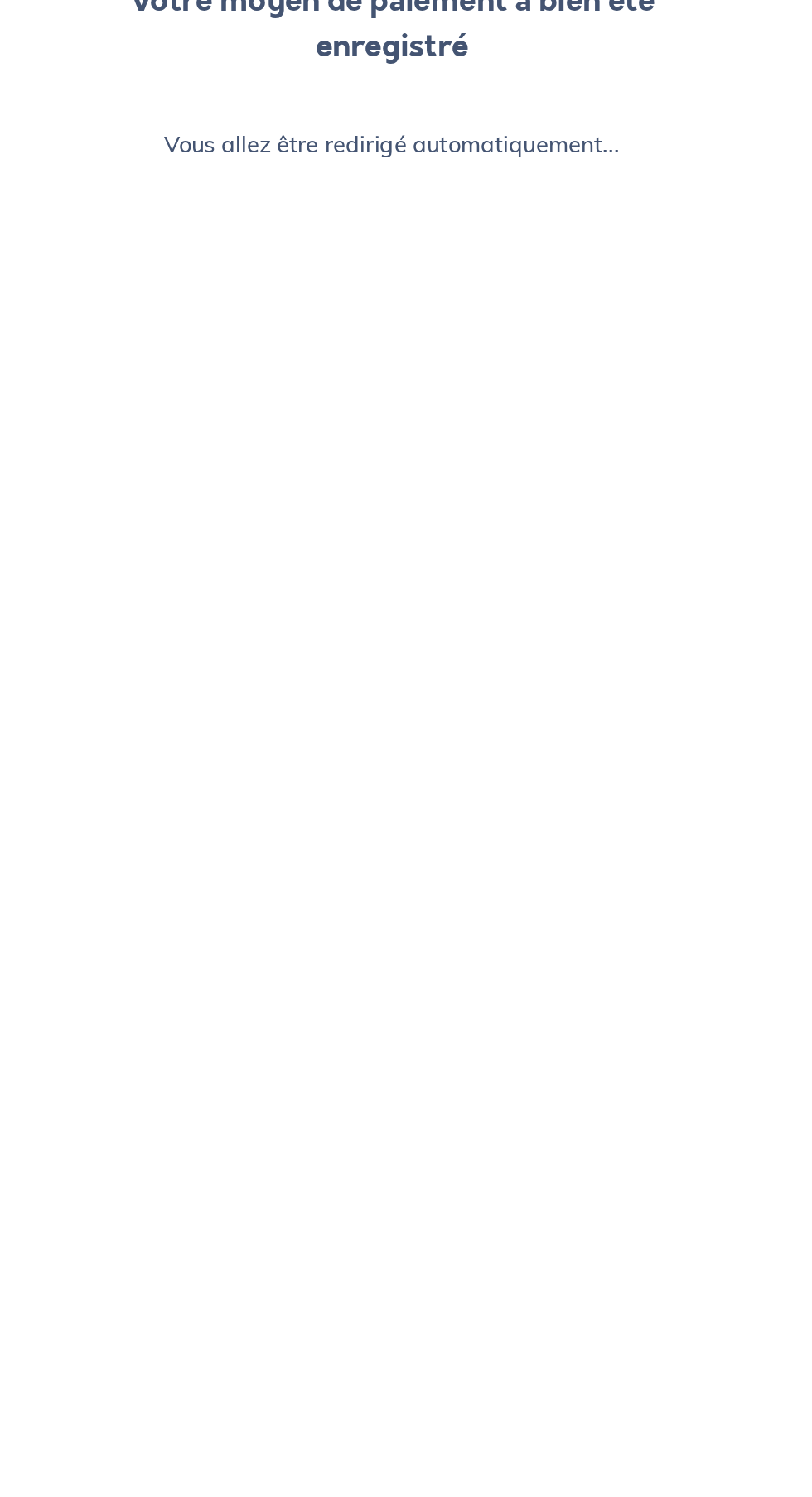
scroll to position [90, 0]
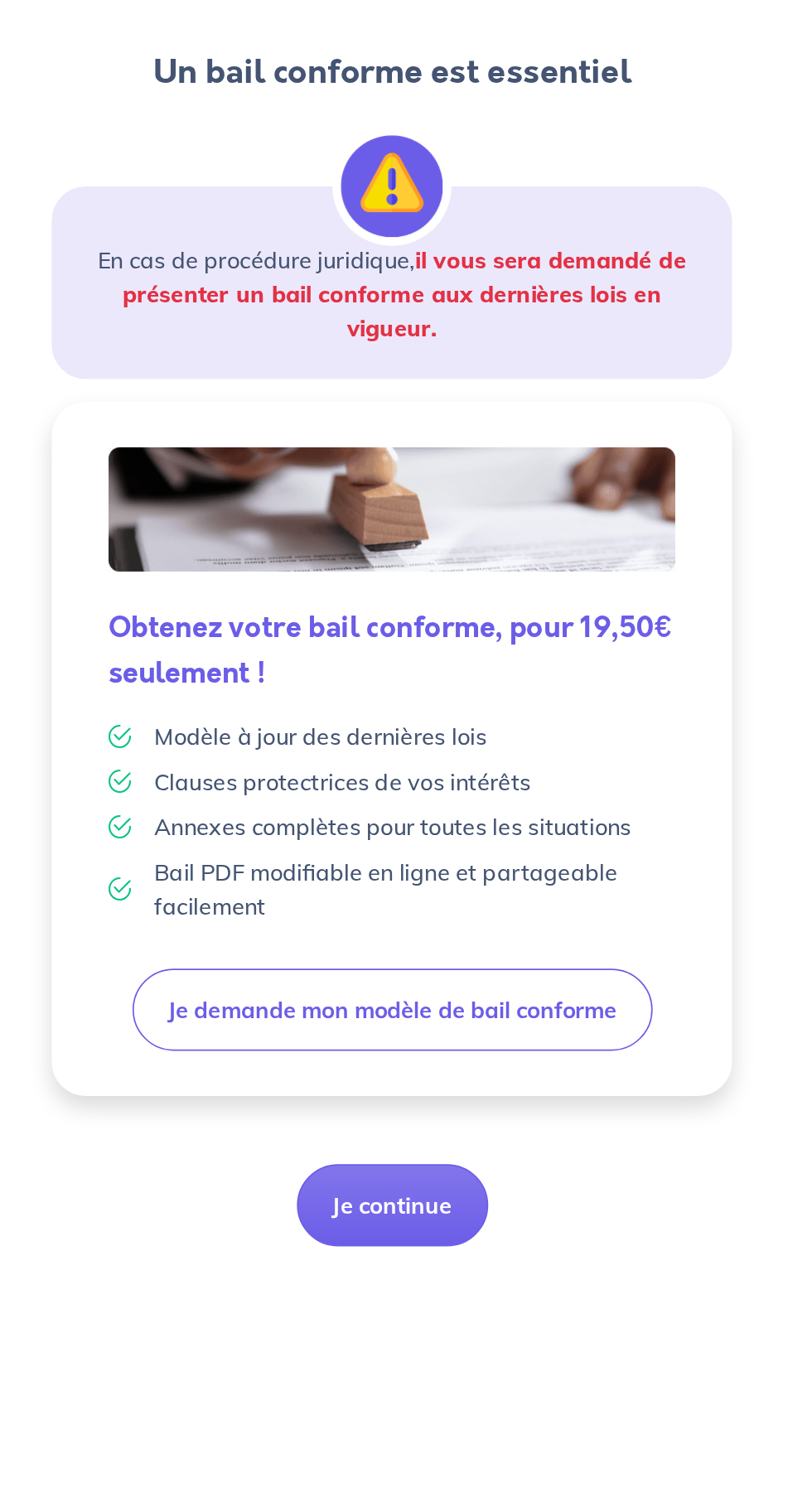
click at [379, 931] on button "Je continue" at bounding box center [406, 926] width 112 height 48
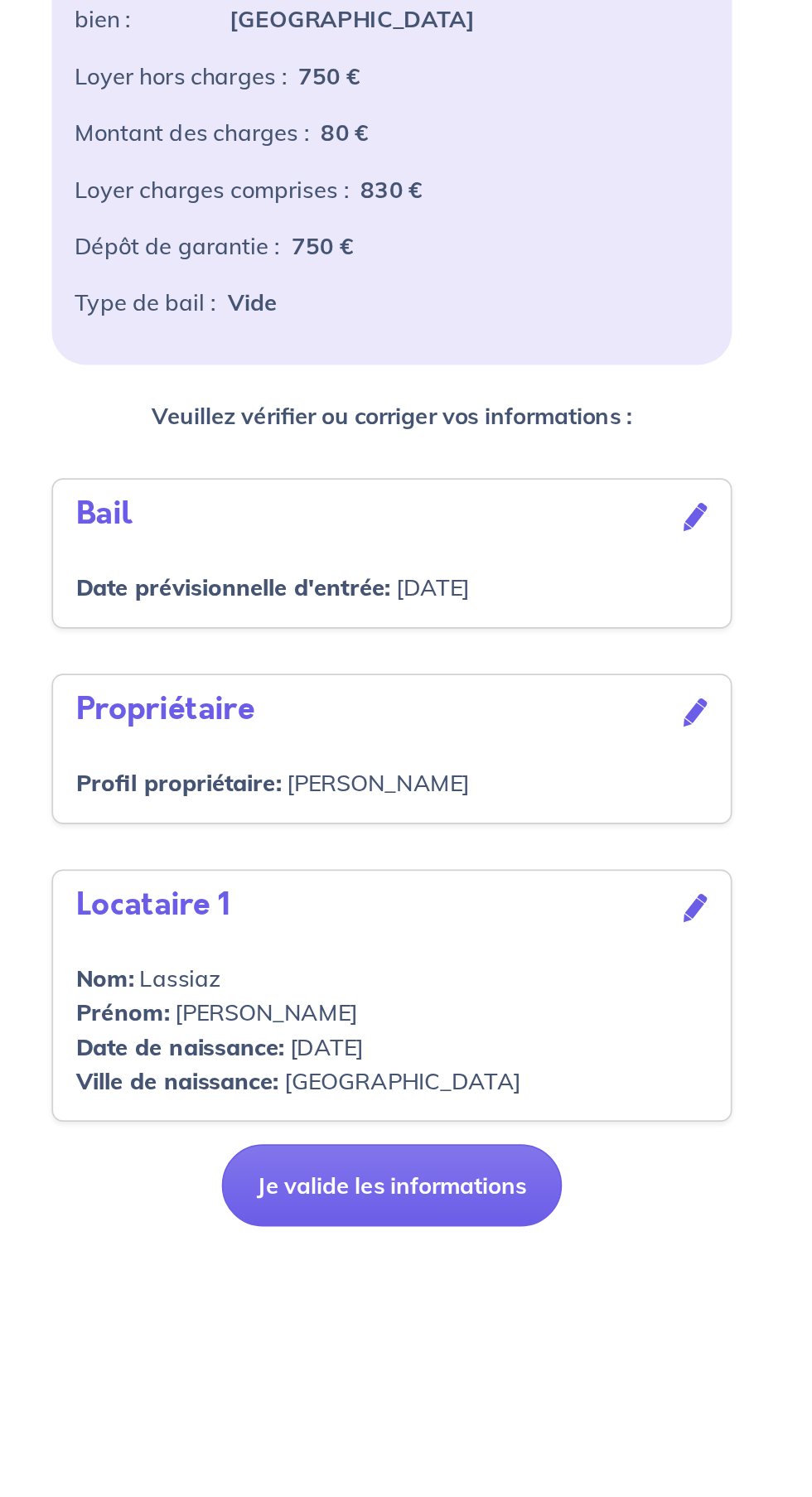
click at [352, 1020] on button "Je valide les informations" at bounding box center [406, 1029] width 199 height 48
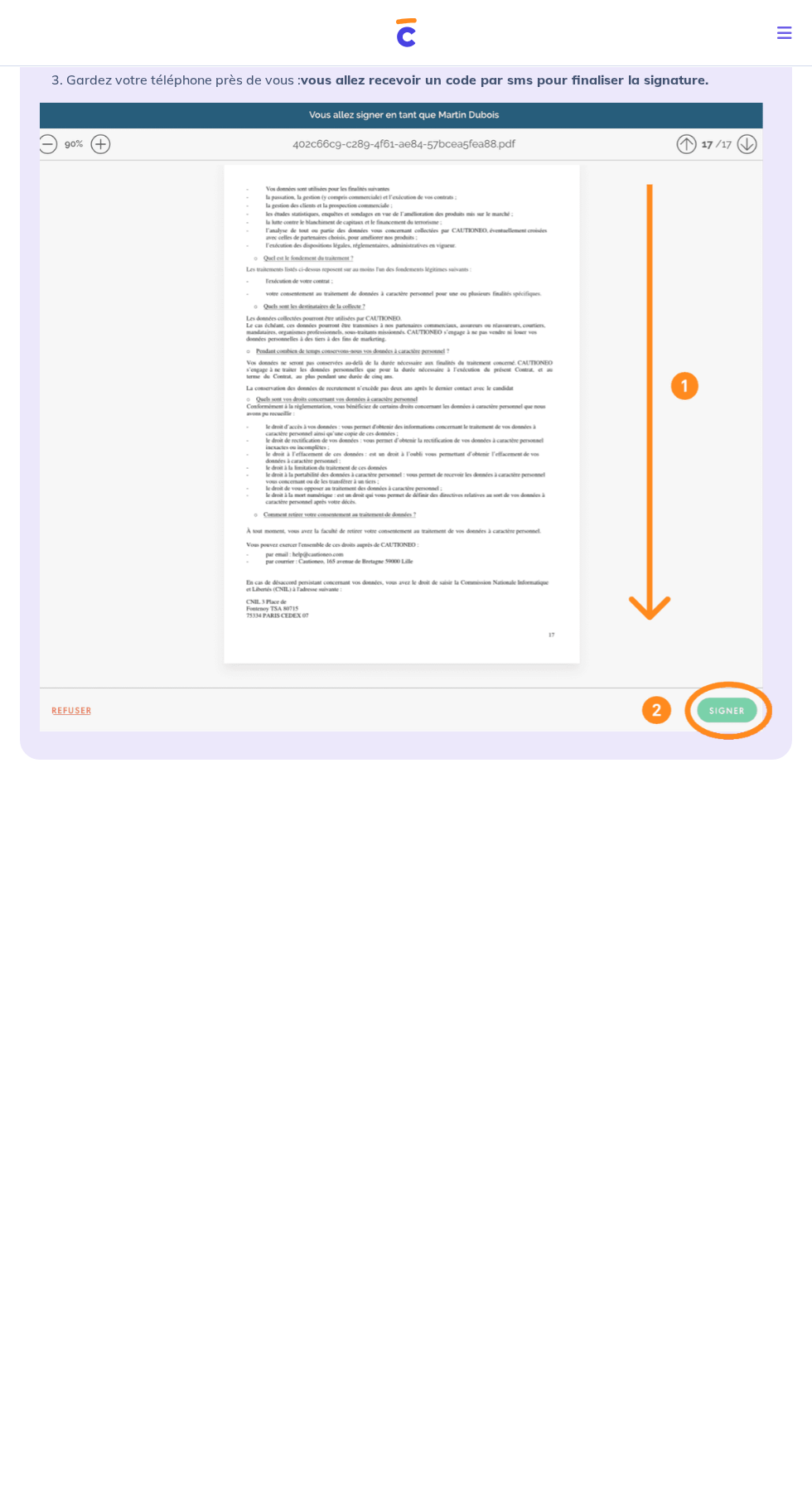
scroll to position [358, 0]
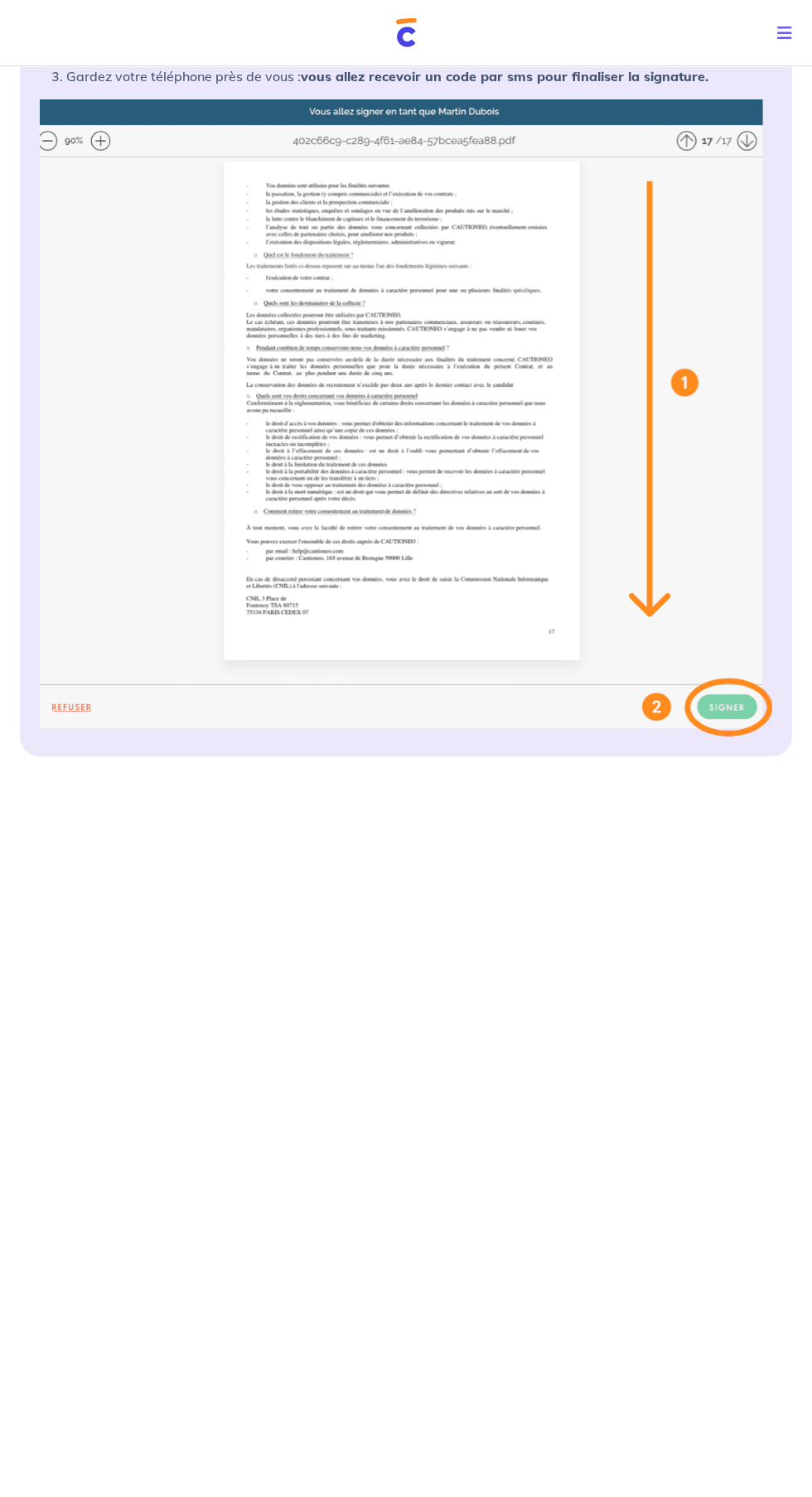
click at [722, 718] on img at bounding box center [406, 417] width 732 height 637
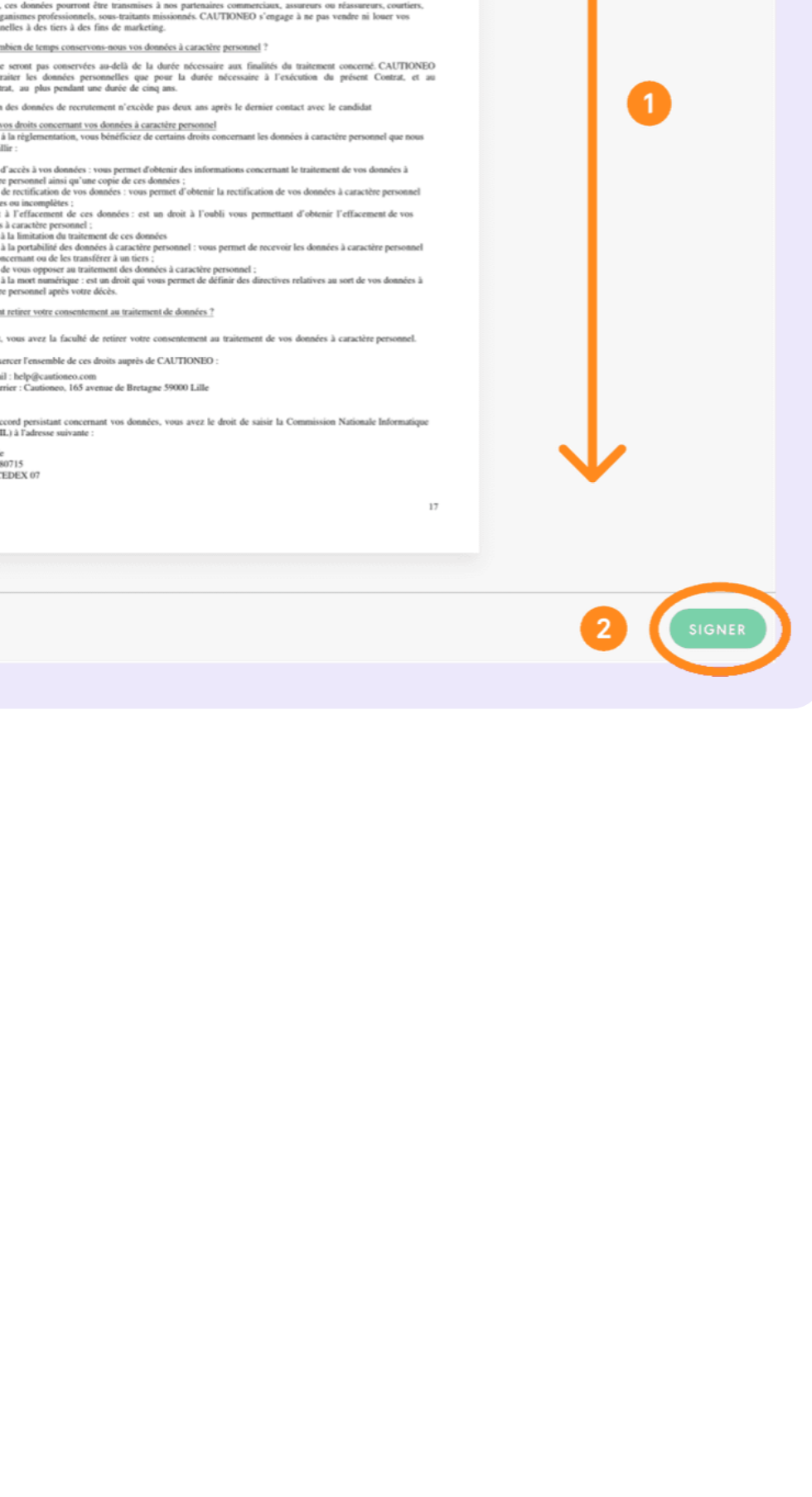
scroll to position [430, 0]
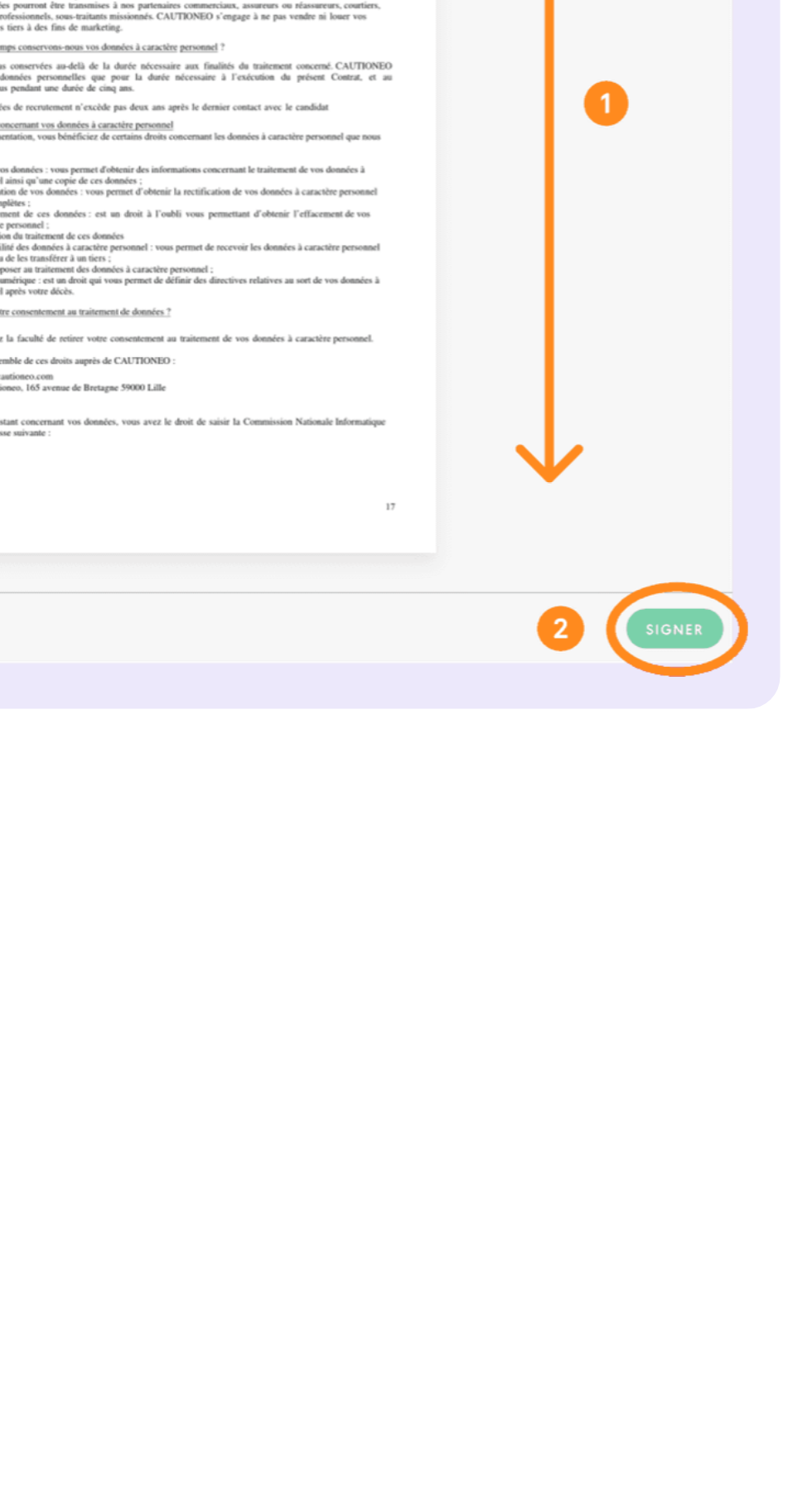
click at [725, 632] on img at bounding box center [406, 345] width 732 height 637
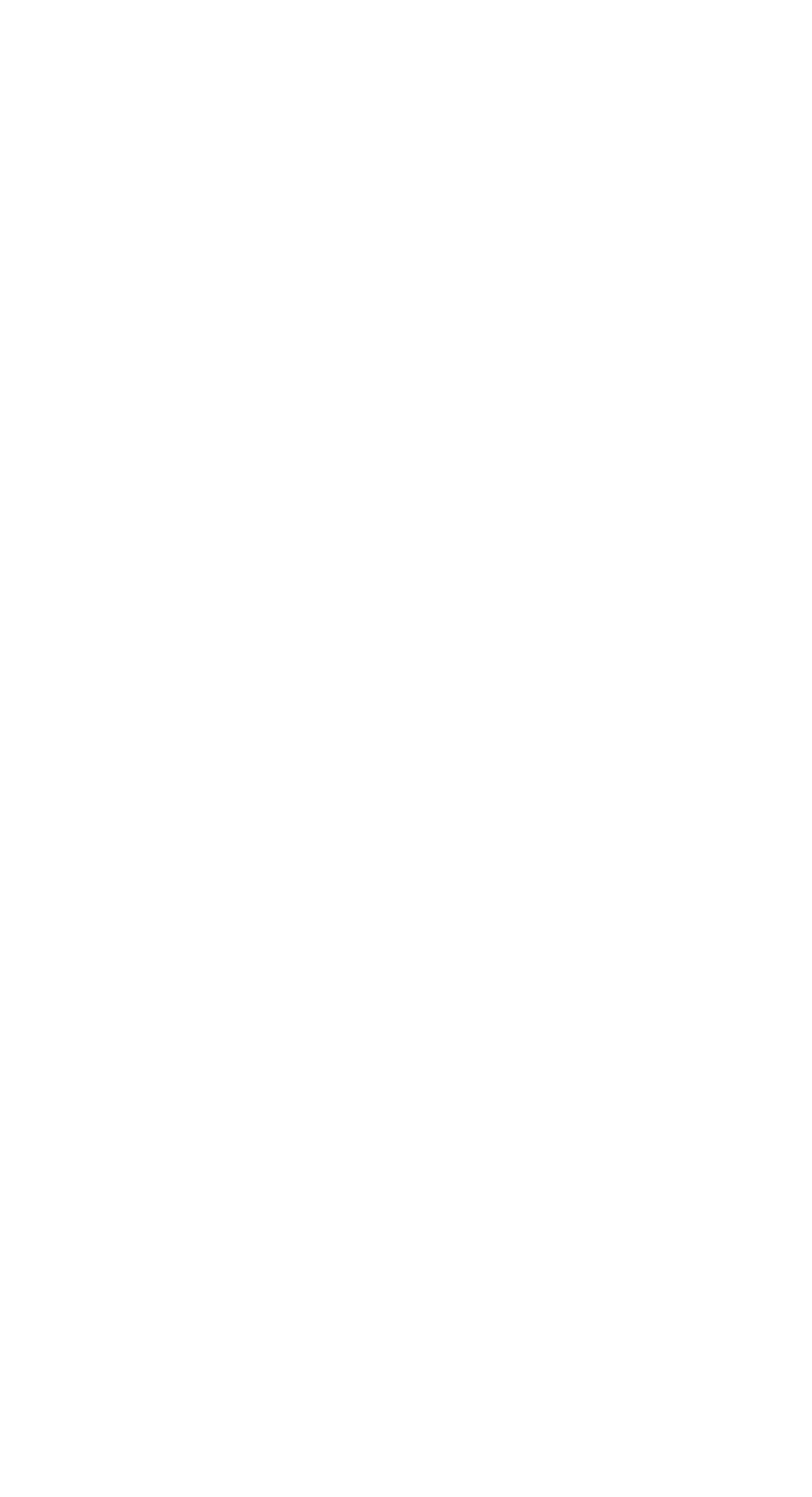
scroll to position [534, 0]
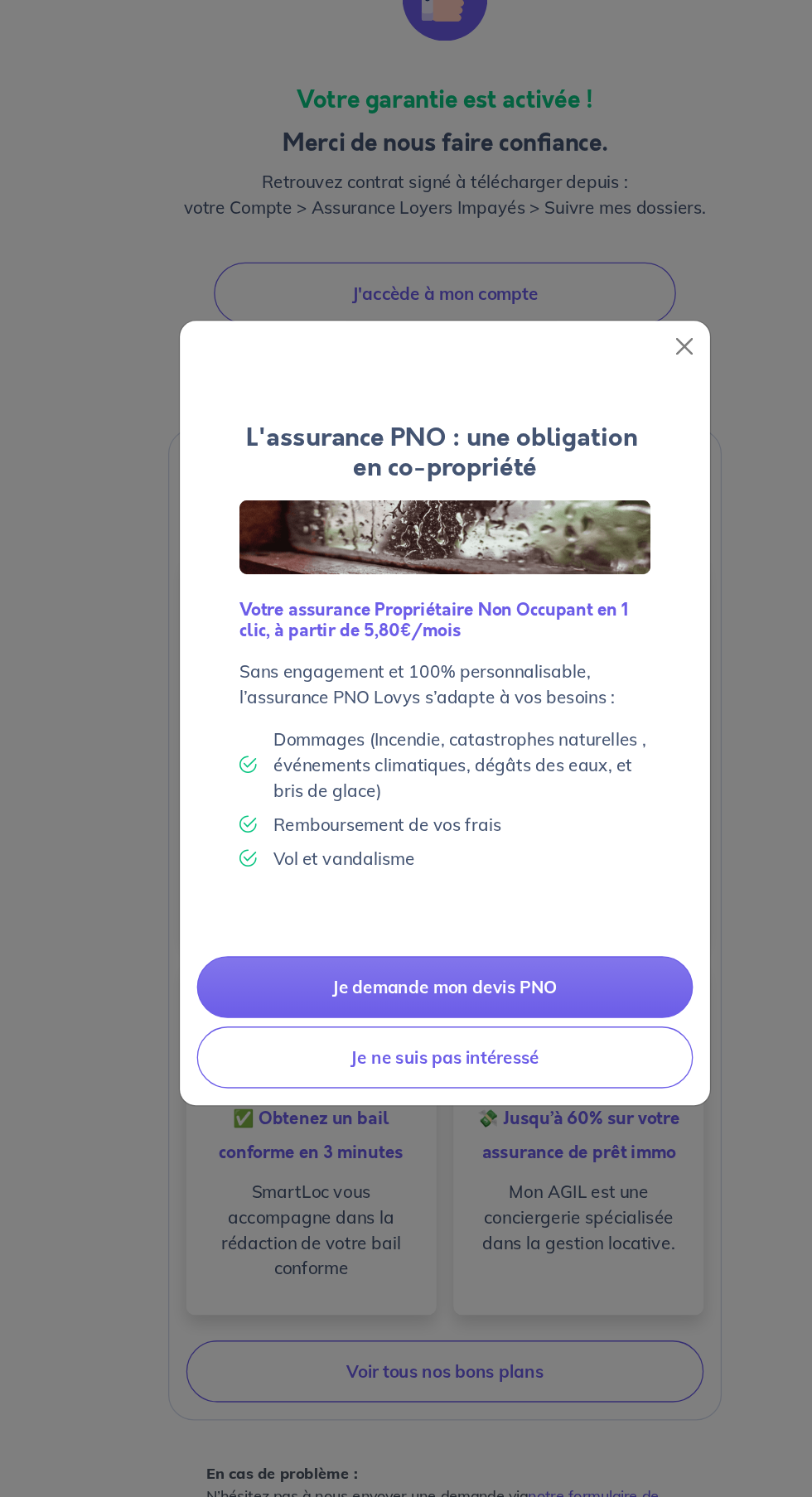
click at [279, 1035] on button "Je ne suis pas intéressé" at bounding box center [406, 1016] width 386 height 48
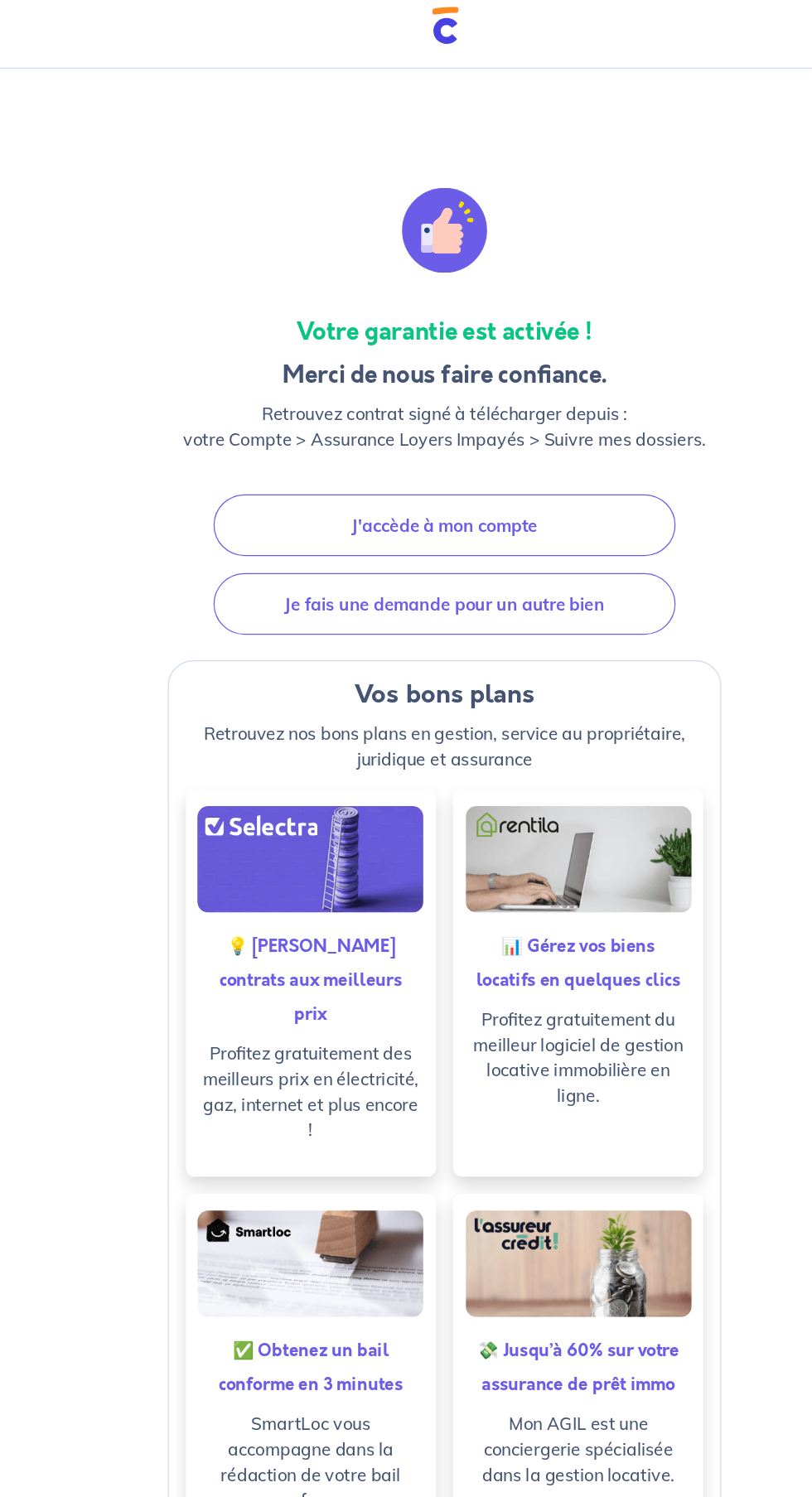
click at [262, 427] on link "J'accède à mon compte" at bounding box center [406, 421] width 359 height 48
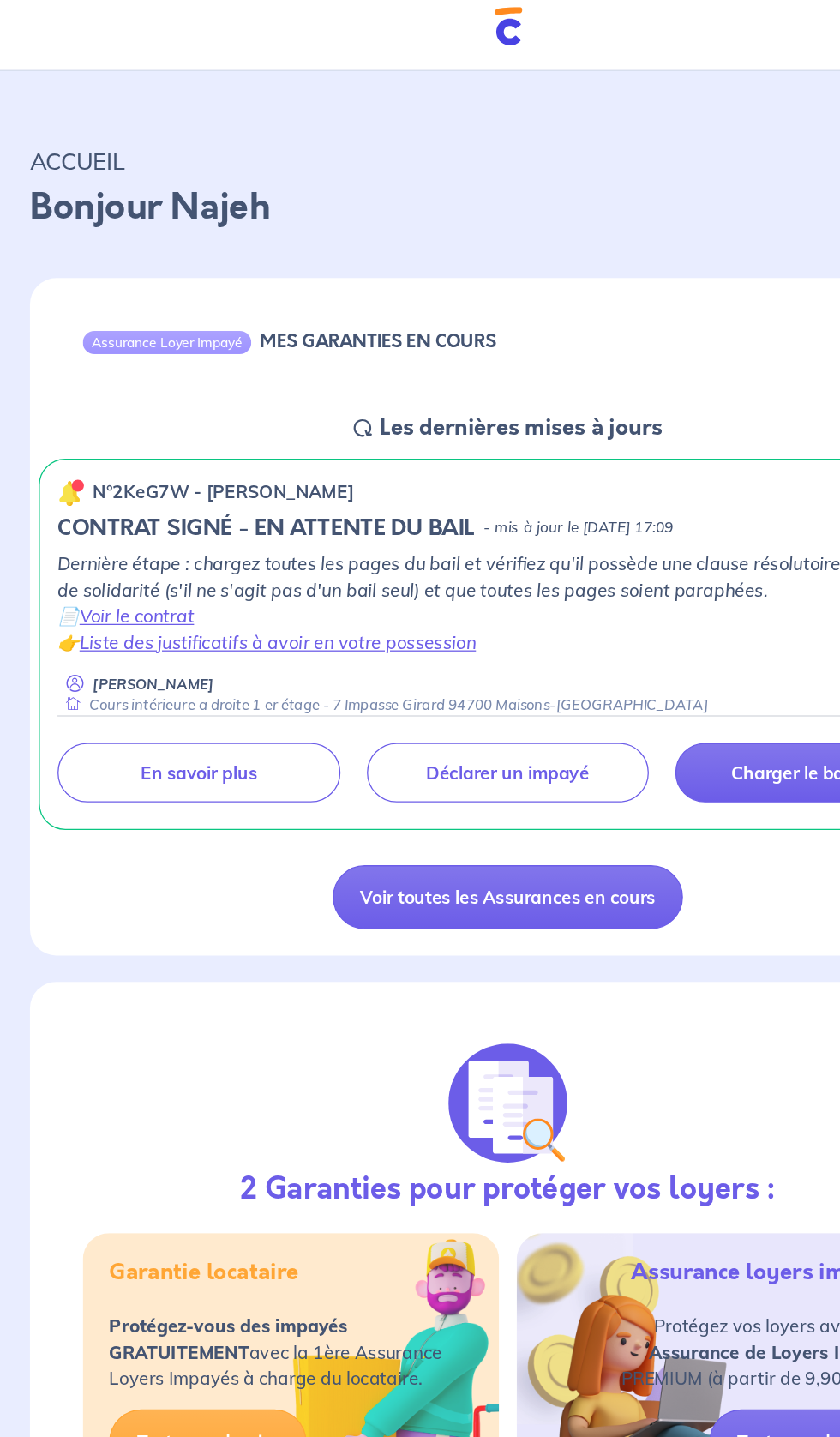
click at [508, 716] on link "Voir toutes les Assurances en cours" at bounding box center [420, 711] width 272 height 50
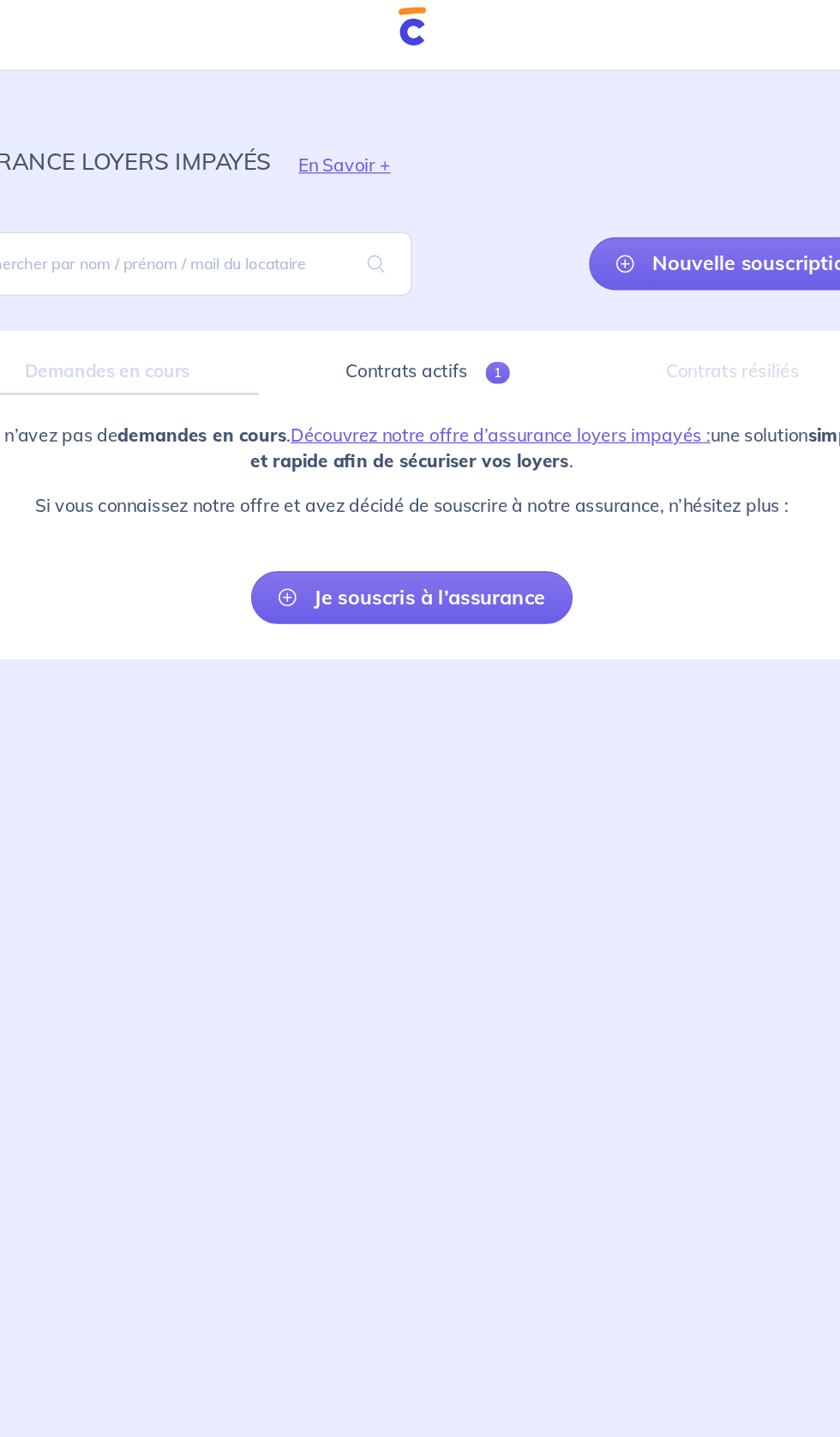
click at [609, 353] on link "Découvrez notre offre d’assurance loyers impayés :" at bounding box center [488, 352] width 326 height 17
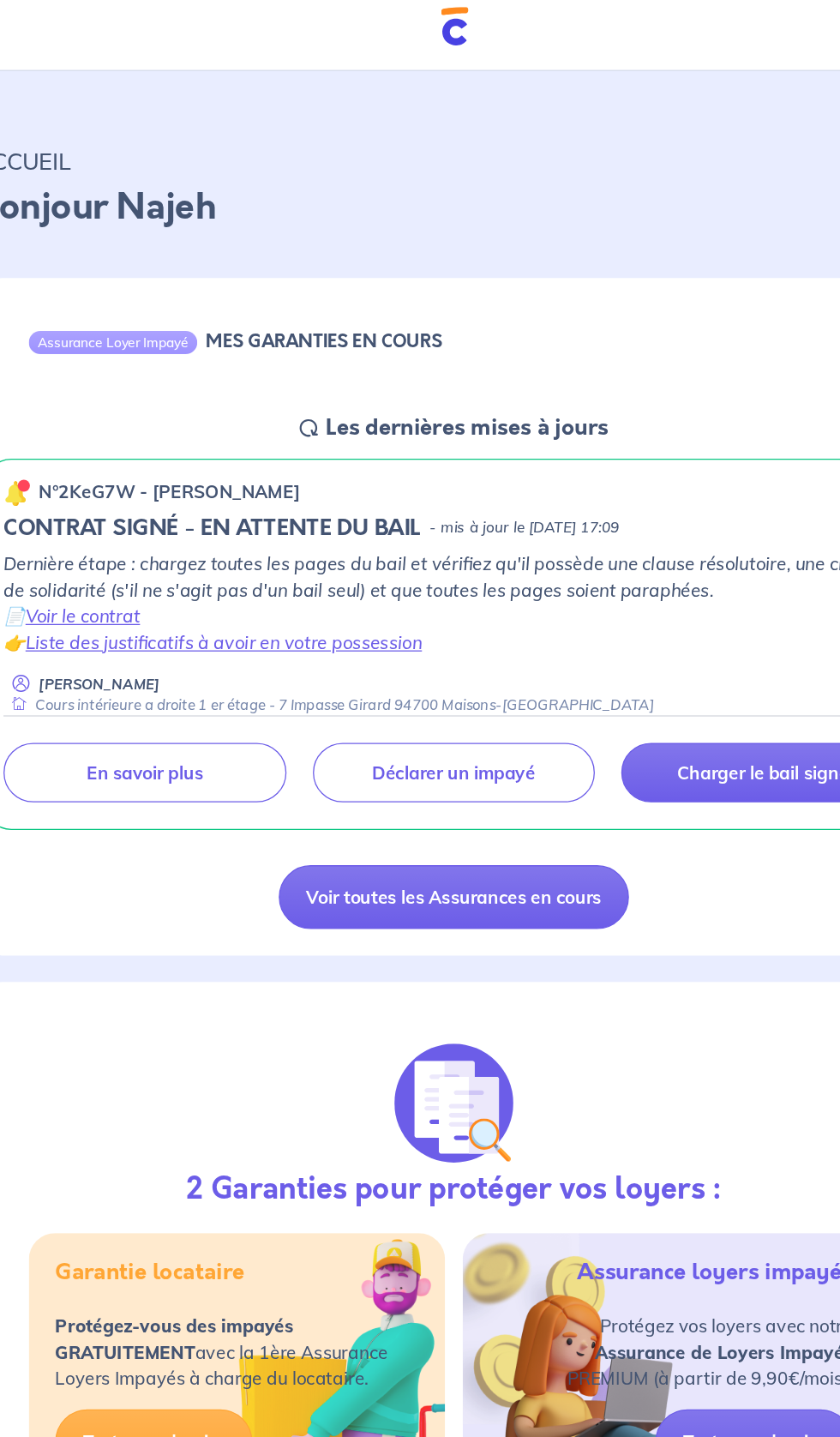
click at [373, 617] on p "Déclarer un impayé" at bounding box center [420, 615] width 127 height 17
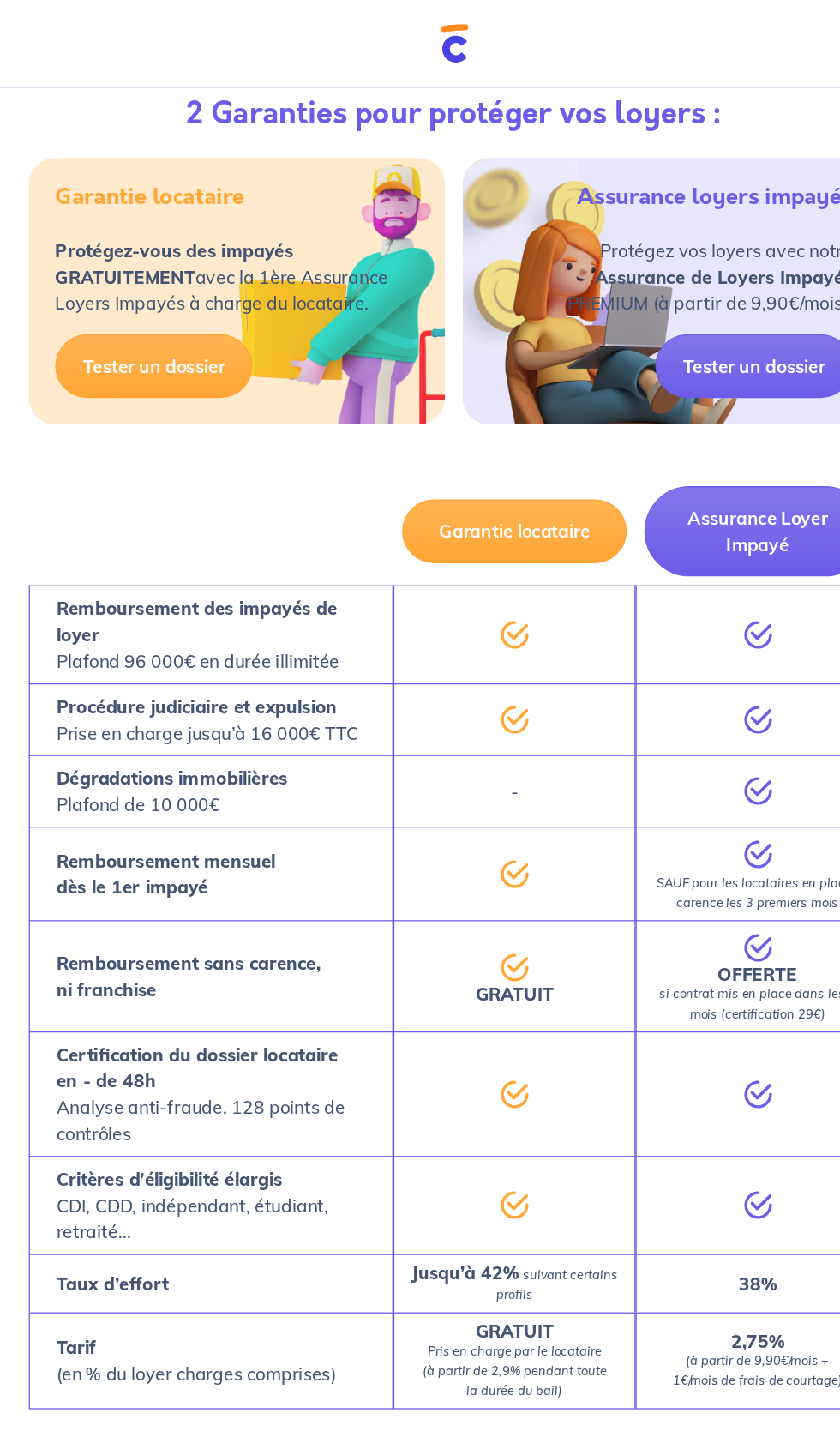
scroll to position [846, 0]
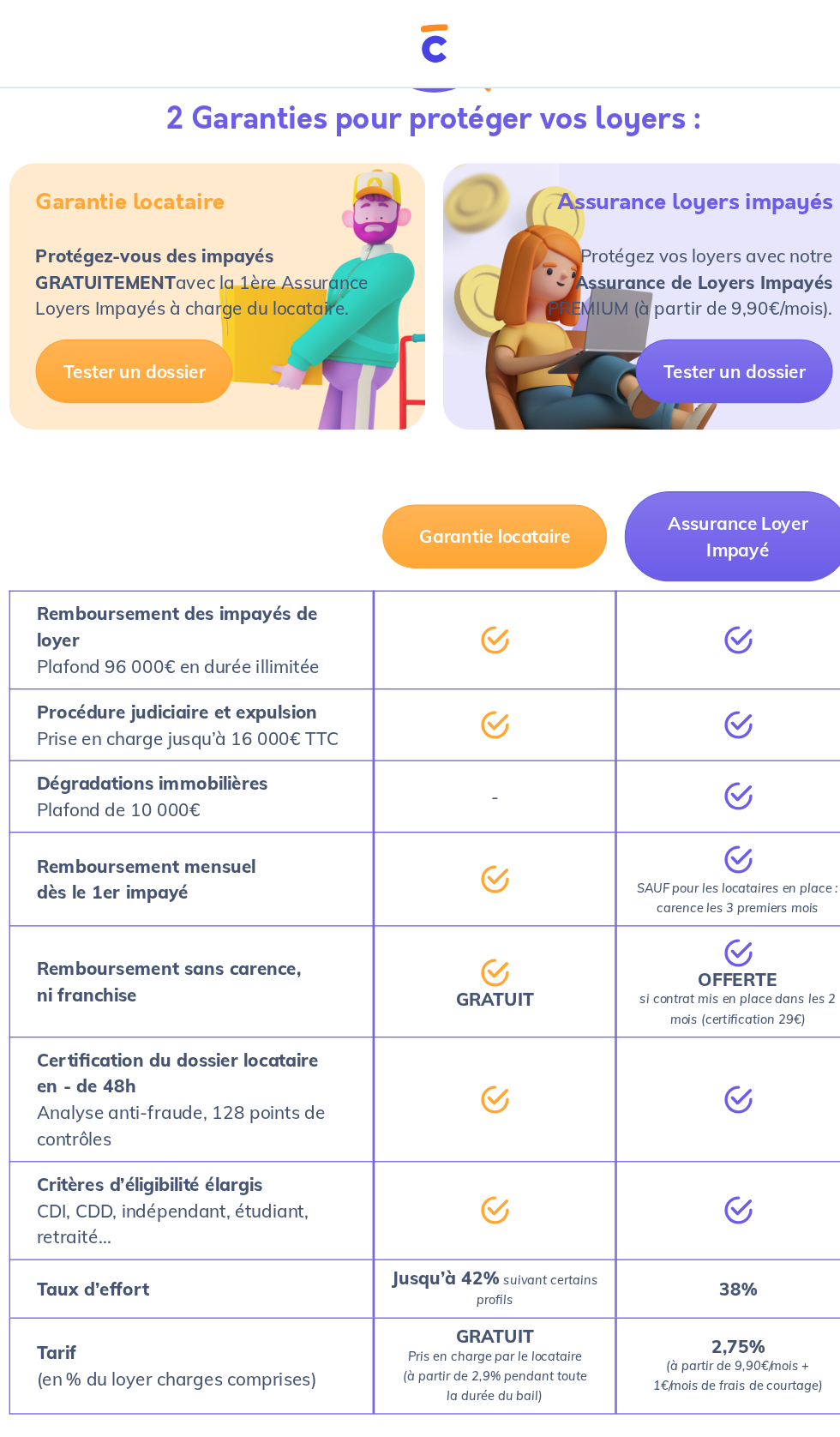
click at [141, 300] on link "Tester un dossier" at bounding box center [186, 288] width 153 height 50
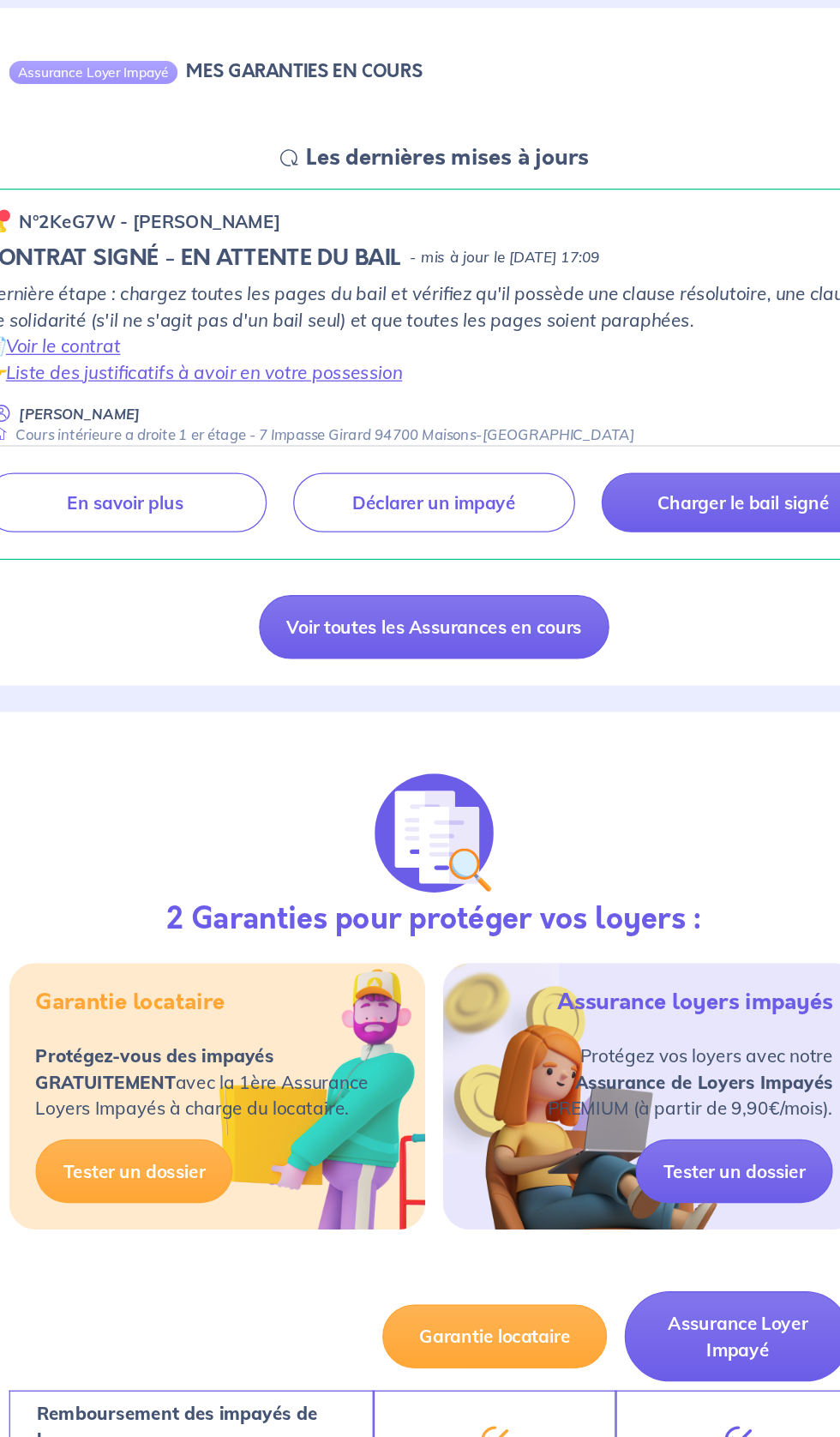
click at [667, 1139] on link "Tester un dossier" at bounding box center [653, 1135] width 153 height 50
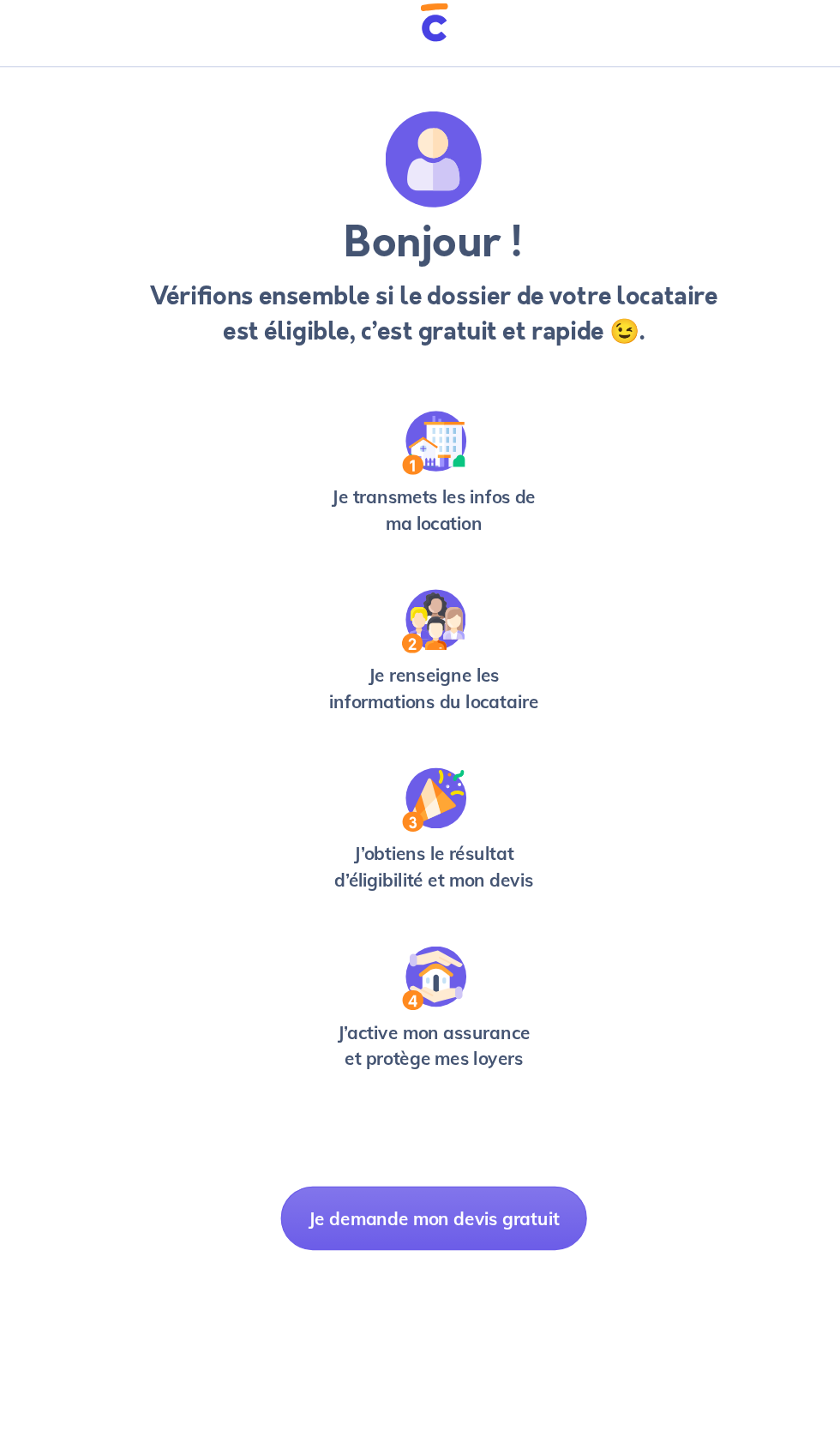
click at [497, 968] on button "Je demande mon devis gratuit" at bounding box center [420, 964] width 239 height 50
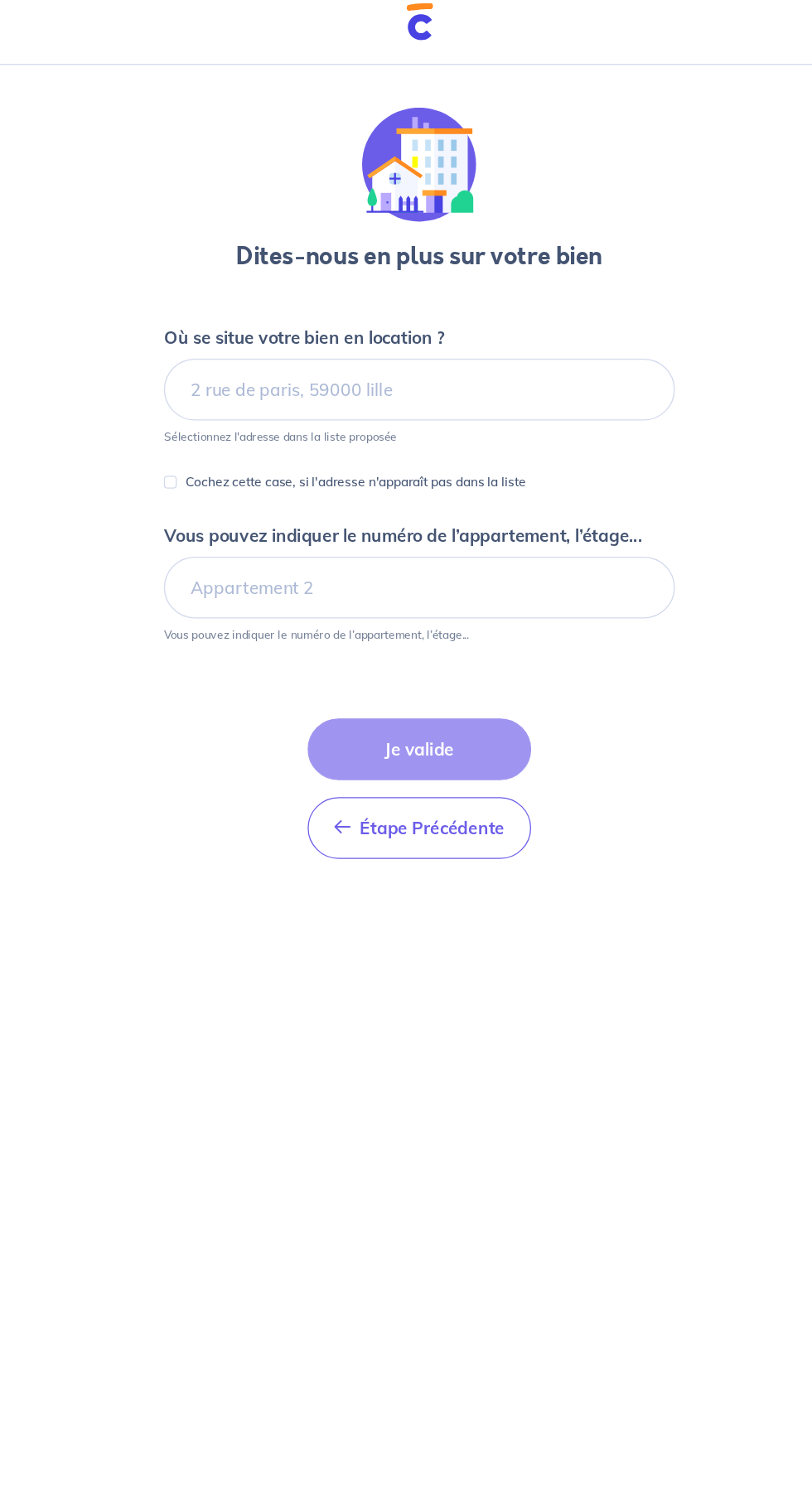
click at [348, 661] on icon "button" at bounding box center [347, 660] width 13 height 13
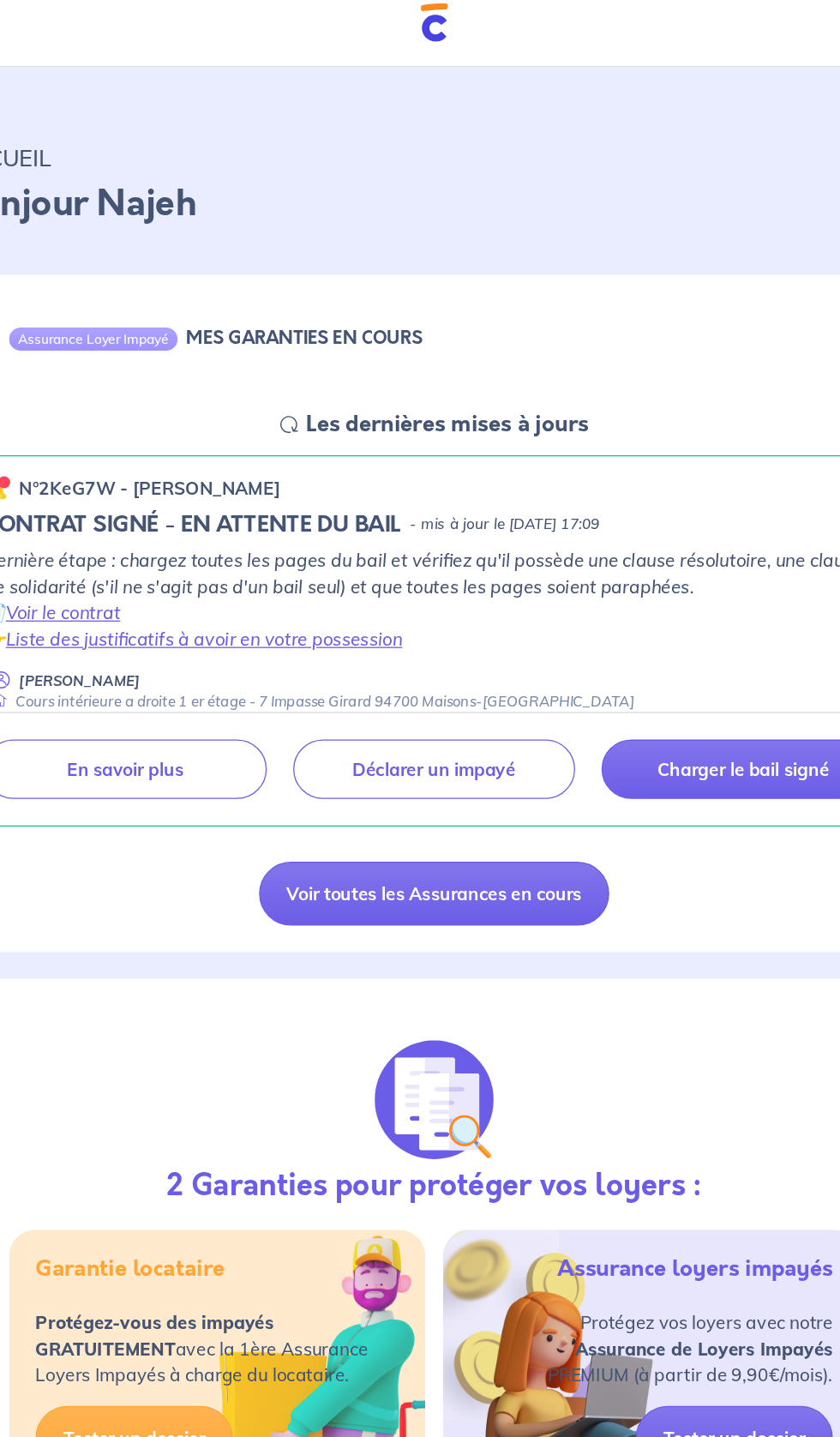
click at [82, 694] on div "Assurance Loyer Impayé MES GARANTIES EN COURS Les dernières mises à jours n°2Ke…" at bounding box center [420, 493] width 743 height 527
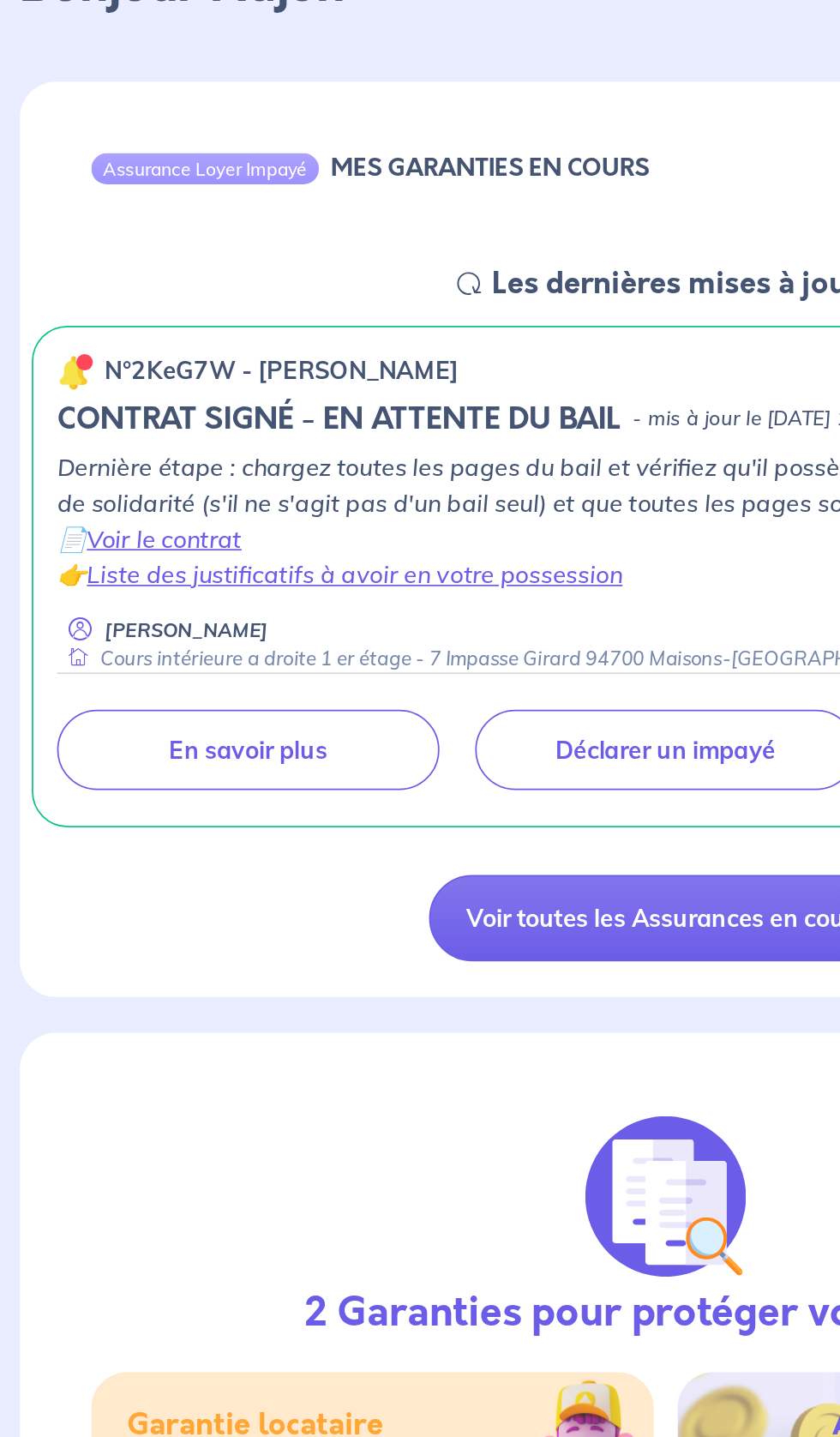
click at [105, 617] on link "En savoir plus" at bounding box center [179, 614] width 220 height 46
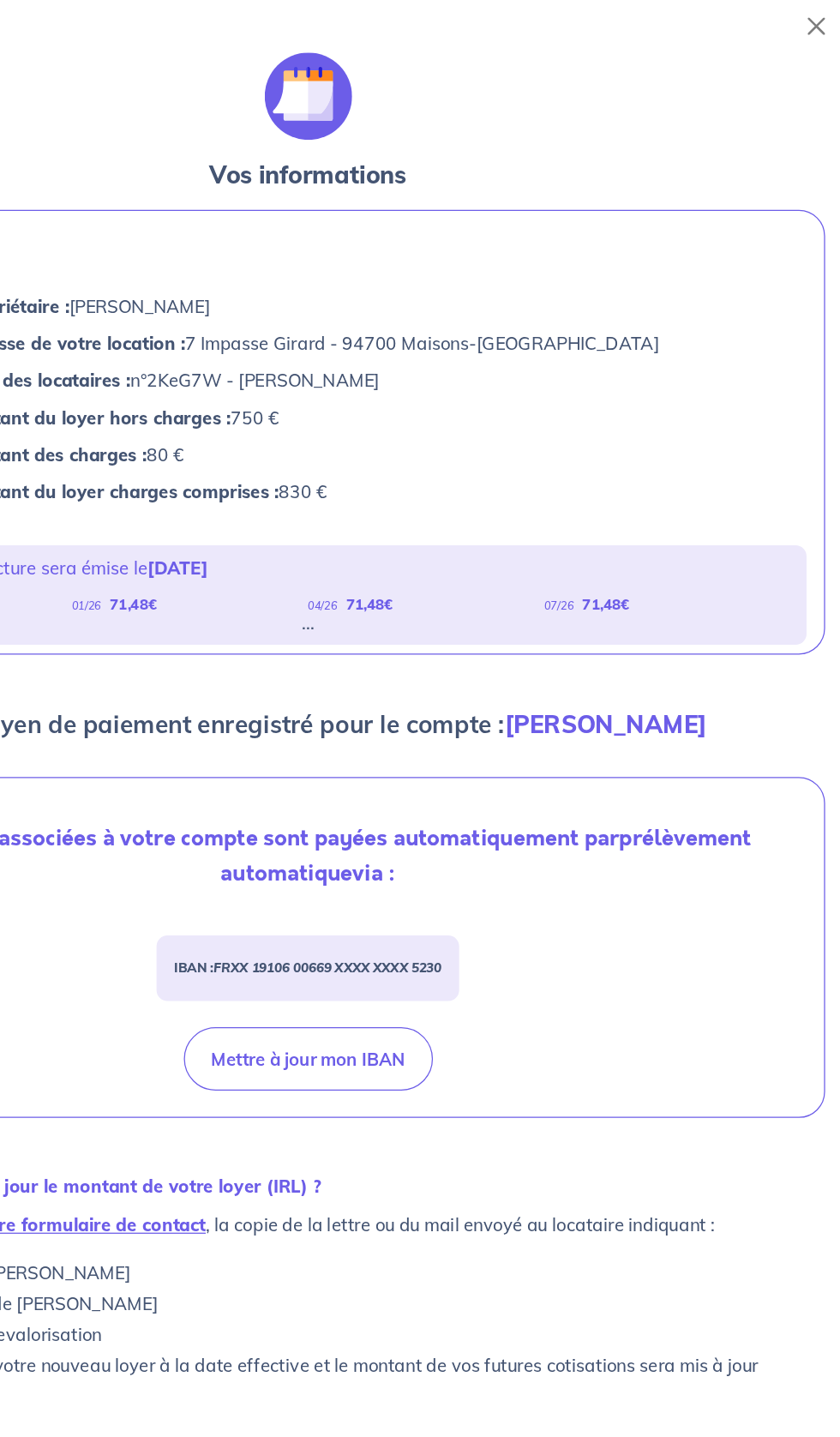
scroll to position [37, 0]
